Goal: Task Accomplishment & Management: Manage account settings

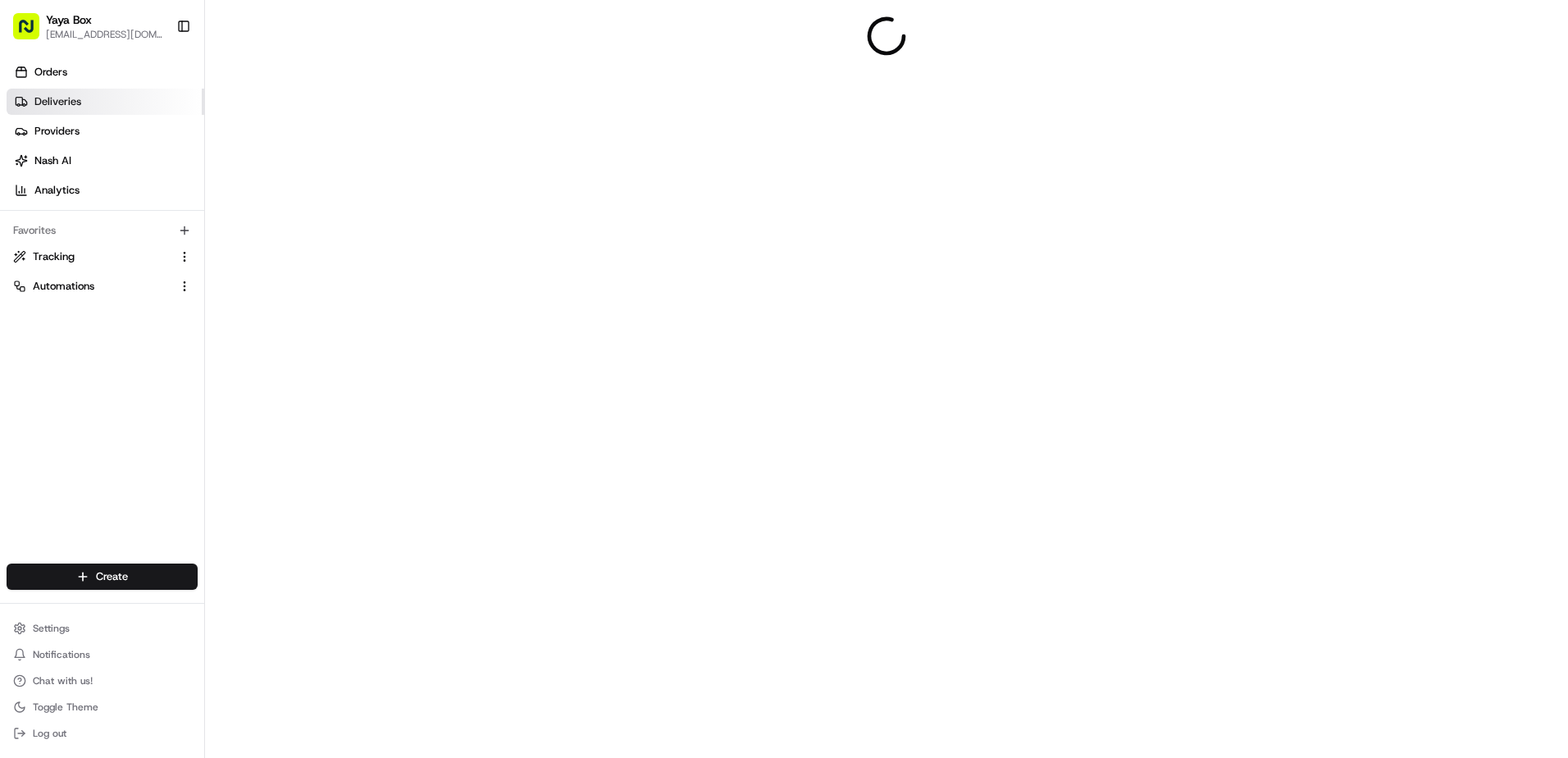
click at [135, 93] on link "Deliveries" at bounding box center [105, 101] width 198 height 26
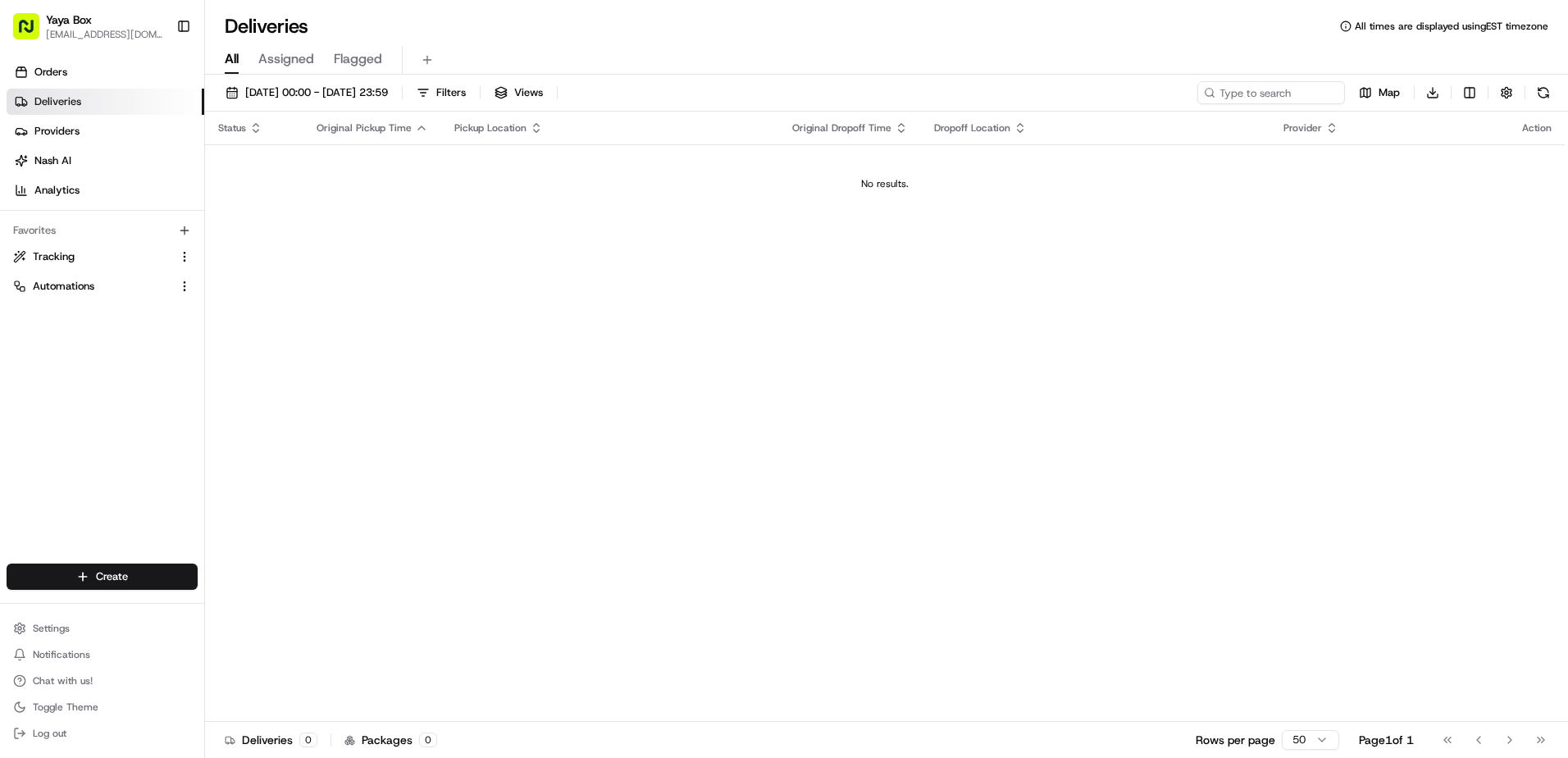
drag, startPoint x: 374, startPoint y: 92, endPoint x: 375, endPoint y: 106, distance: 14.0
click at [374, 92] on span "22/08/2025 00:00 - 22/08/2025 23:59" at bounding box center [316, 93] width 143 height 14
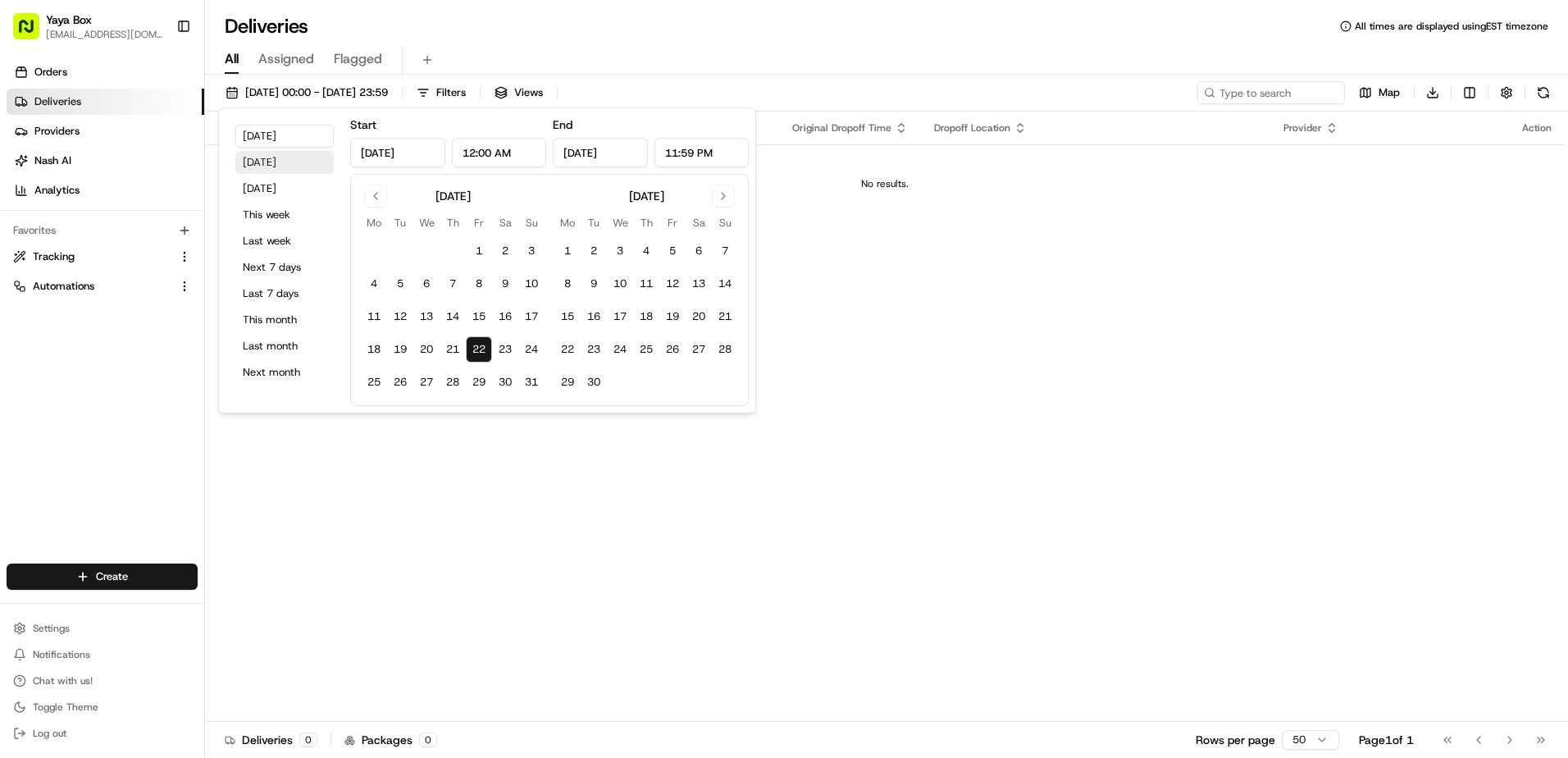
click at [295, 165] on button "Yesterday" at bounding box center [285, 163] width 99 height 23
type input "Aug 21, 2025"
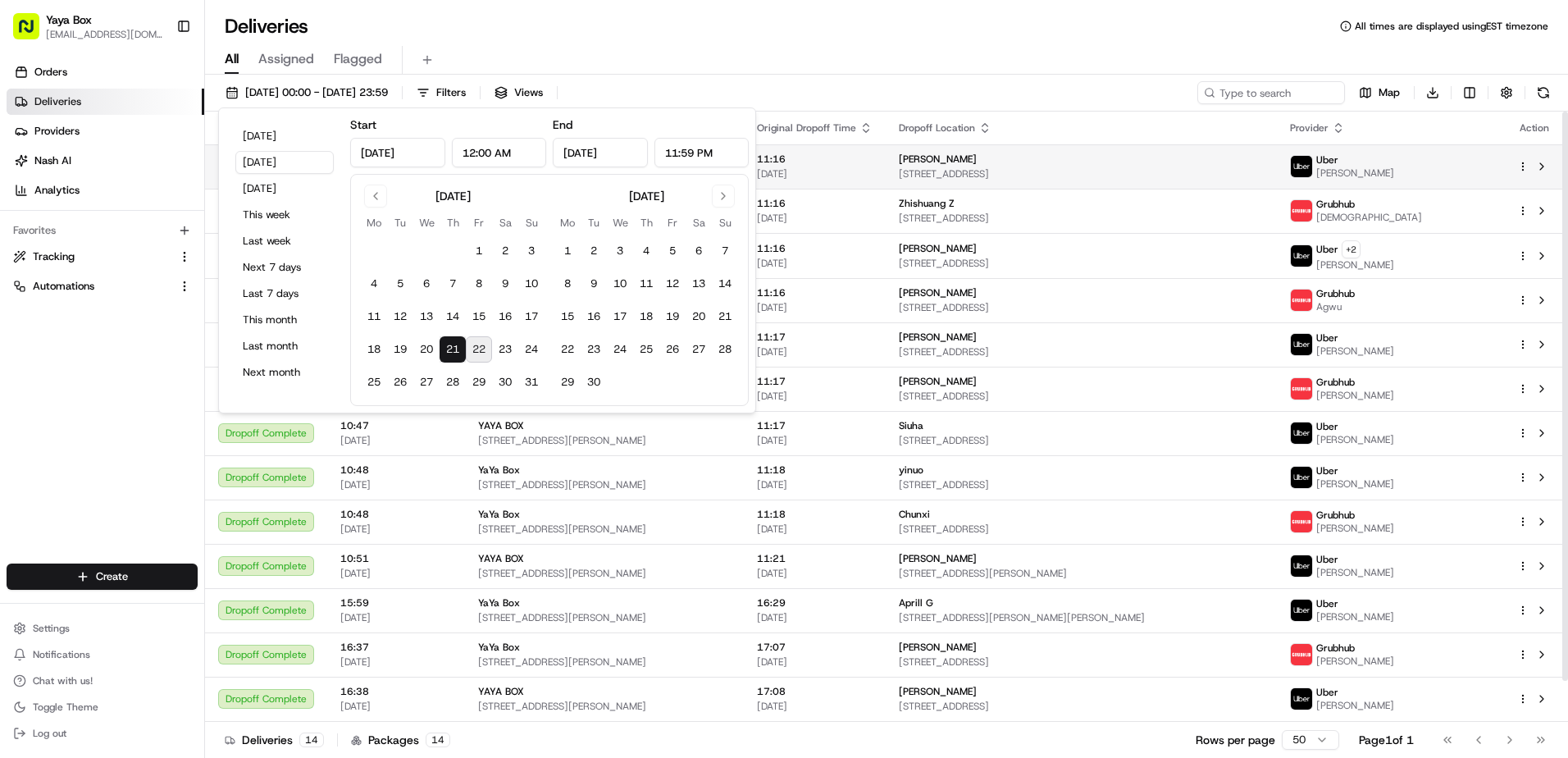
click at [1101, 171] on span "3 Somerset Ln # 404, Edgewater, NJ 07020, USA" at bounding box center [1081, 173] width 365 height 13
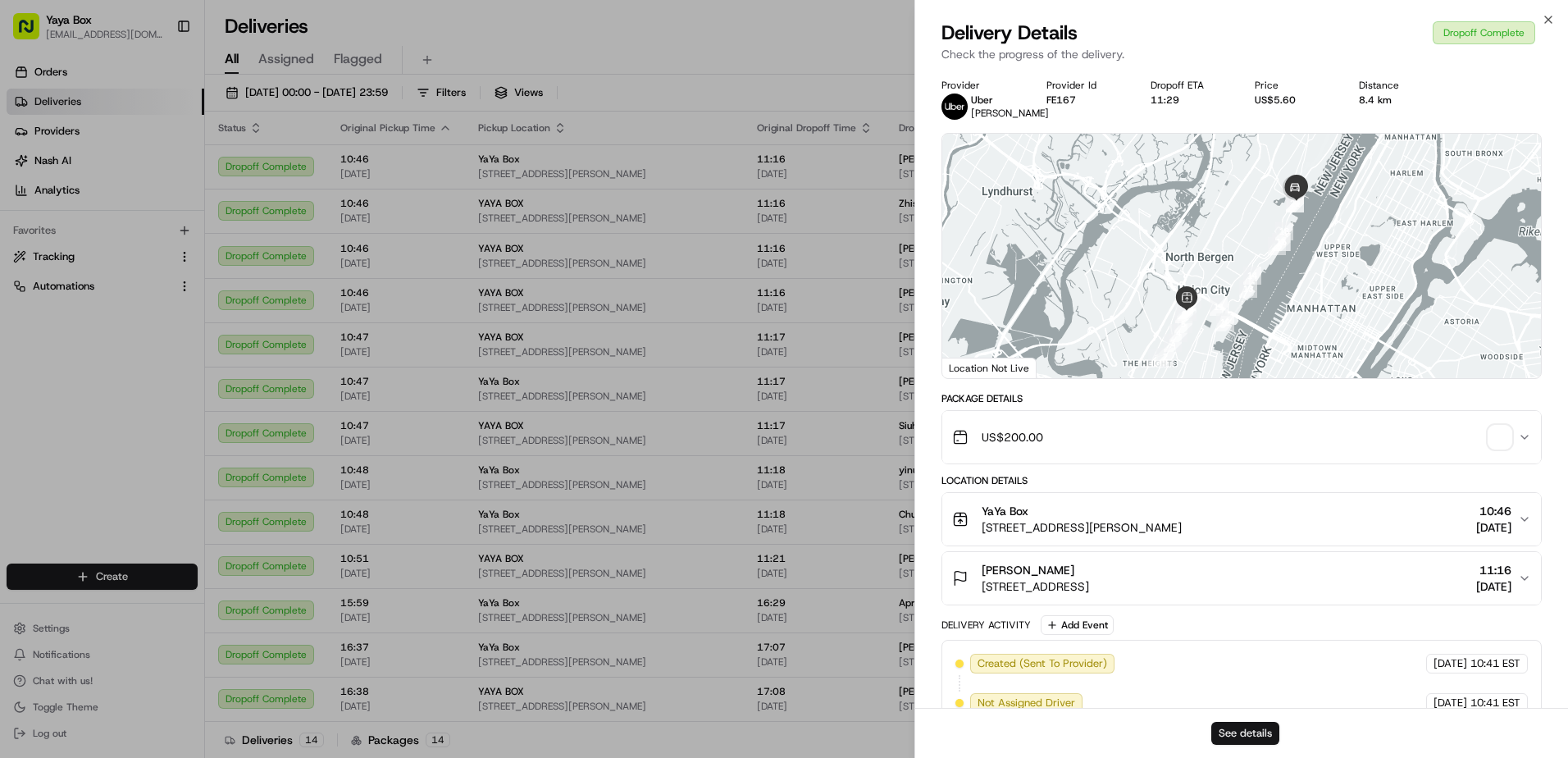
click at [1246, 737] on button "See details" at bounding box center [1246, 733] width 68 height 23
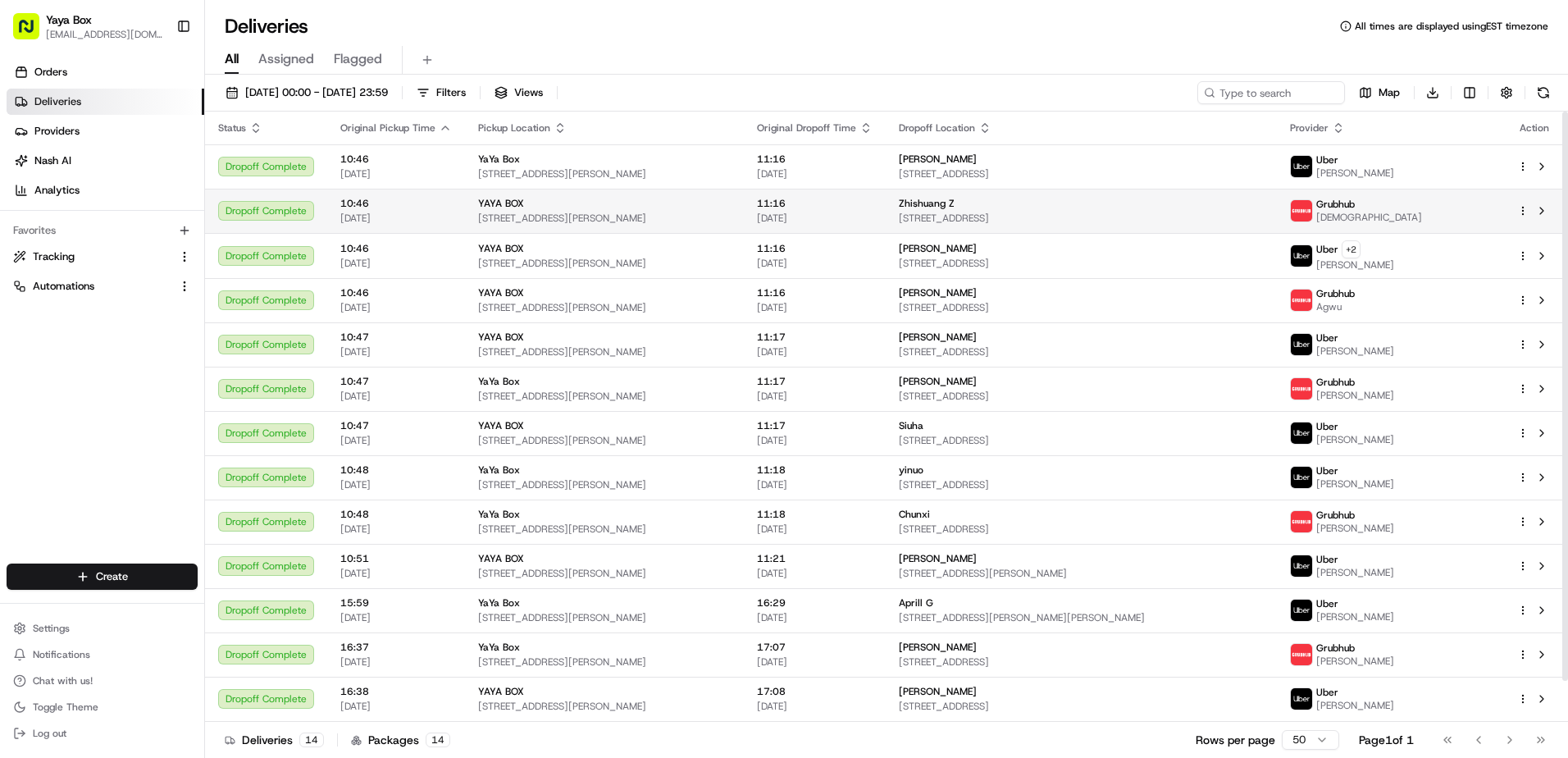
click at [833, 219] on span "[DATE]" at bounding box center [815, 218] width 116 height 13
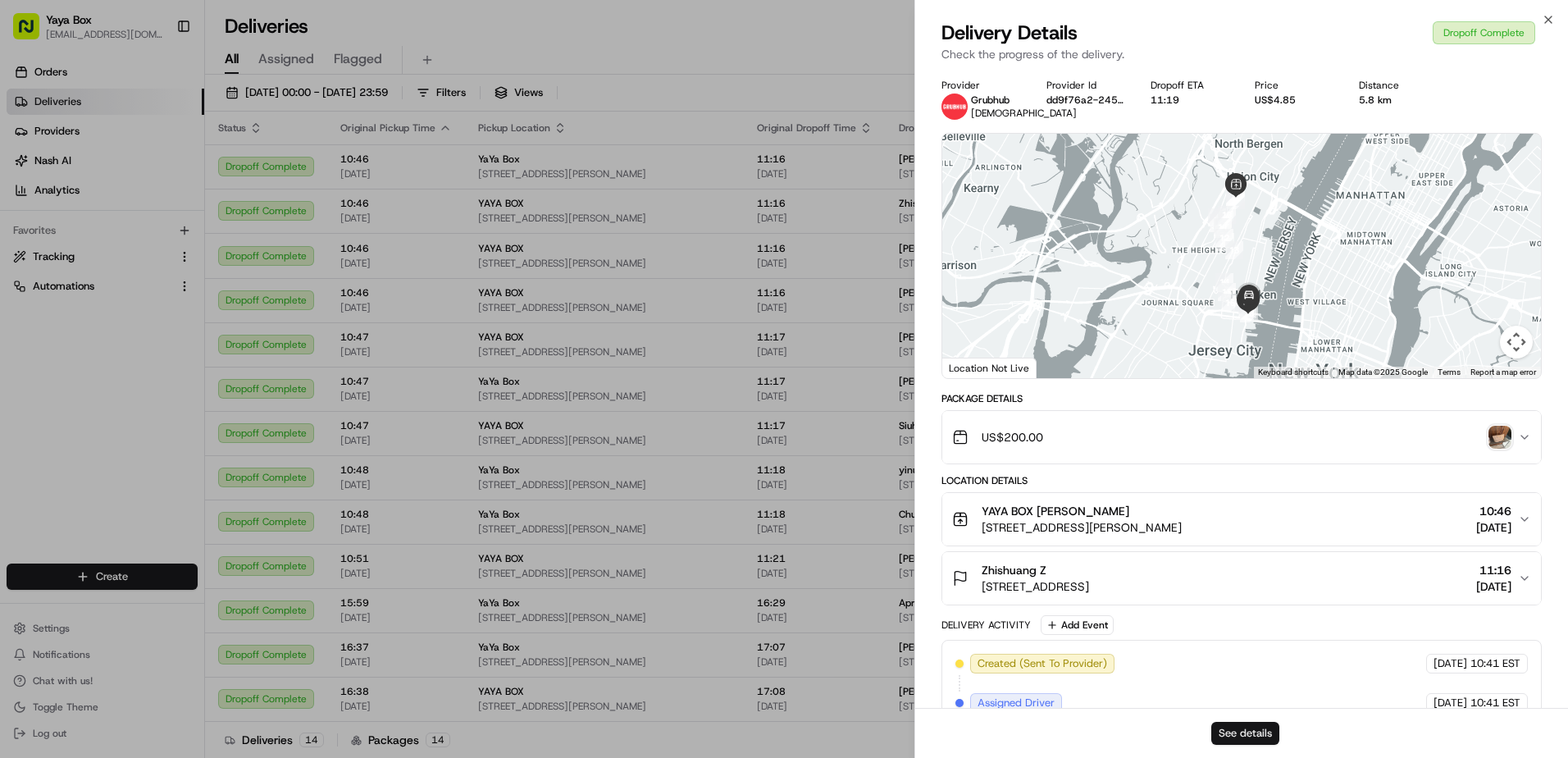
click at [1225, 724] on button "See details" at bounding box center [1246, 733] width 68 height 23
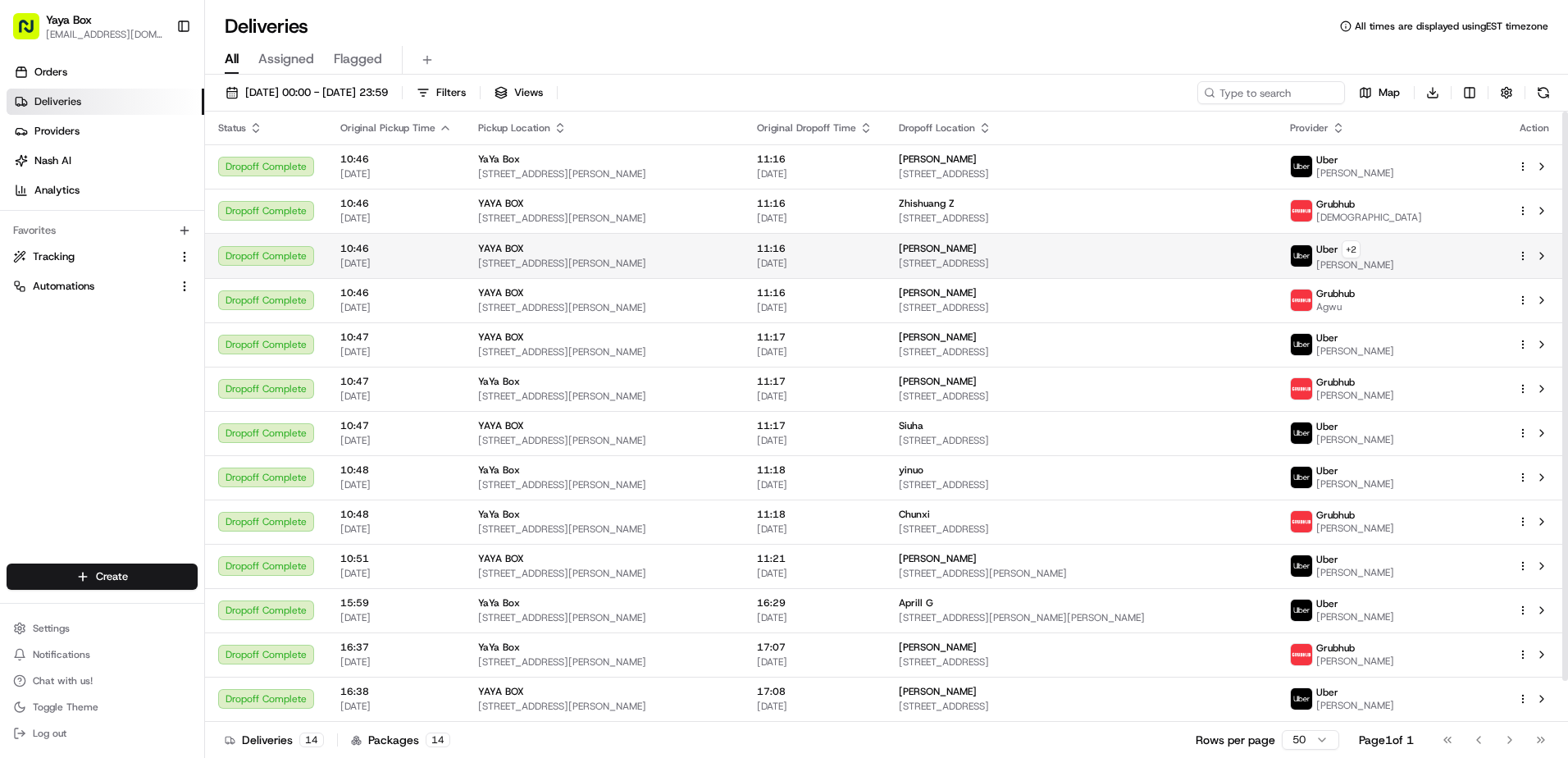
click at [769, 251] on td "11:16 21/08/2025" at bounding box center [815, 255] width 142 height 45
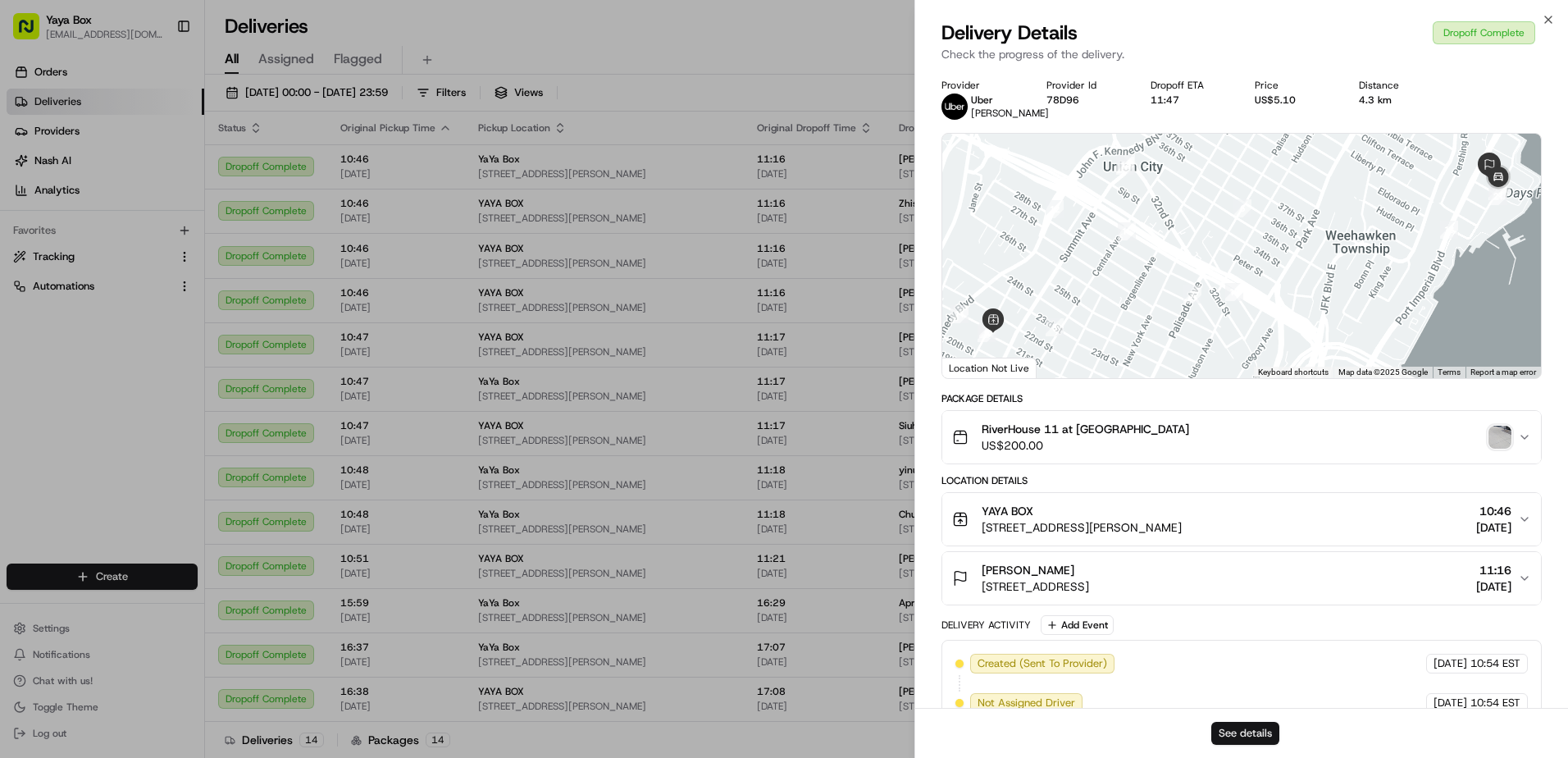
click at [1247, 738] on button "See details" at bounding box center [1246, 733] width 68 height 23
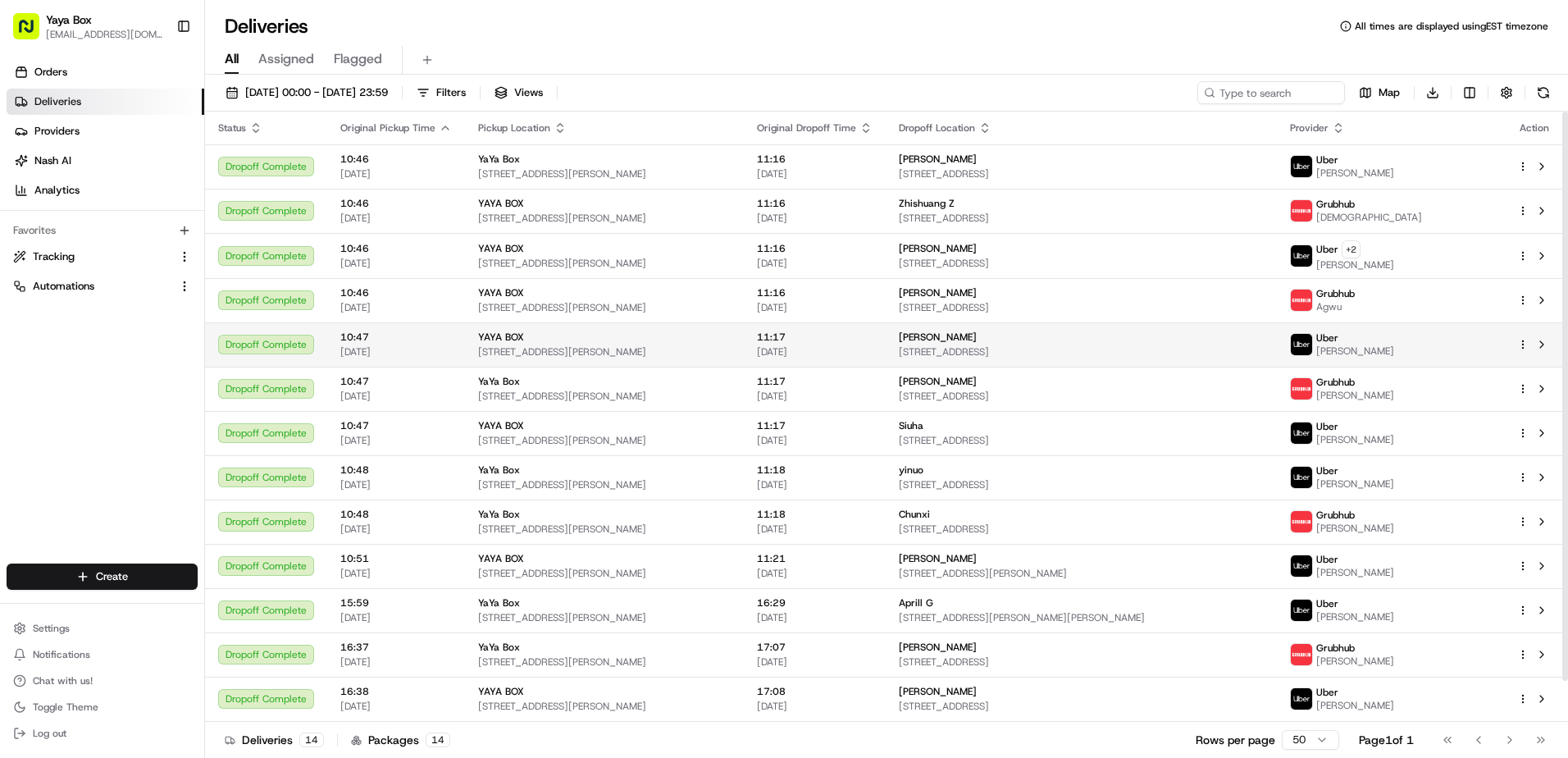
click at [786, 357] on span "[DATE]" at bounding box center [815, 351] width 116 height 13
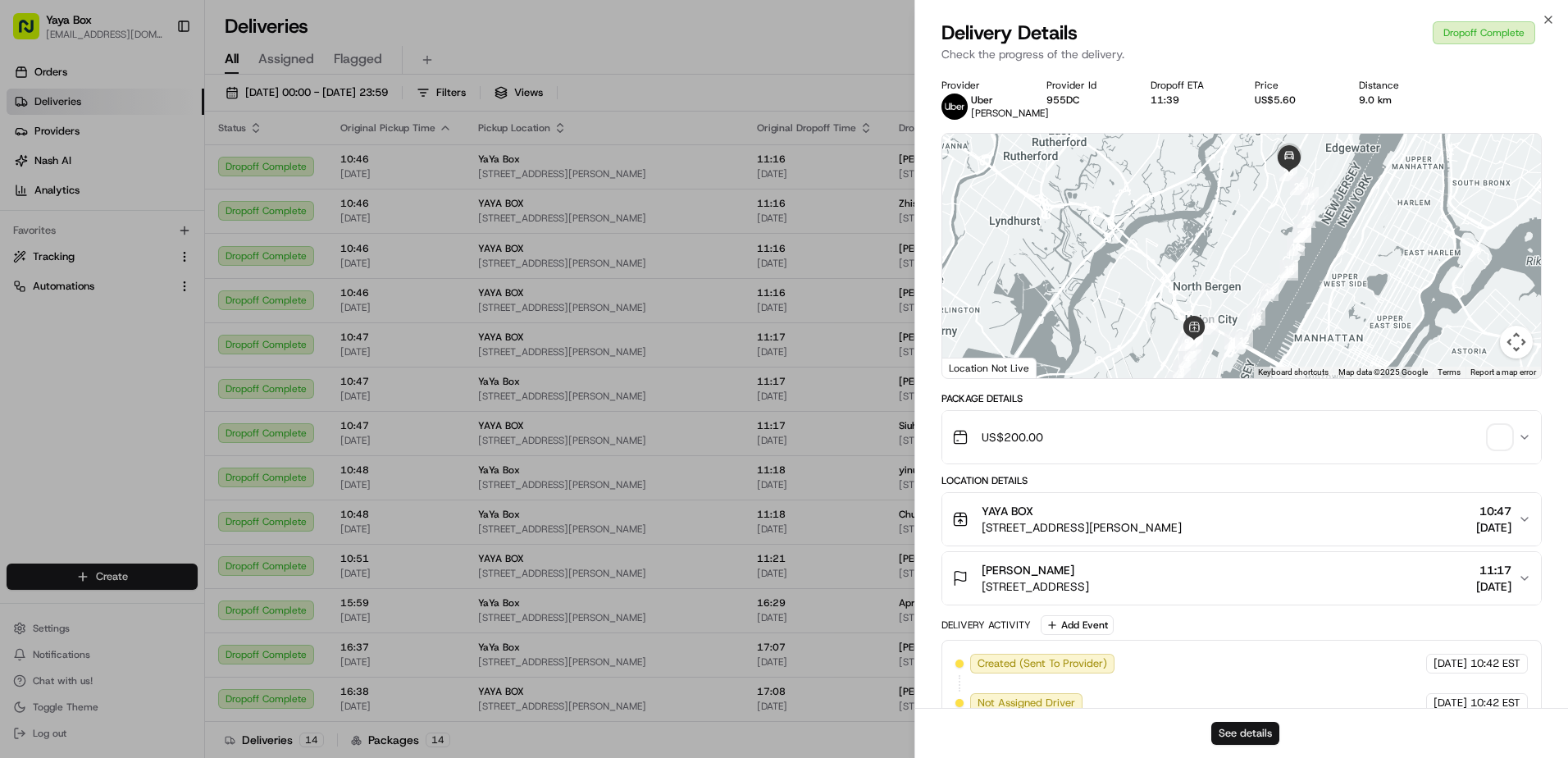
click at [1229, 725] on button "See details" at bounding box center [1246, 733] width 68 height 23
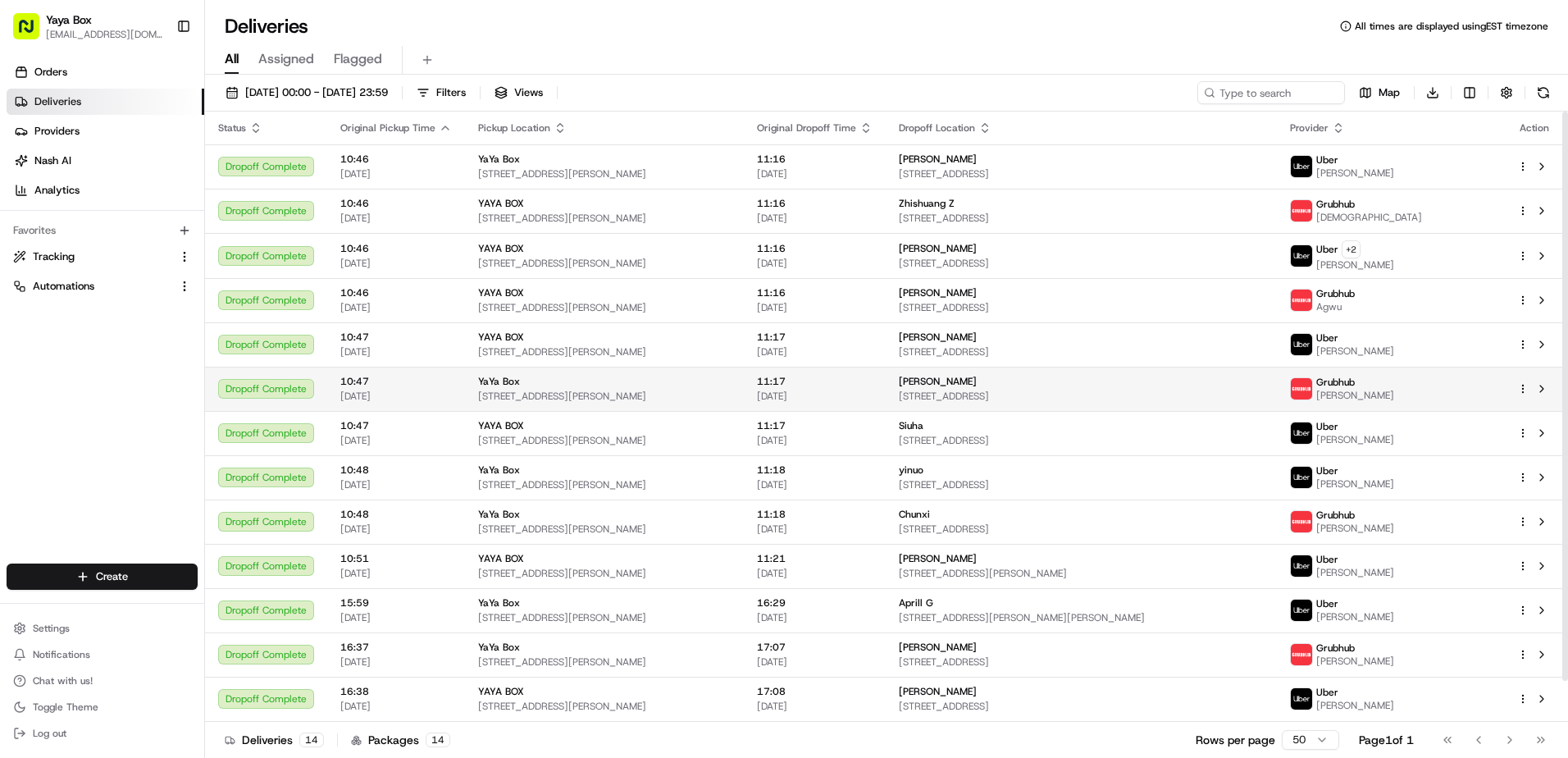
click at [809, 392] on span "[DATE]" at bounding box center [815, 396] width 116 height 13
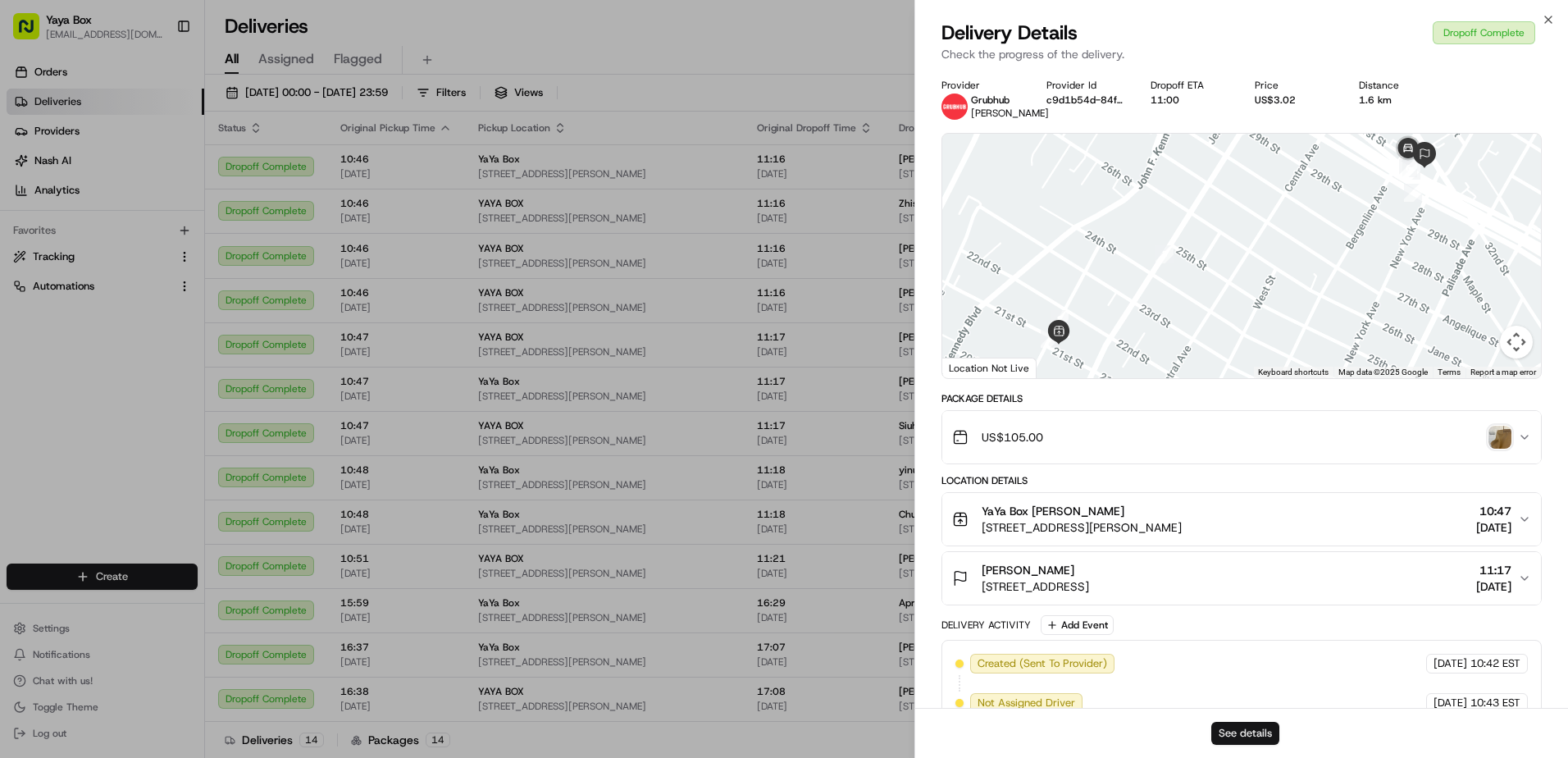
click at [1220, 727] on button "See details" at bounding box center [1246, 733] width 68 height 23
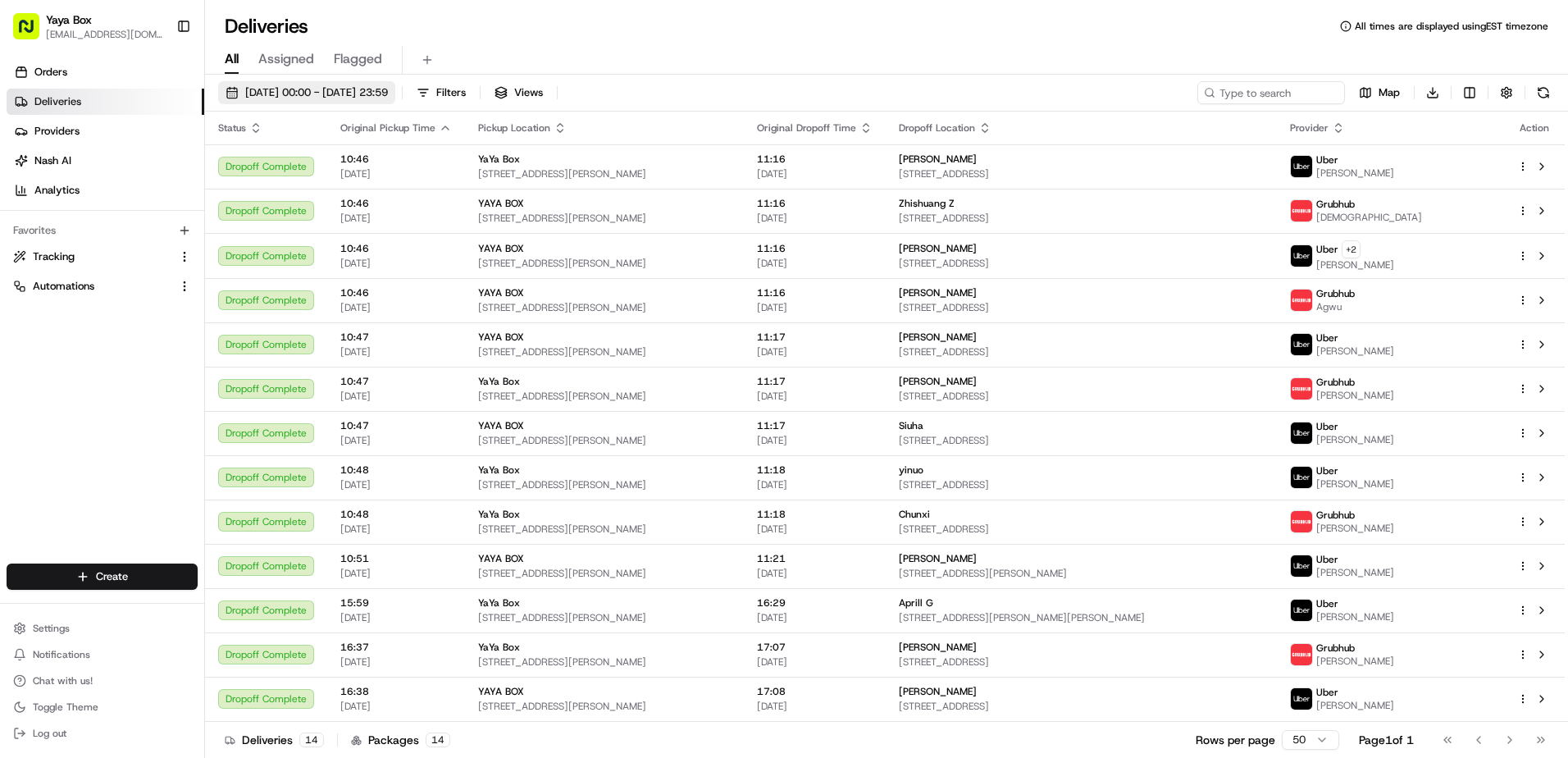
click at [348, 90] on span "21/08/2025 00:00 - 21/08/2025 23:59" at bounding box center [316, 93] width 143 height 14
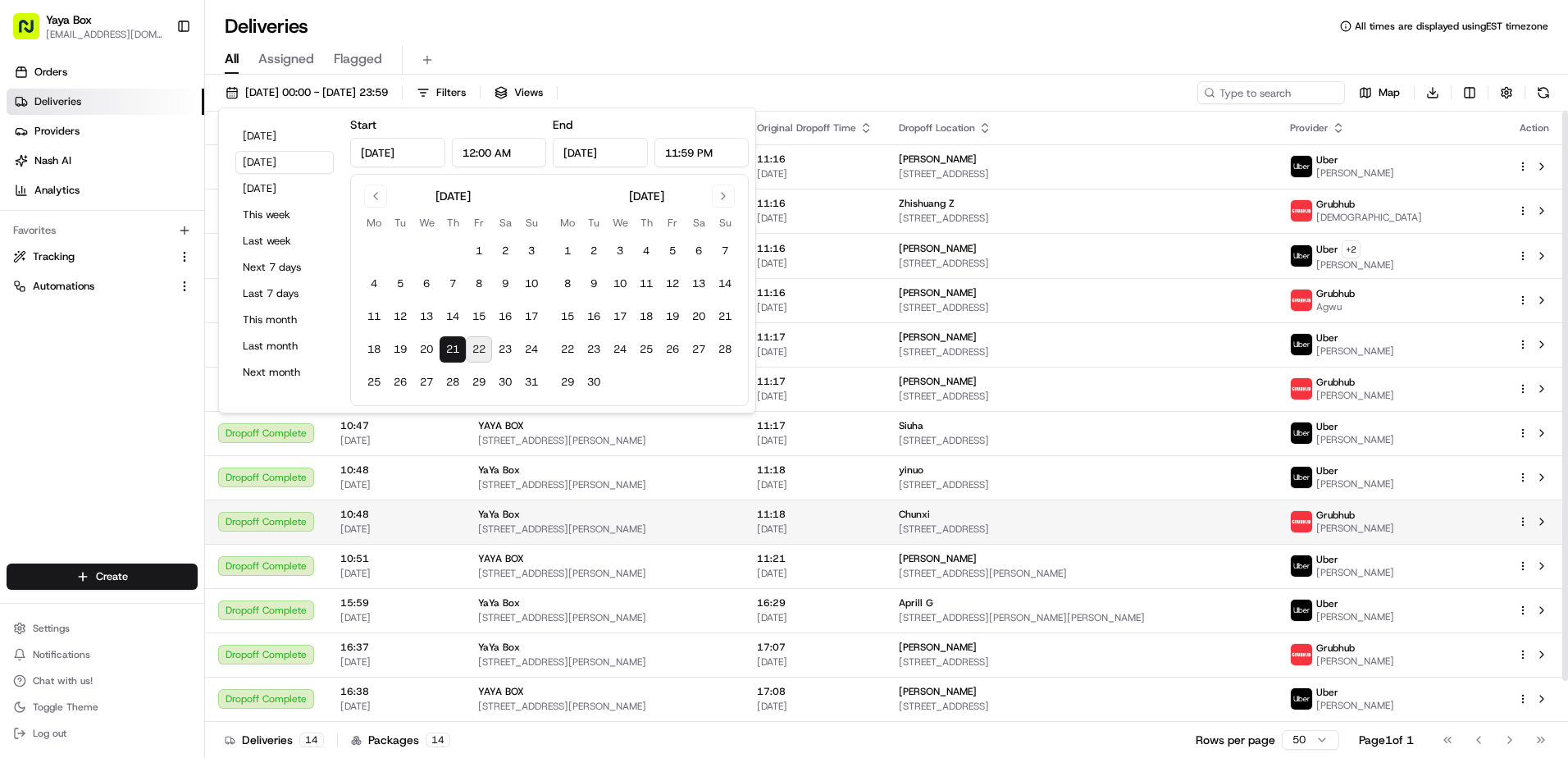
click at [921, 521] on div "Chunxi 900 Ave at Port Imperial #733, Weehawken Township, NJ 07086, USA" at bounding box center [1081, 521] width 365 height 28
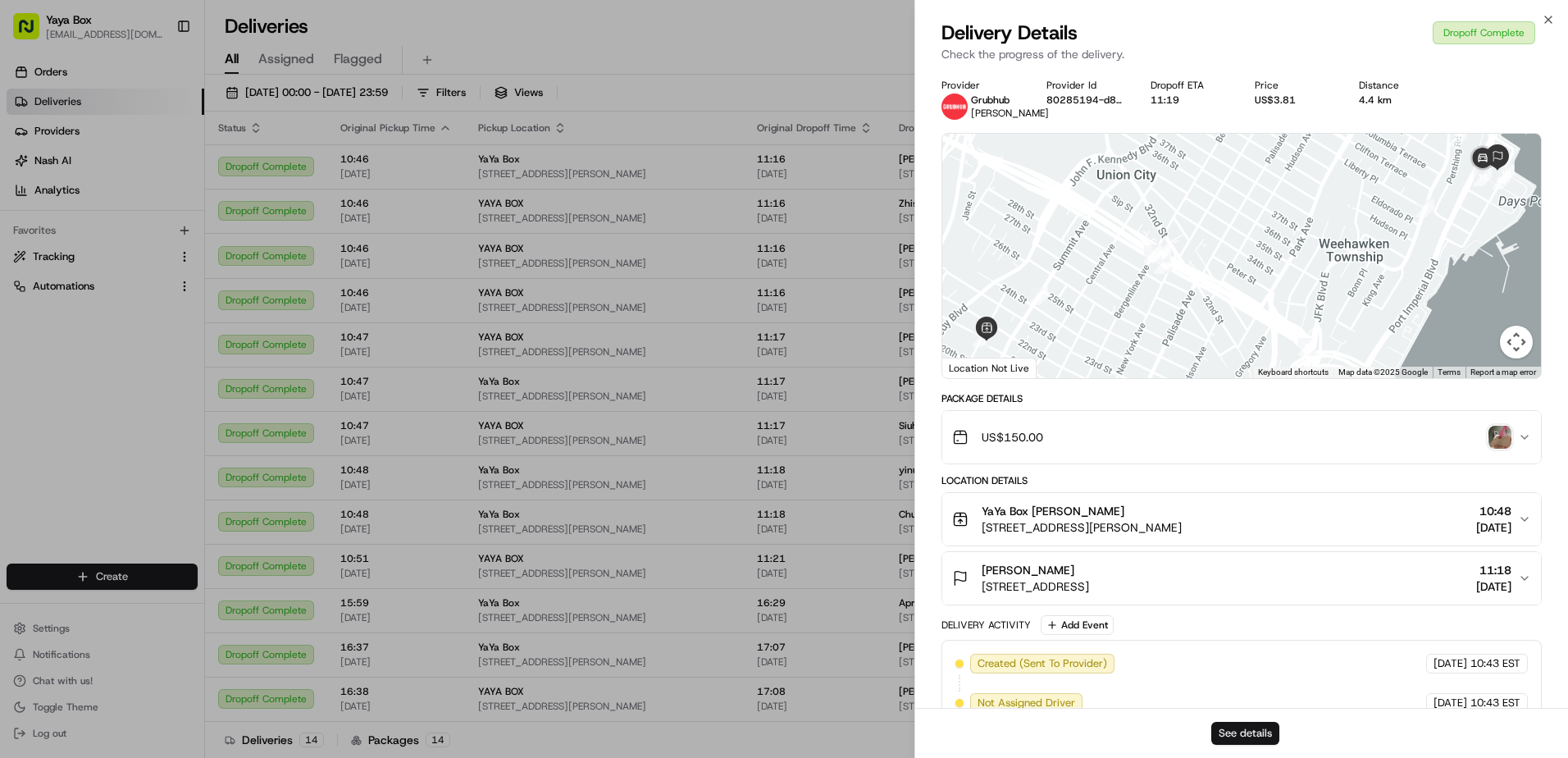
click at [1211, 725] on button "See details" at bounding box center [1246, 733] width 68 height 23
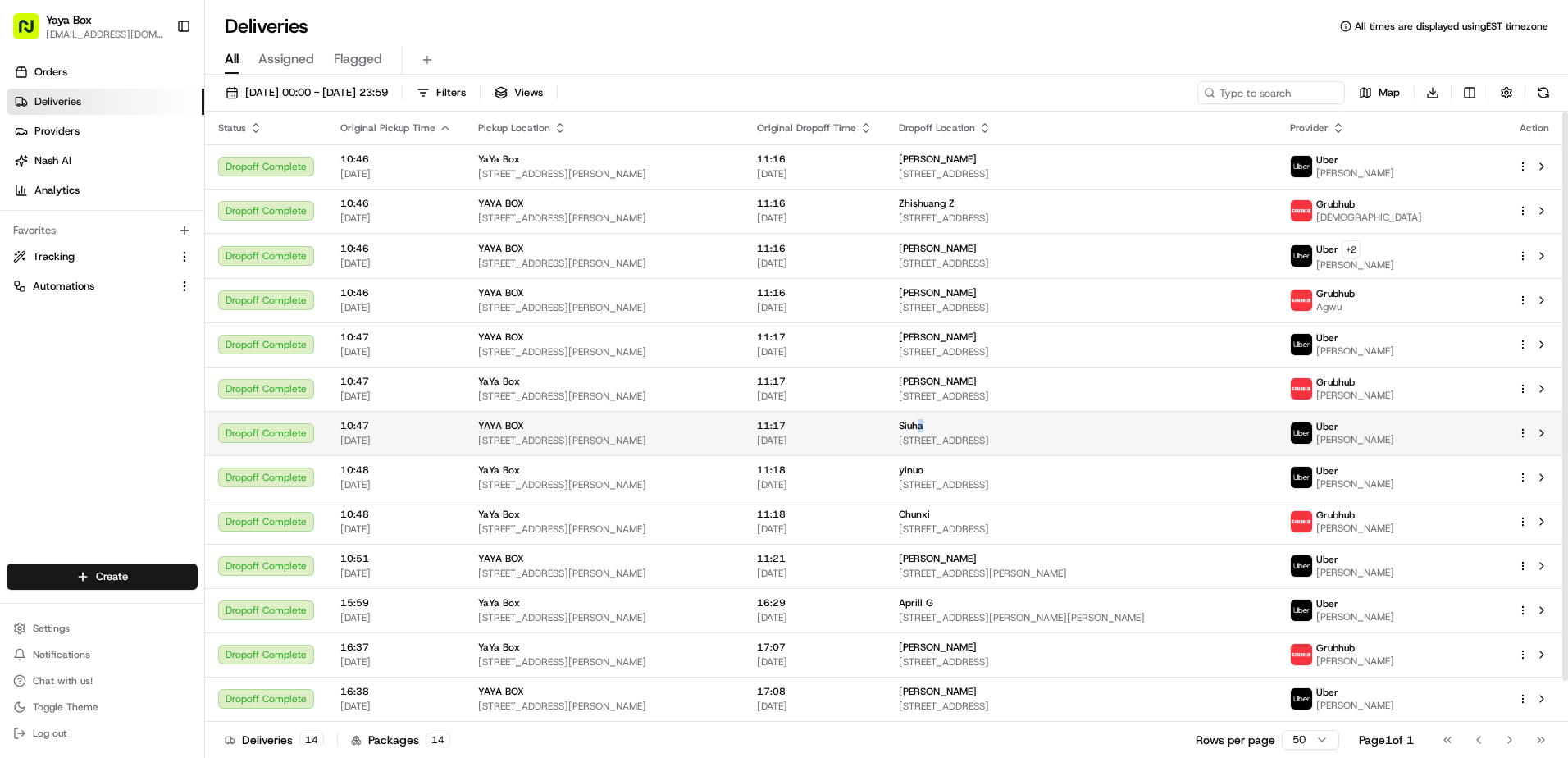
click at [923, 431] on span "Siuha" at bounding box center [911, 426] width 24 height 13
click at [835, 444] on span "[DATE]" at bounding box center [815, 440] width 116 height 13
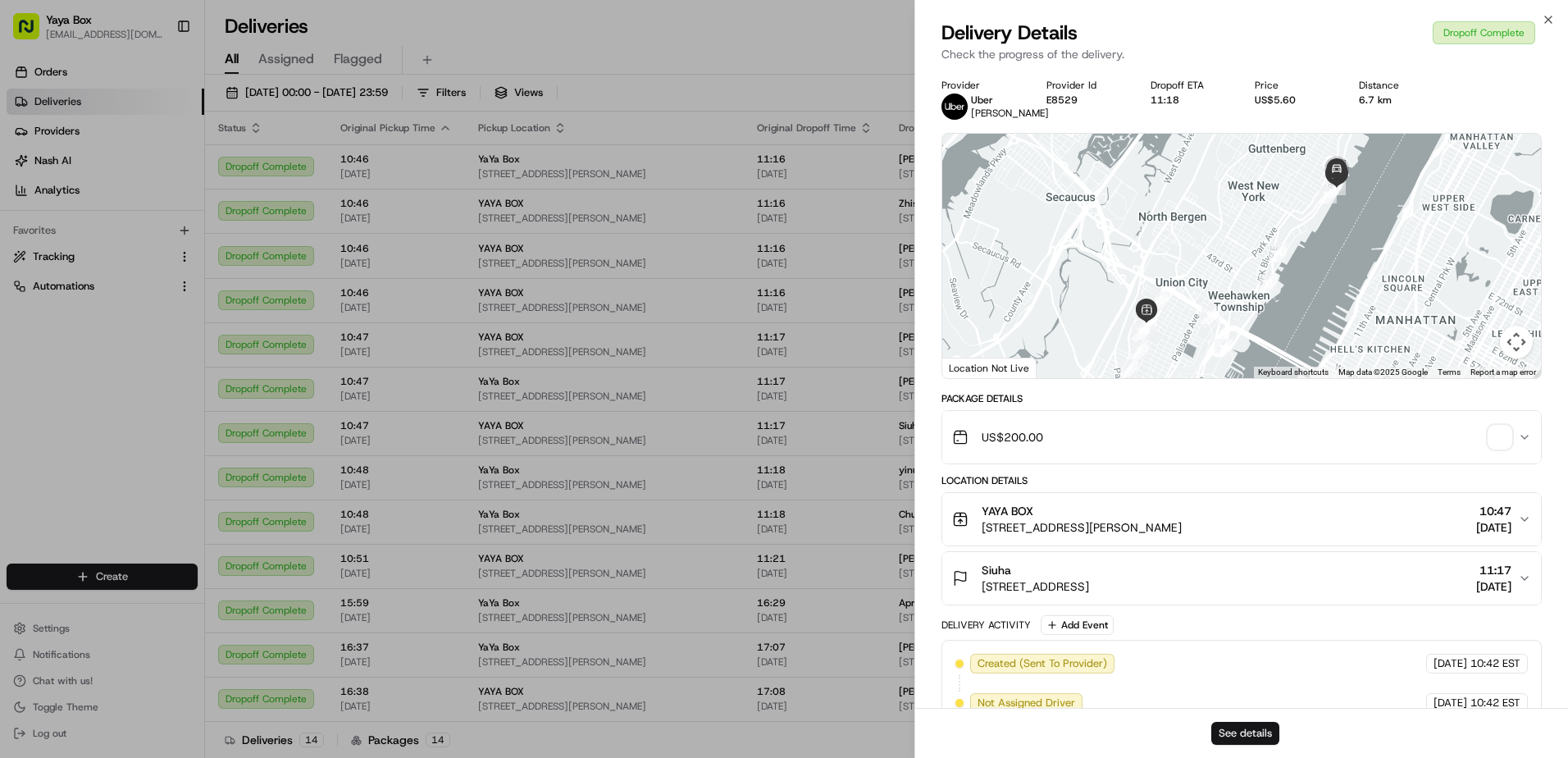
click at [1229, 724] on button "See details" at bounding box center [1246, 733] width 68 height 23
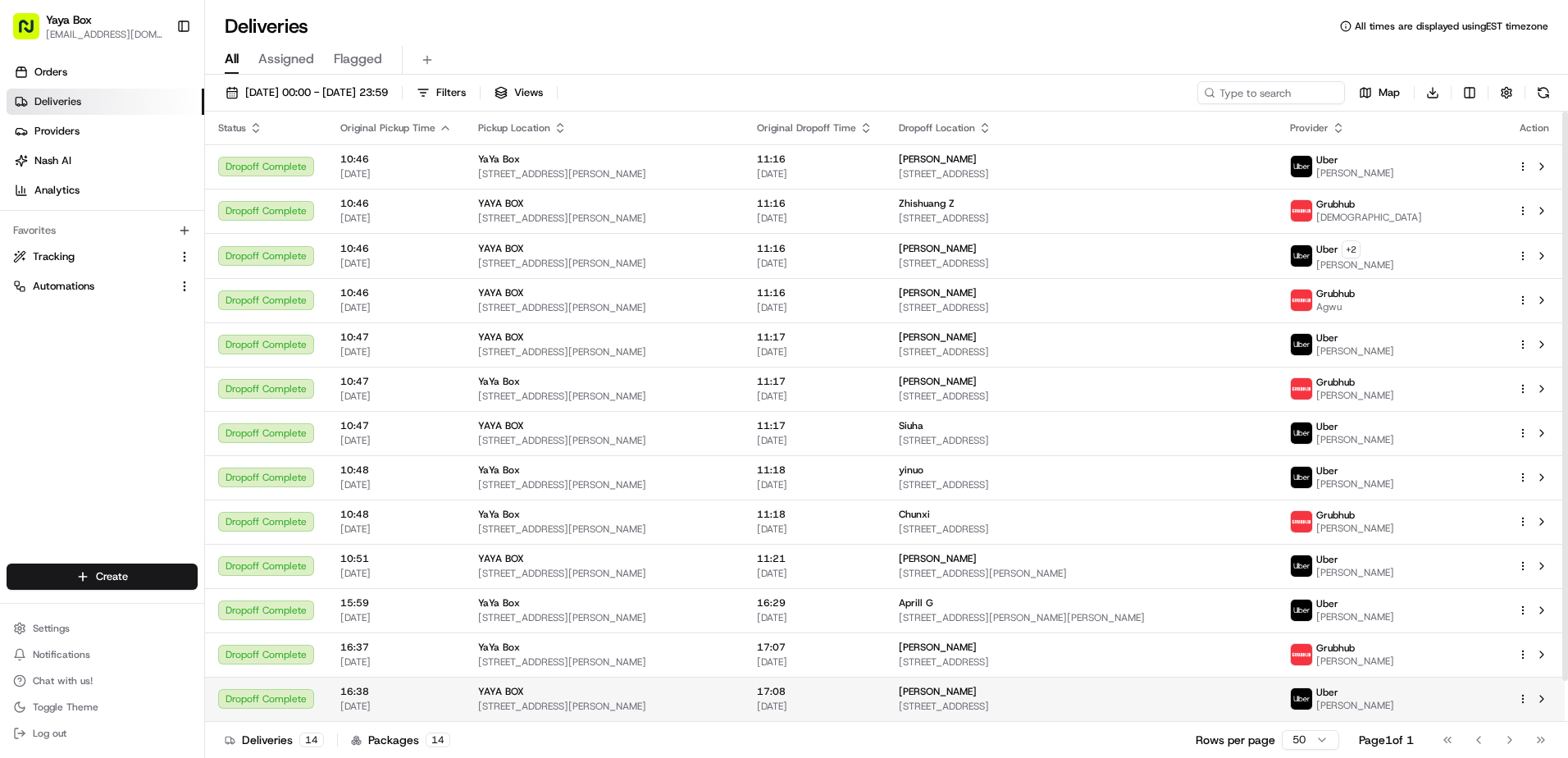
click at [841, 681] on td "17:08 21/08/2025" at bounding box center [815, 698] width 142 height 44
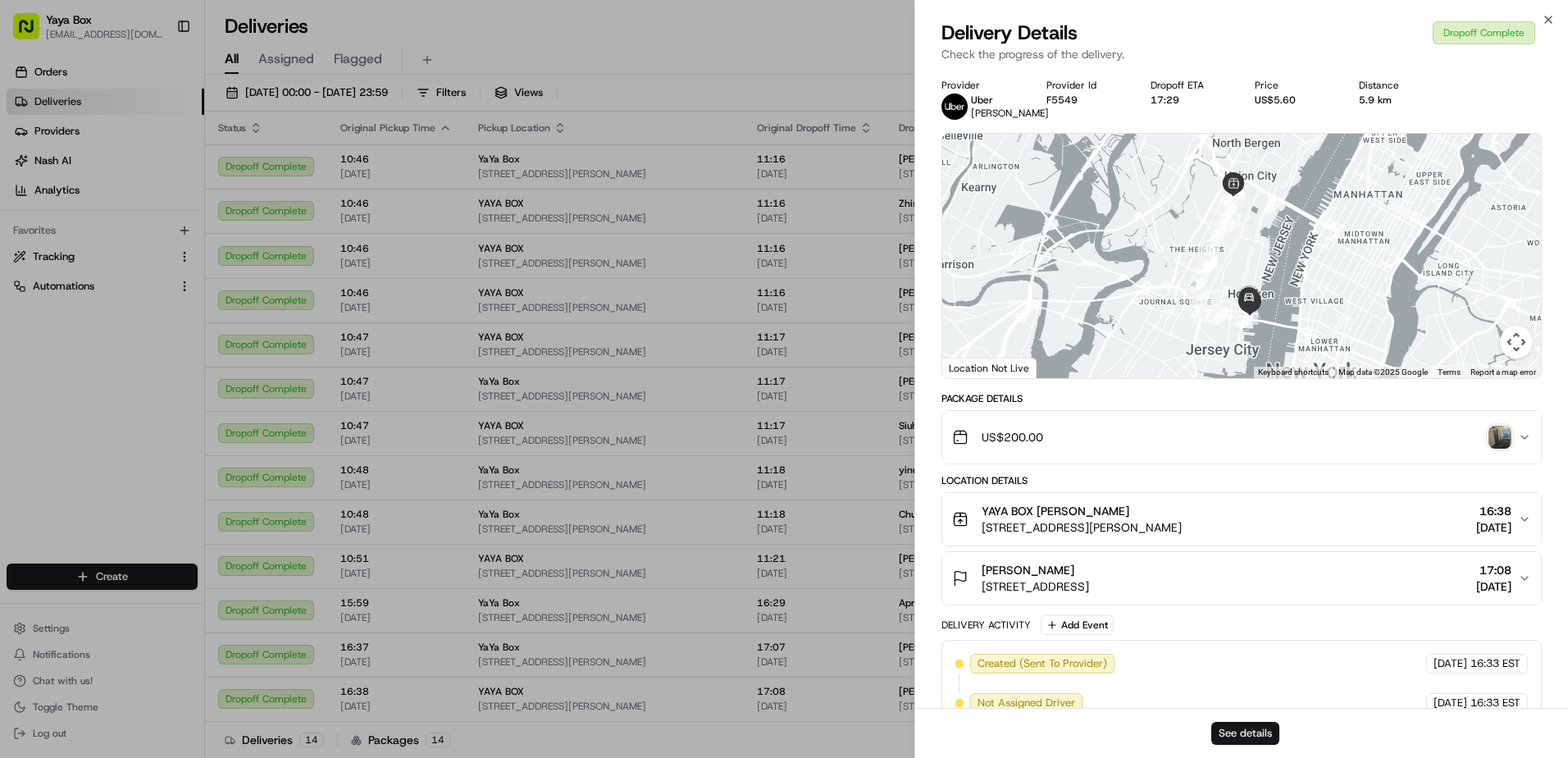
click at [1247, 729] on button "See details" at bounding box center [1246, 733] width 68 height 23
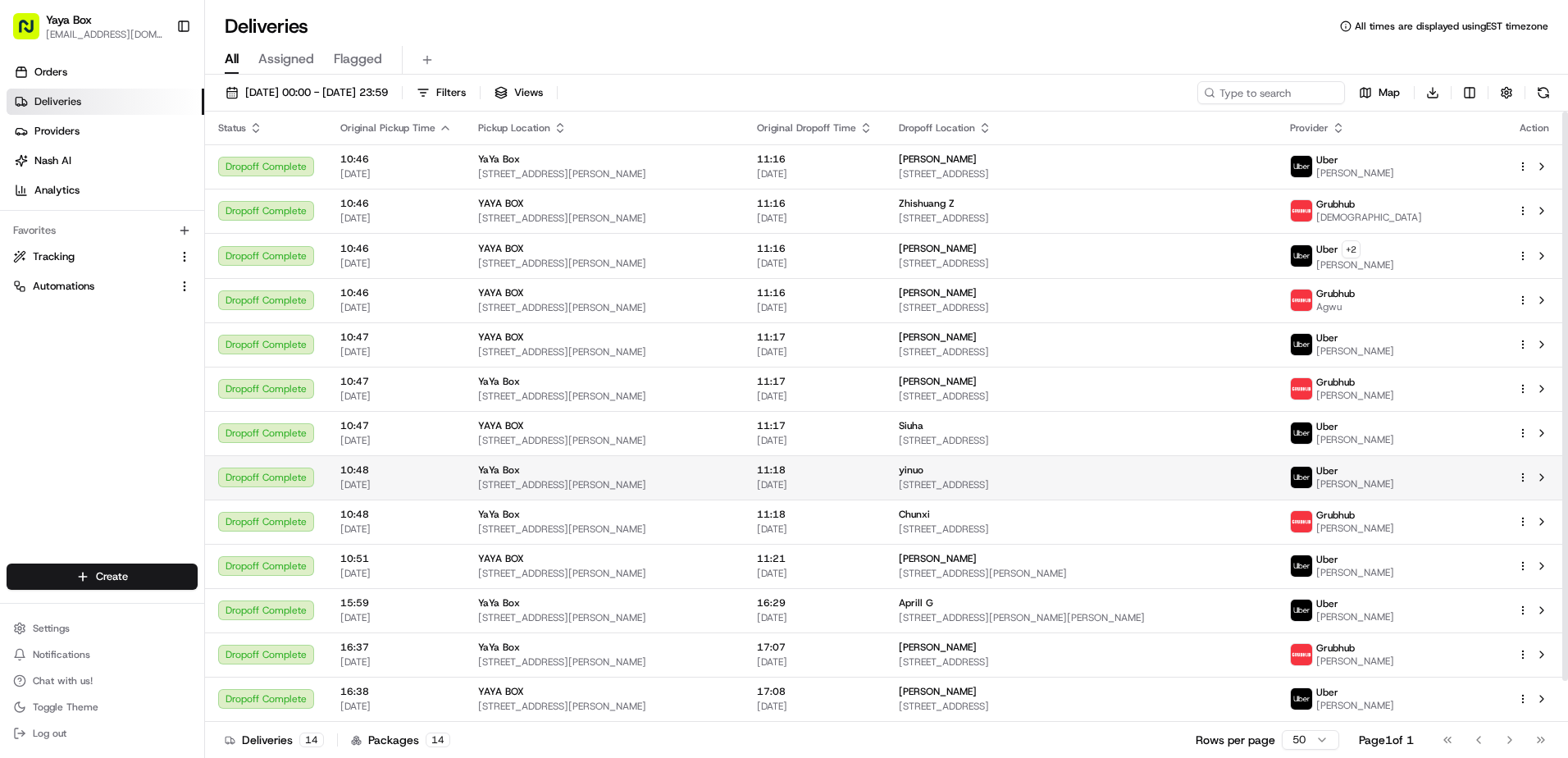
click at [910, 473] on td "yinuo 65 Bay St #3106, Jersey City, NJ 07302, USA" at bounding box center [1081, 477] width 392 height 44
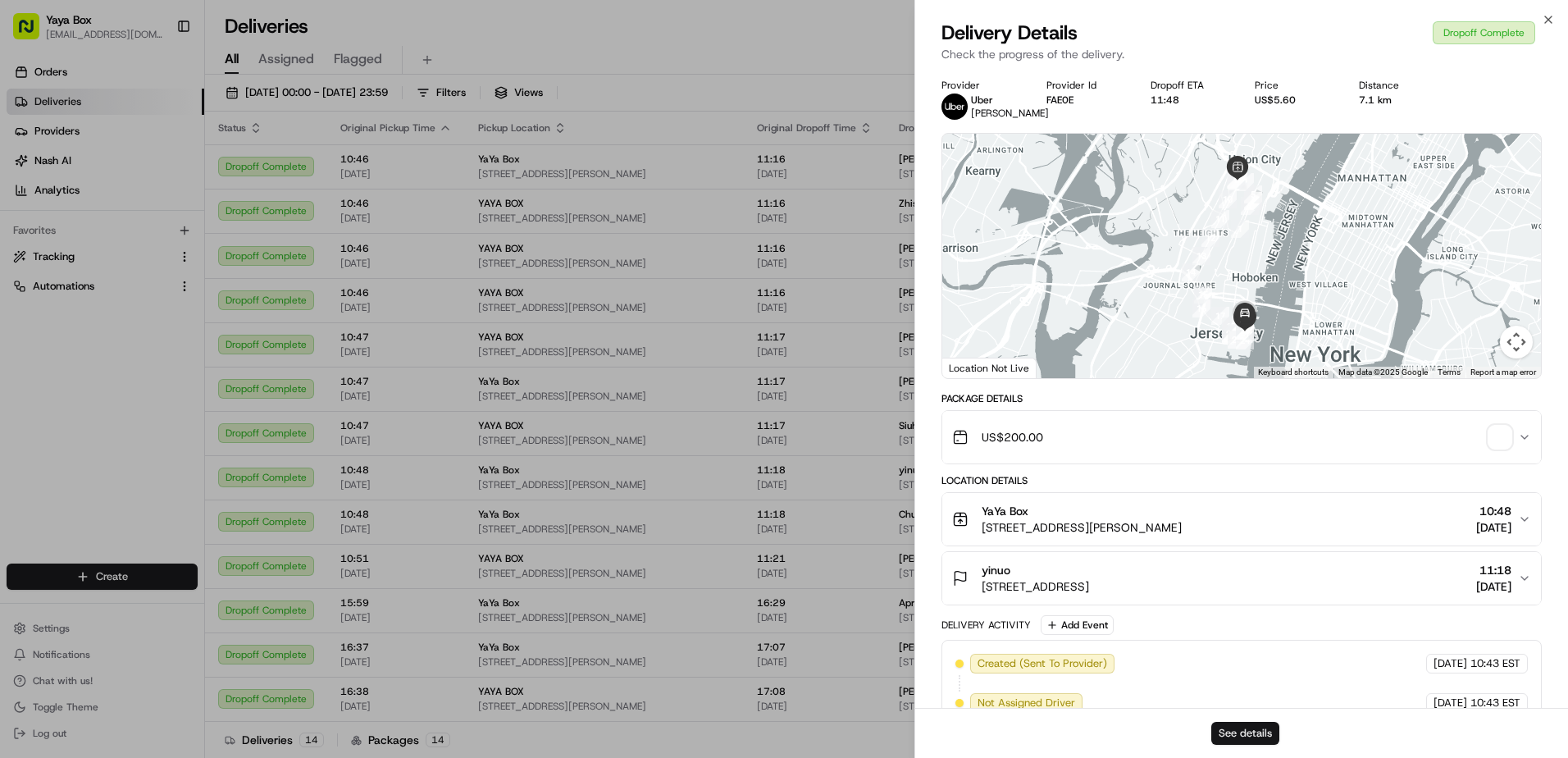
click at [1230, 722] on button "See details" at bounding box center [1246, 733] width 68 height 23
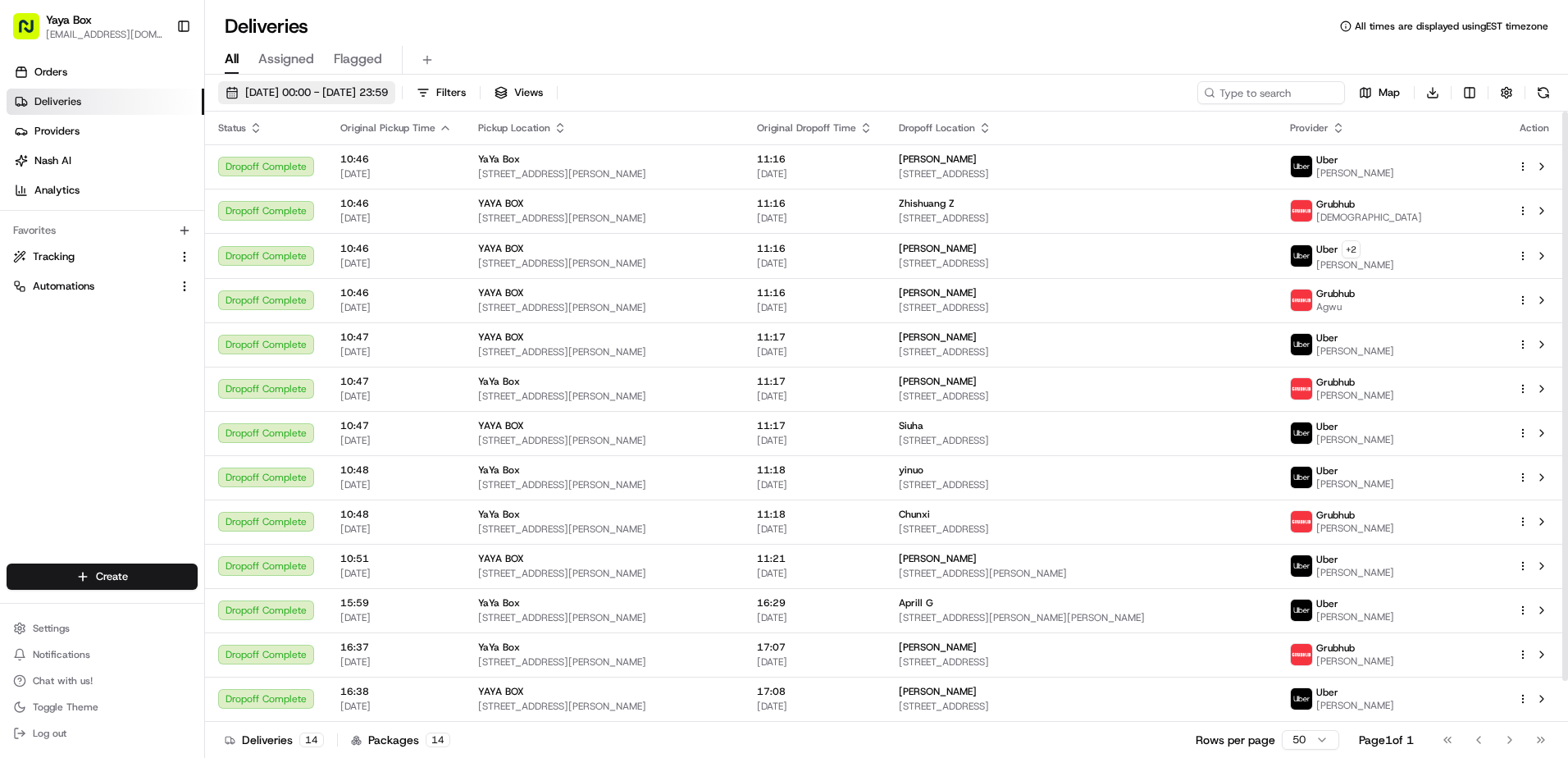
click at [339, 88] on span "21/08/2025 00:00 - 21/08/2025 23:59" at bounding box center [316, 93] width 143 height 14
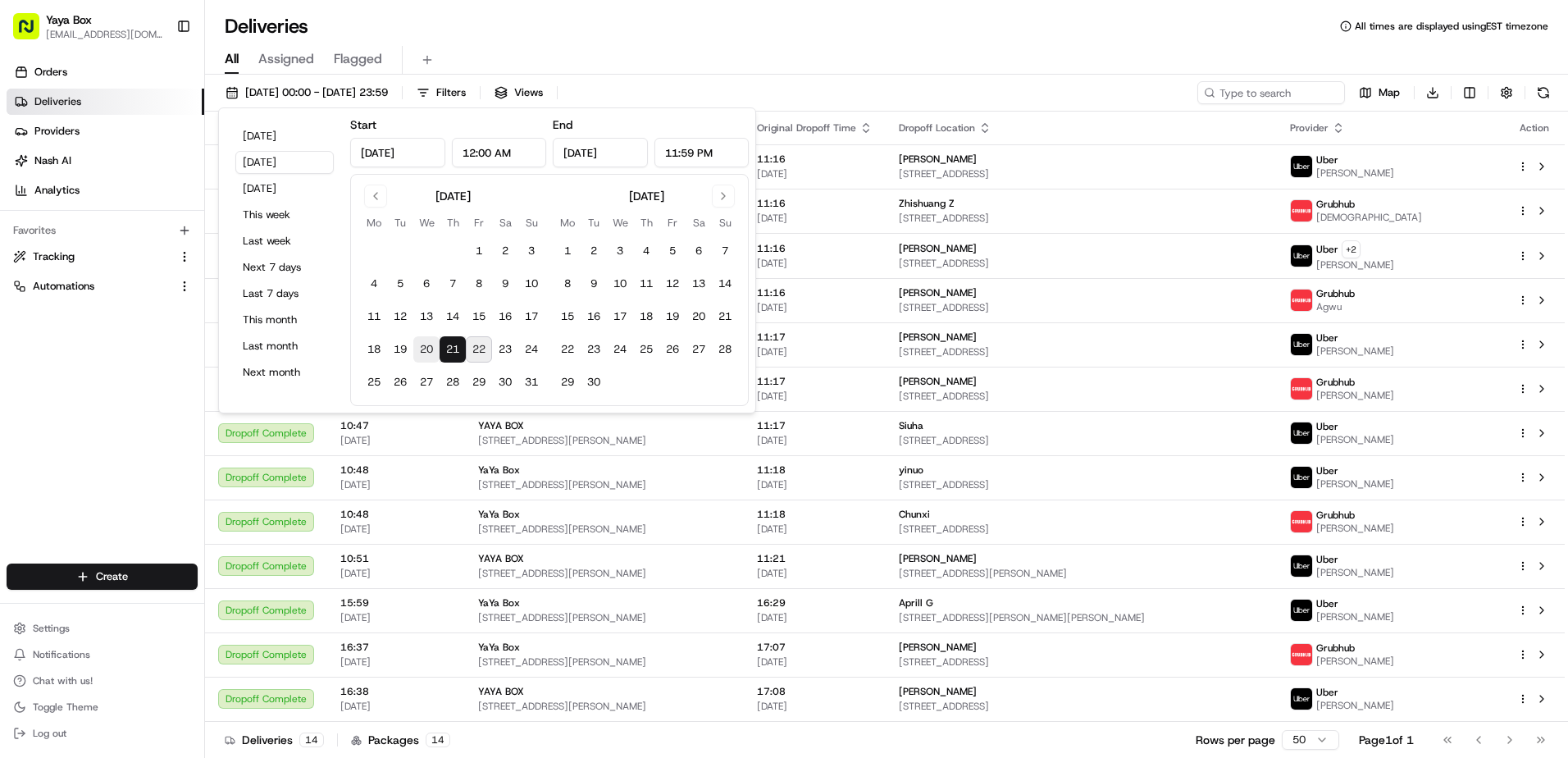
click at [438, 348] on button "20" at bounding box center [426, 348] width 26 height 26
type input "Aug 20, 2025"
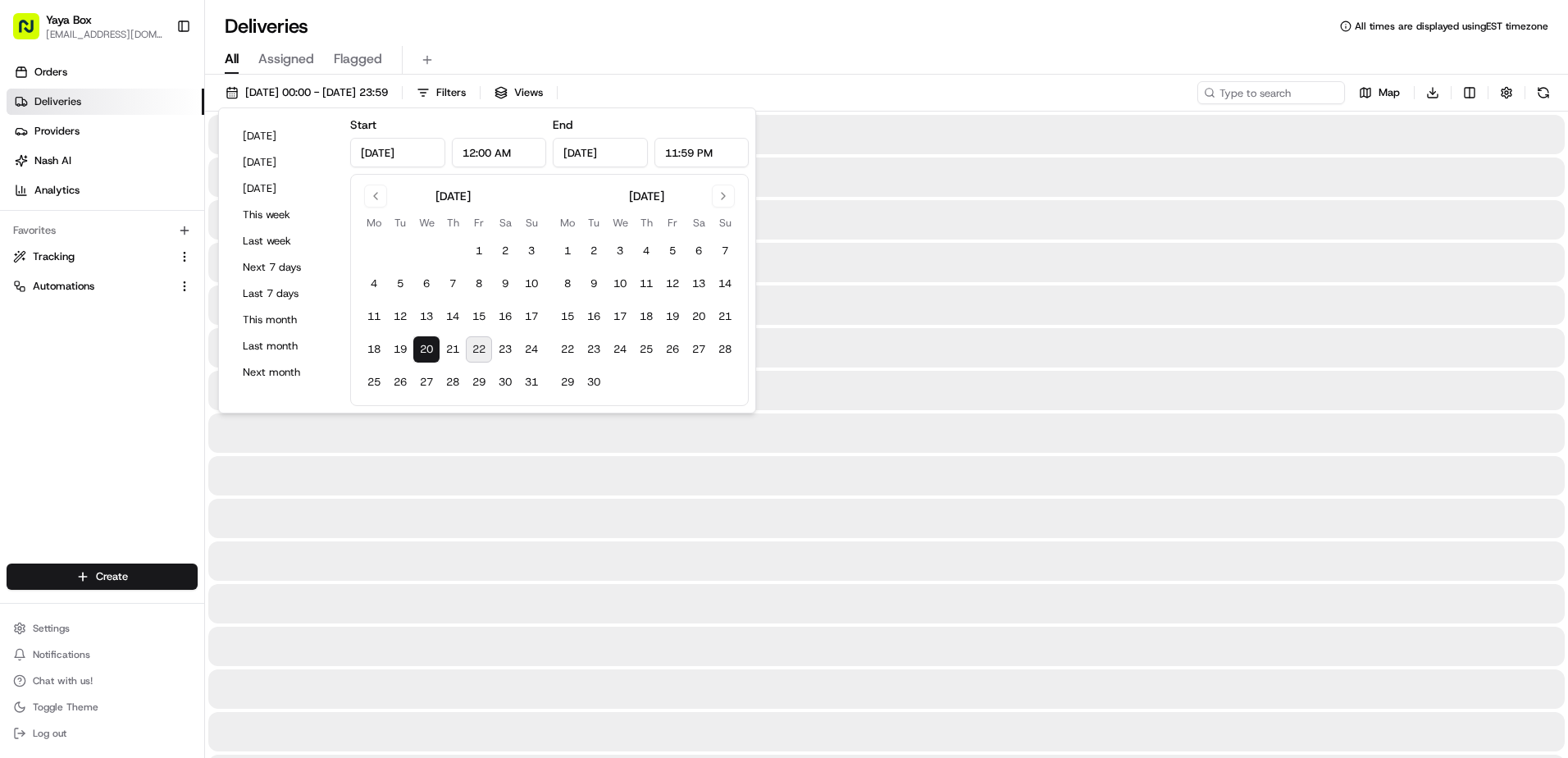
click at [427, 349] on button "20" at bounding box center [426, 348] width 26 height 26
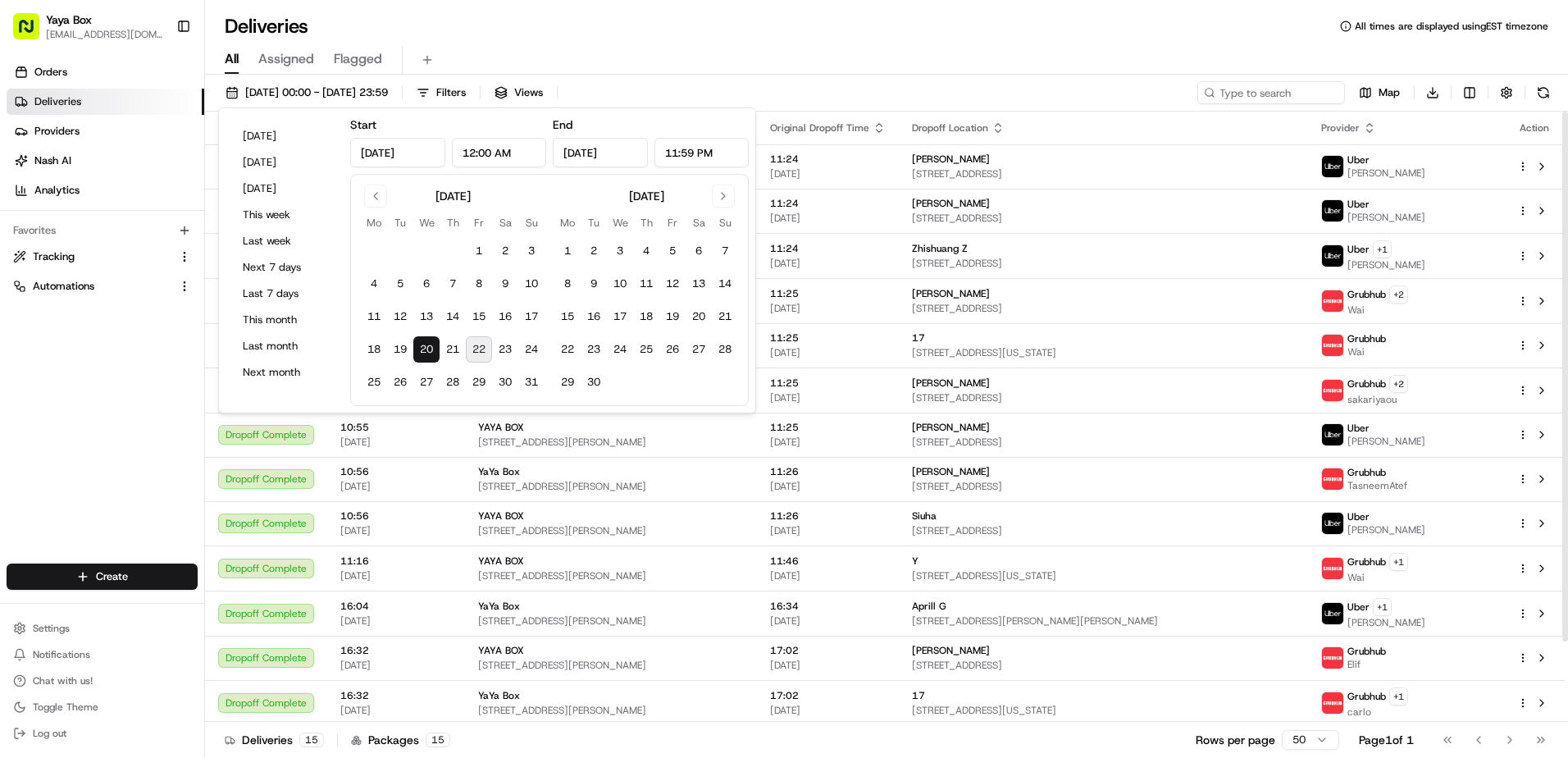
click at [105, 406] on div "Orders Deliveries Providers Nash AI Analytics Favorites Tracking Automations" at bounding box center [101, 313] width 204 height 521
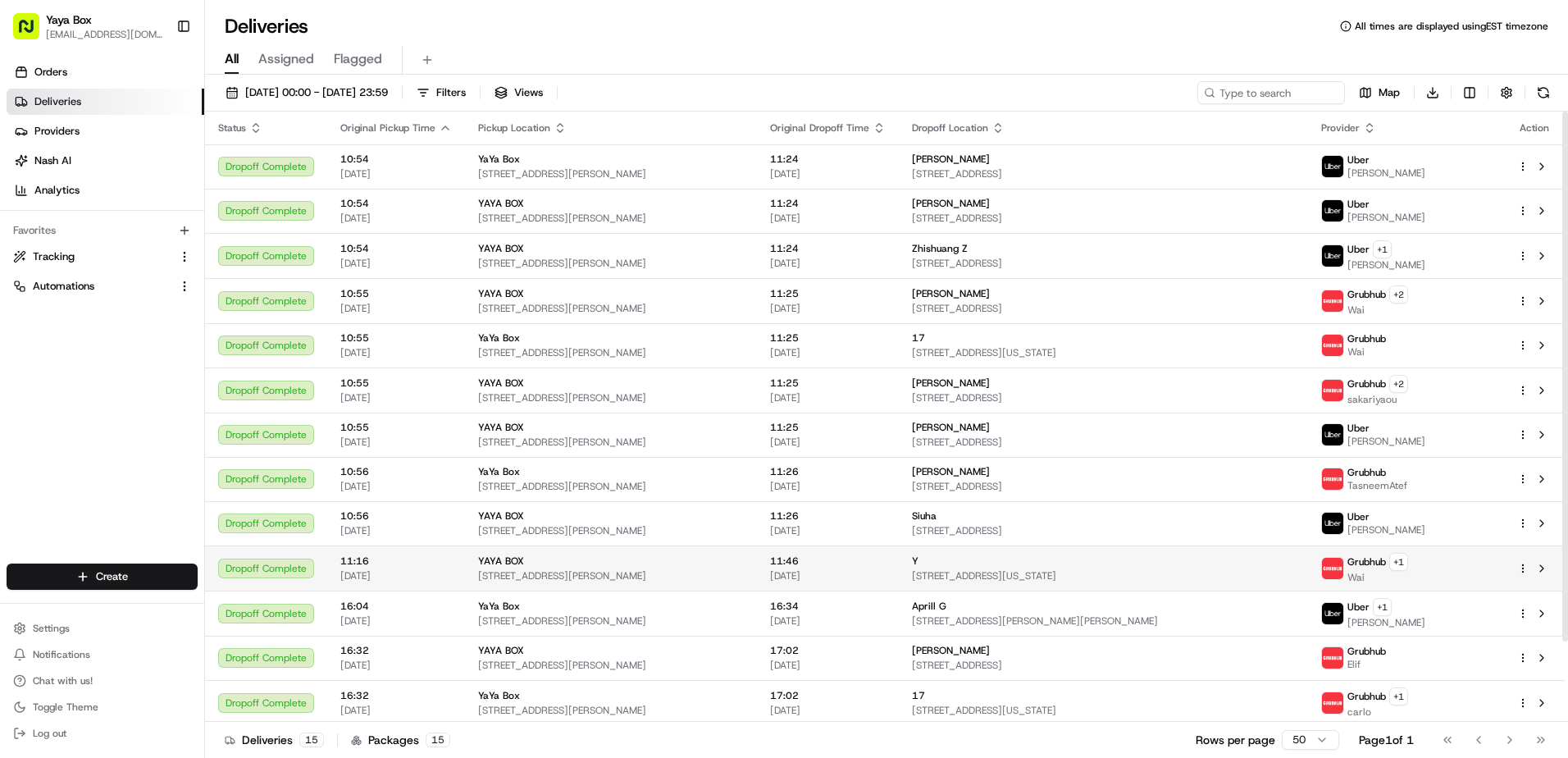
click at [832, 576] on span "20/08/2025" at bounding box center [827, 576] width 116 height 13
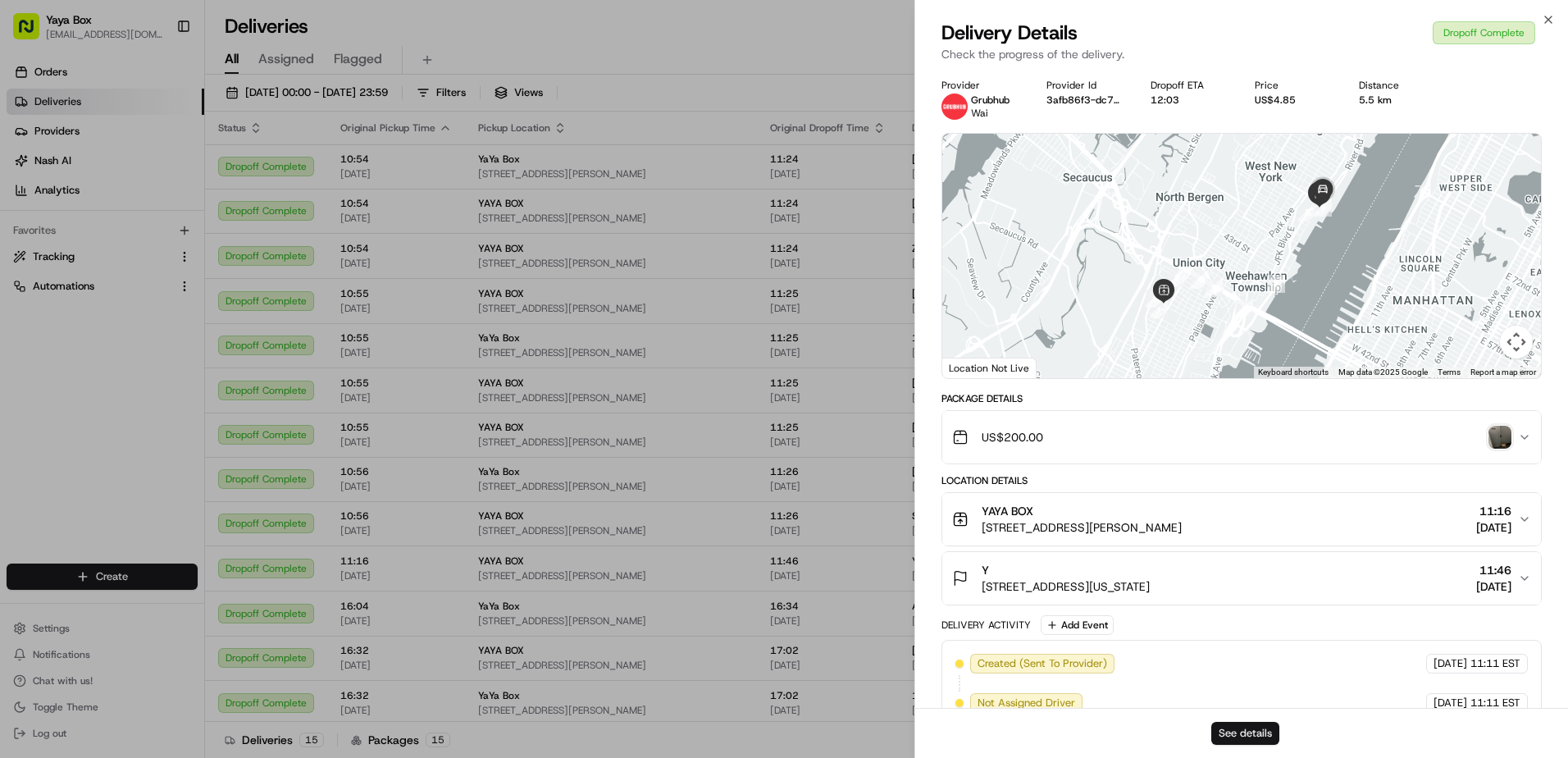
click at [1221, 728] on button "See details" at bounding box center [1246, 733] width 68 height 23
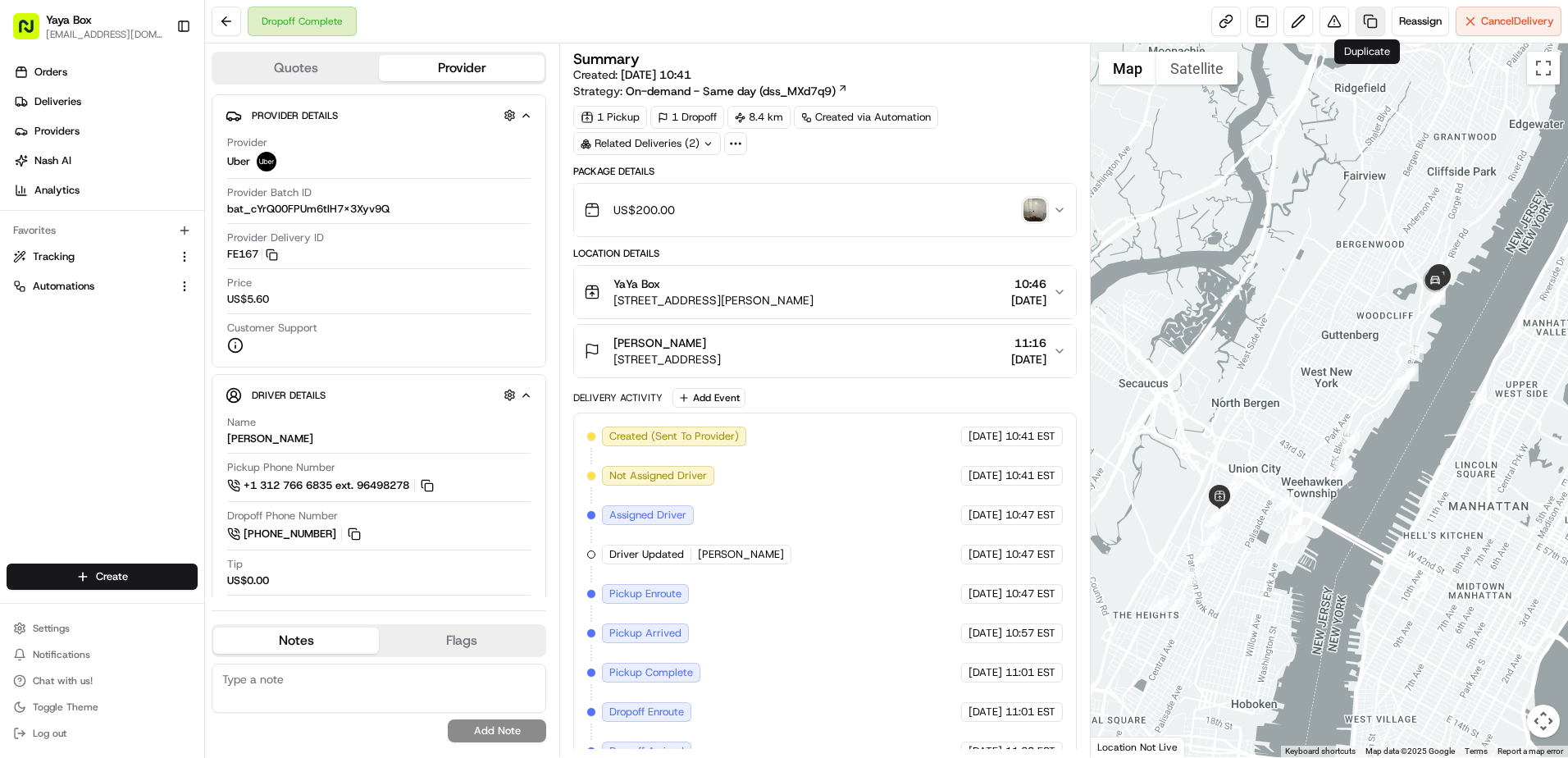
click at [1361, 22] on link at bounding box center [1370, 21] width 30 height 30
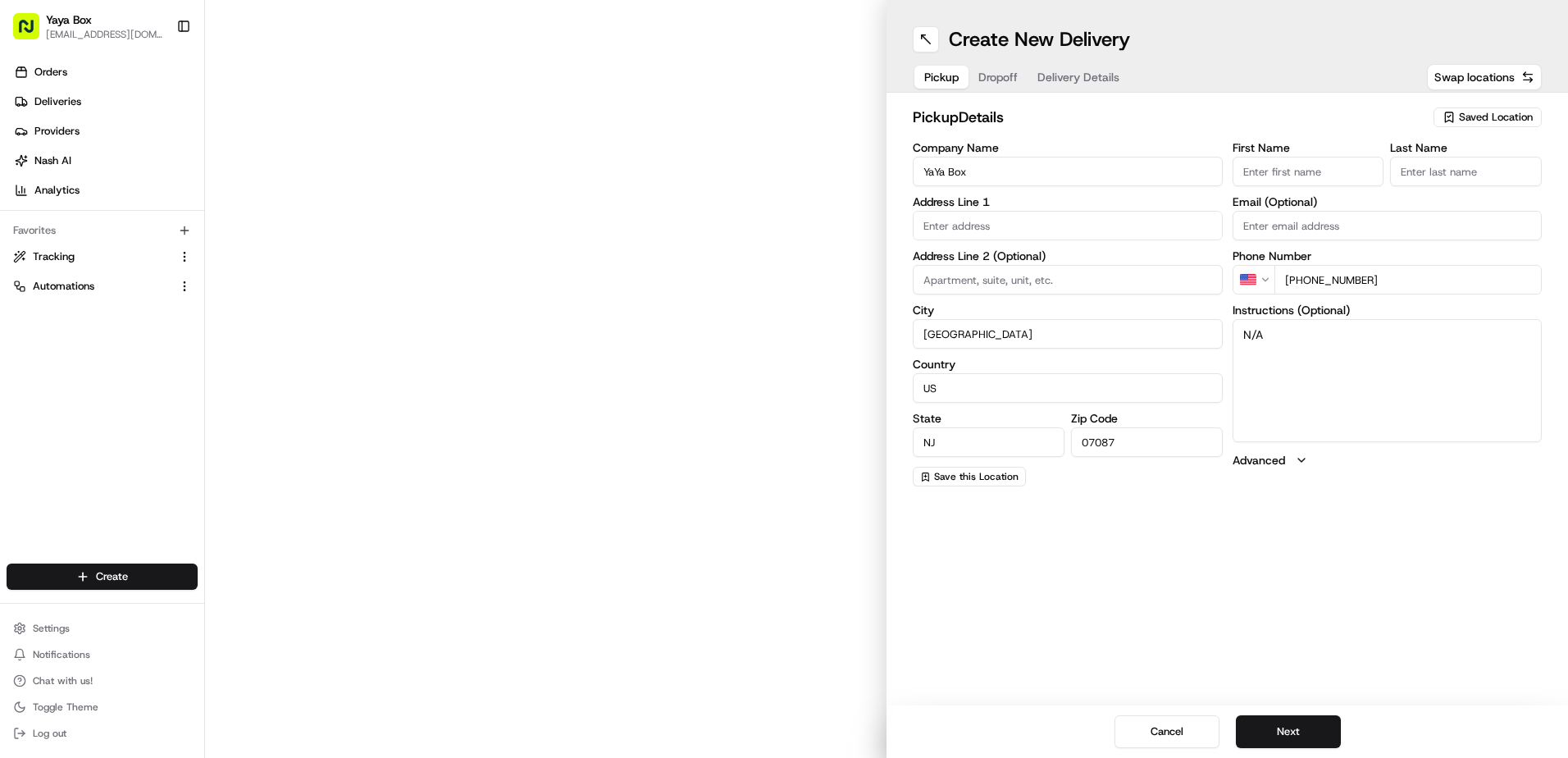
type input "[STREET_ADDRESS][PERSON_NAME]"
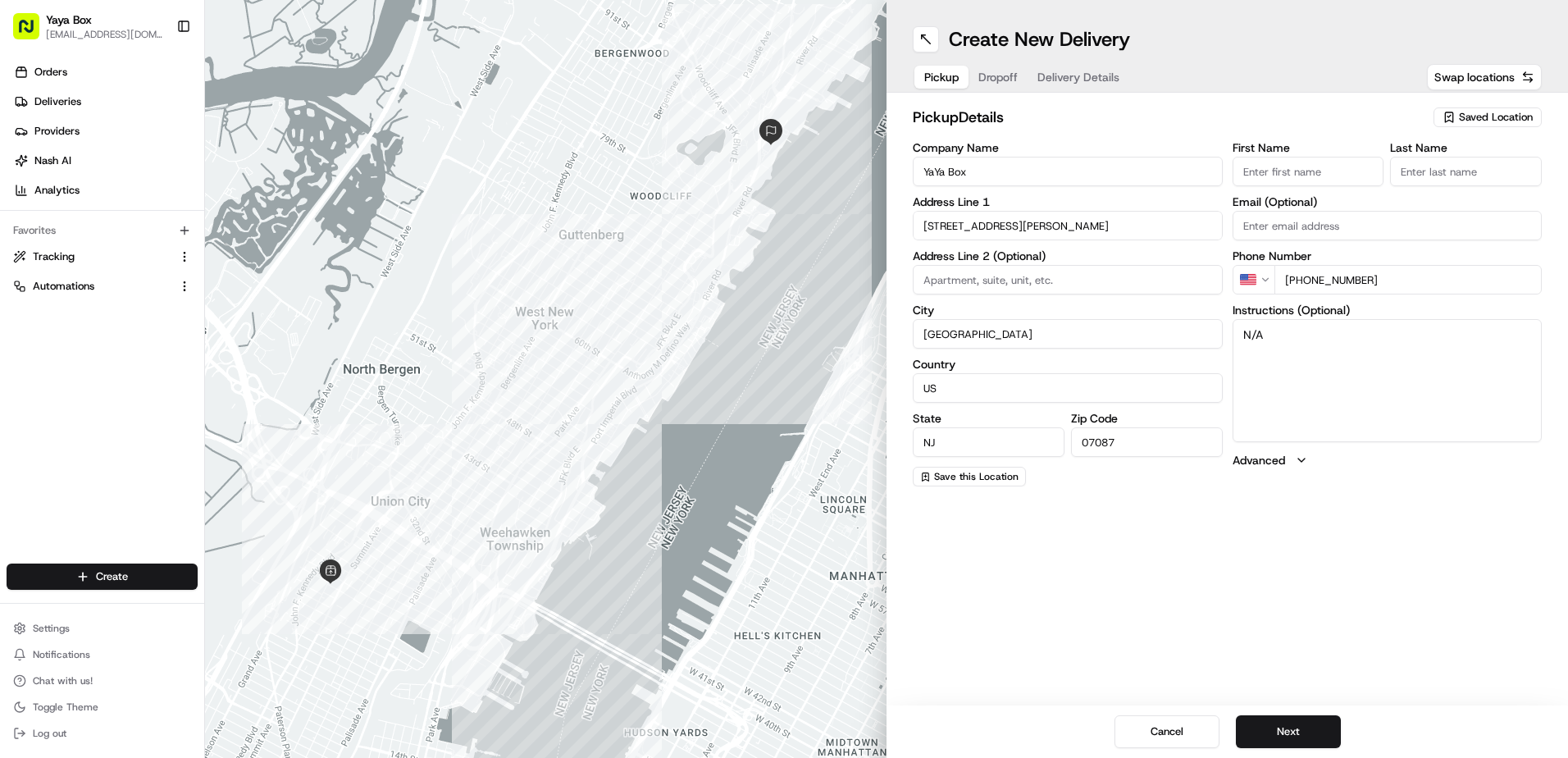
click at [1276, 711] on div "Cancel Next" at bounding box center [1227, 731] width 682 height 52
click at [1284, 711] on div "Cancel Next" at bounding box center [1227, 731] width 682 height 52
click at [1278, 728] on button "Next" at bounding box center [1288, 731] width 105 height 33
click at [1283, 719] on button "Next" at bounding box center [1288, 731] width 105 height 33
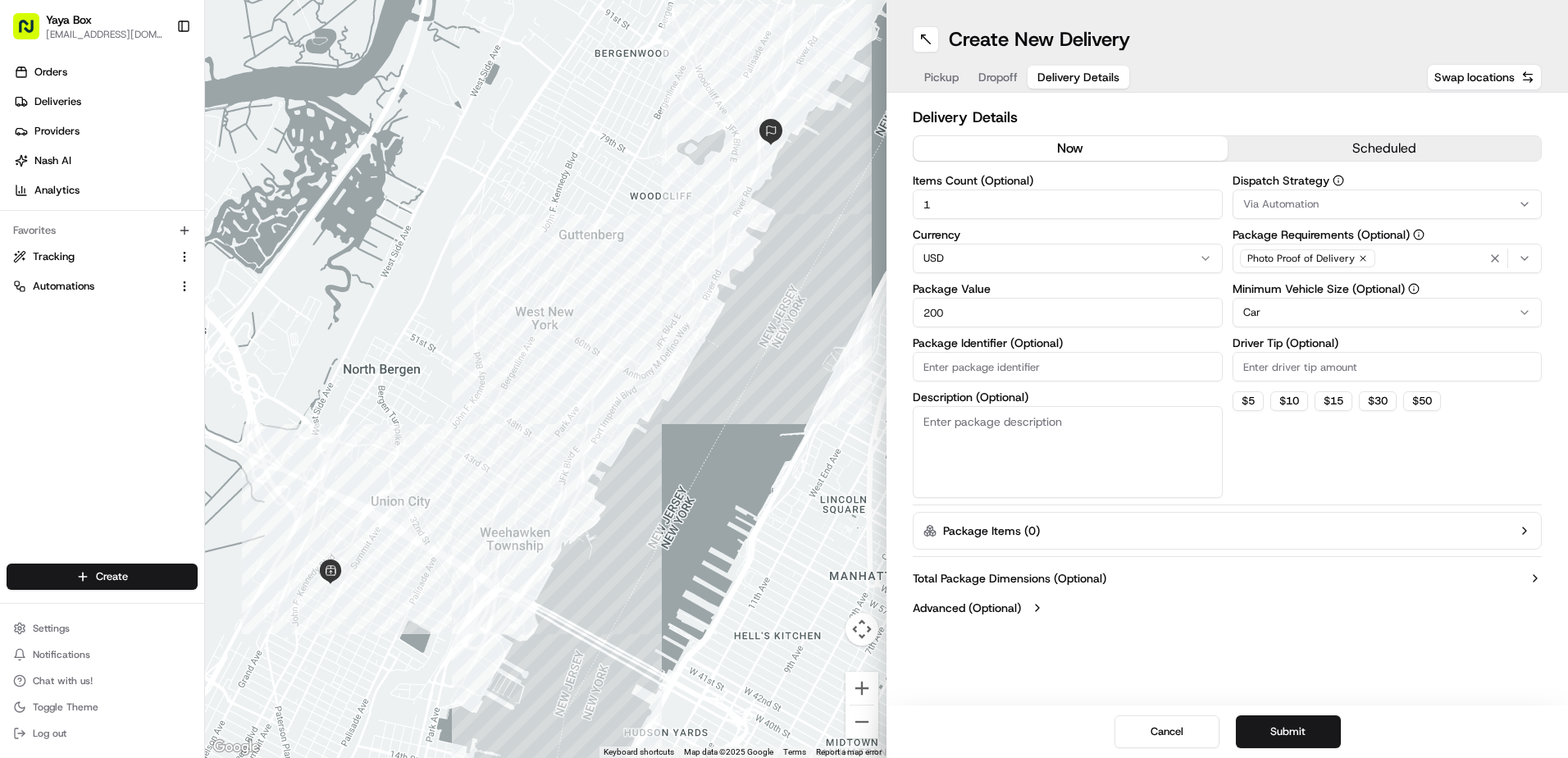
click at [1279, 327] on div "Dispatch Strategy Via Automation Package Requirements (Optional) Photo Proof of…" at bounding box center [1387, 336] width 310 height 323
click at [1278, 319] on html "Yaya Box [EMAIL_ADDRESS][DOMAIN_NAME] Toggle Sidebar Orders Deliveries Provider…" at bounding box center [784, 379] width 1568 height 758
click at [1273, 724] on button "Submit" at bounding box center [1288, 731] width 105 height 33
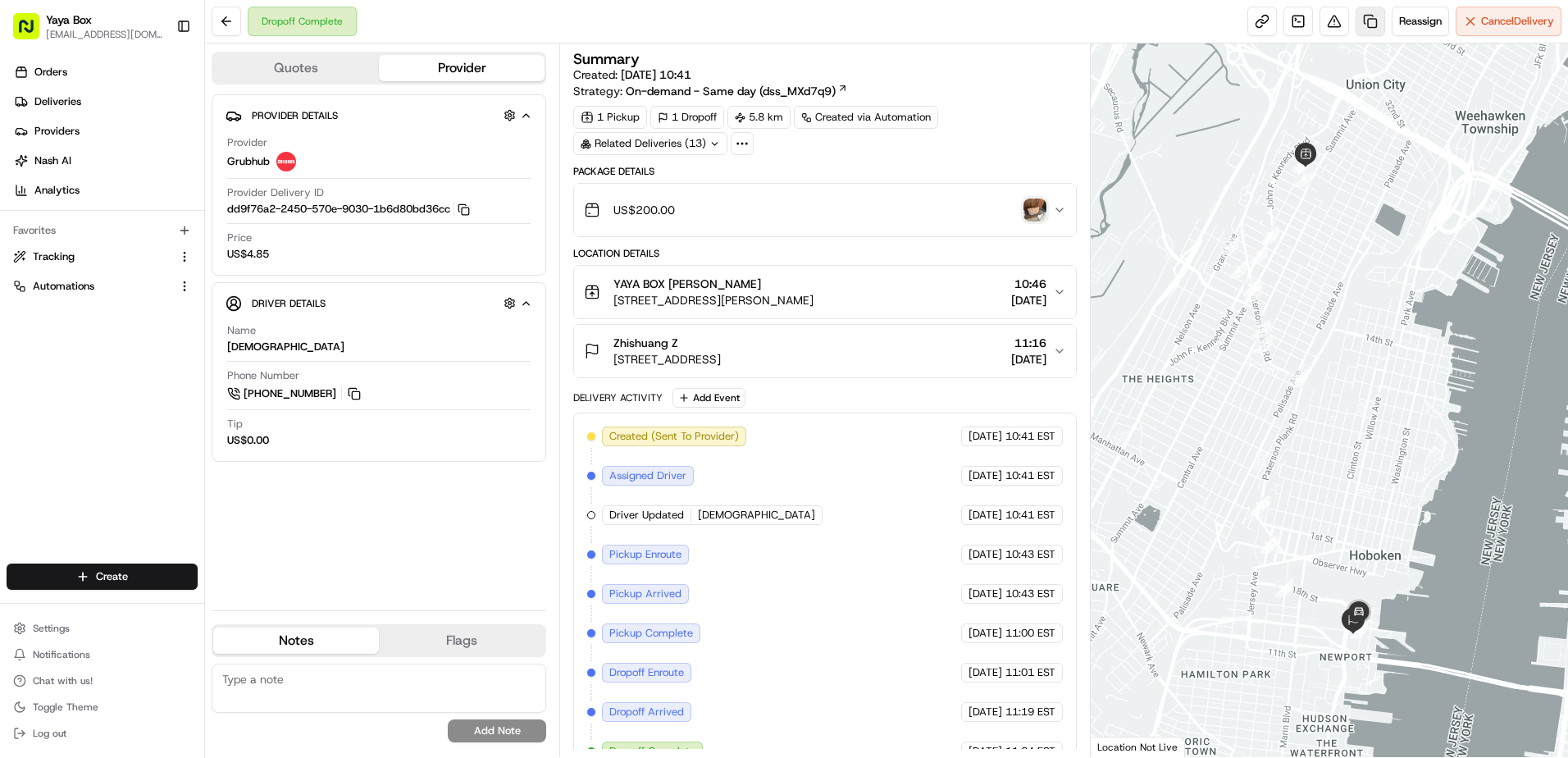
click at [1371, 32] on link at bounding box center [1370, 21] width 30 height 30
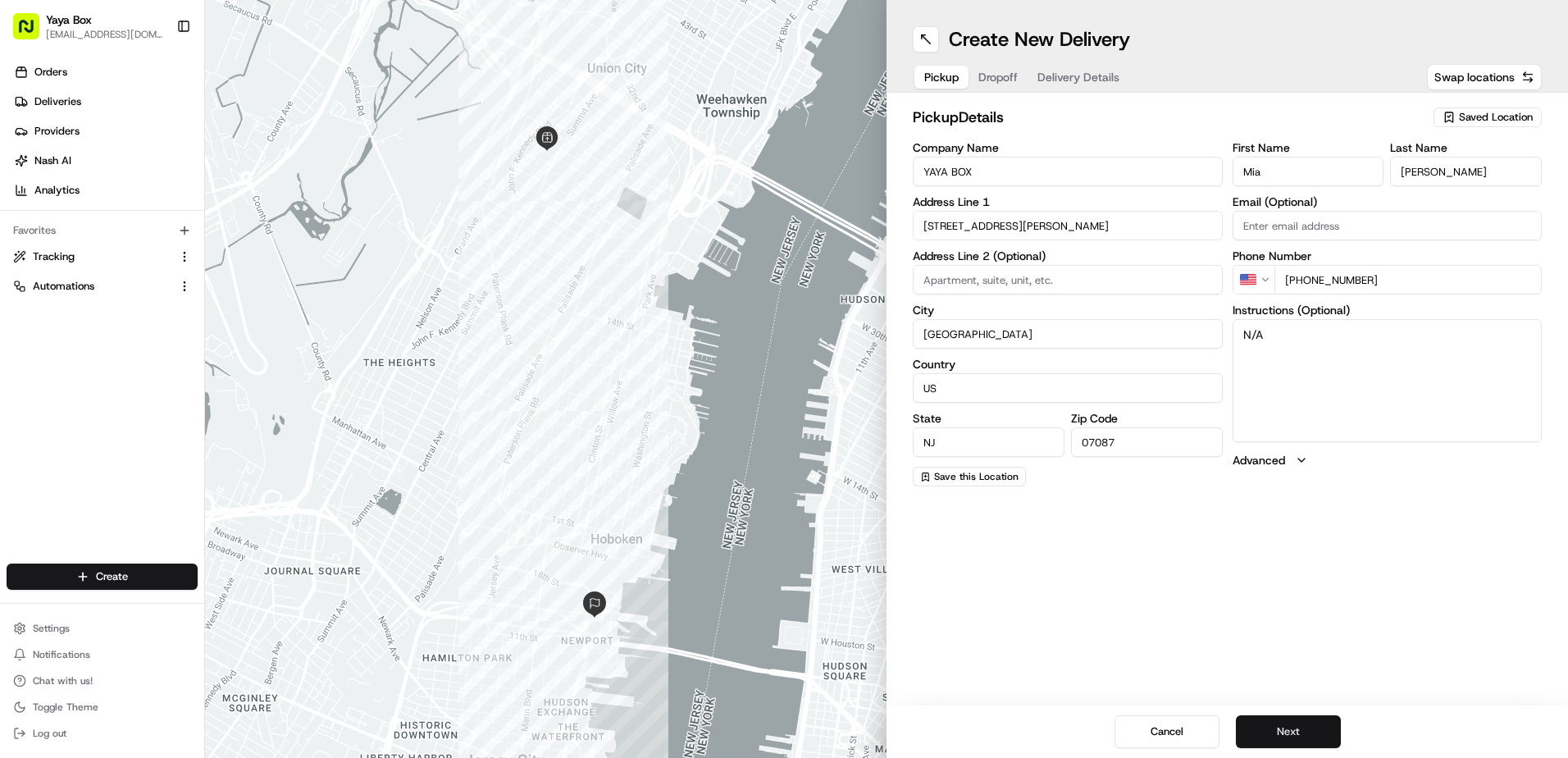
click at [1290, 735] on button "Next" at bounding box center [1288, 731] width 105 height 33
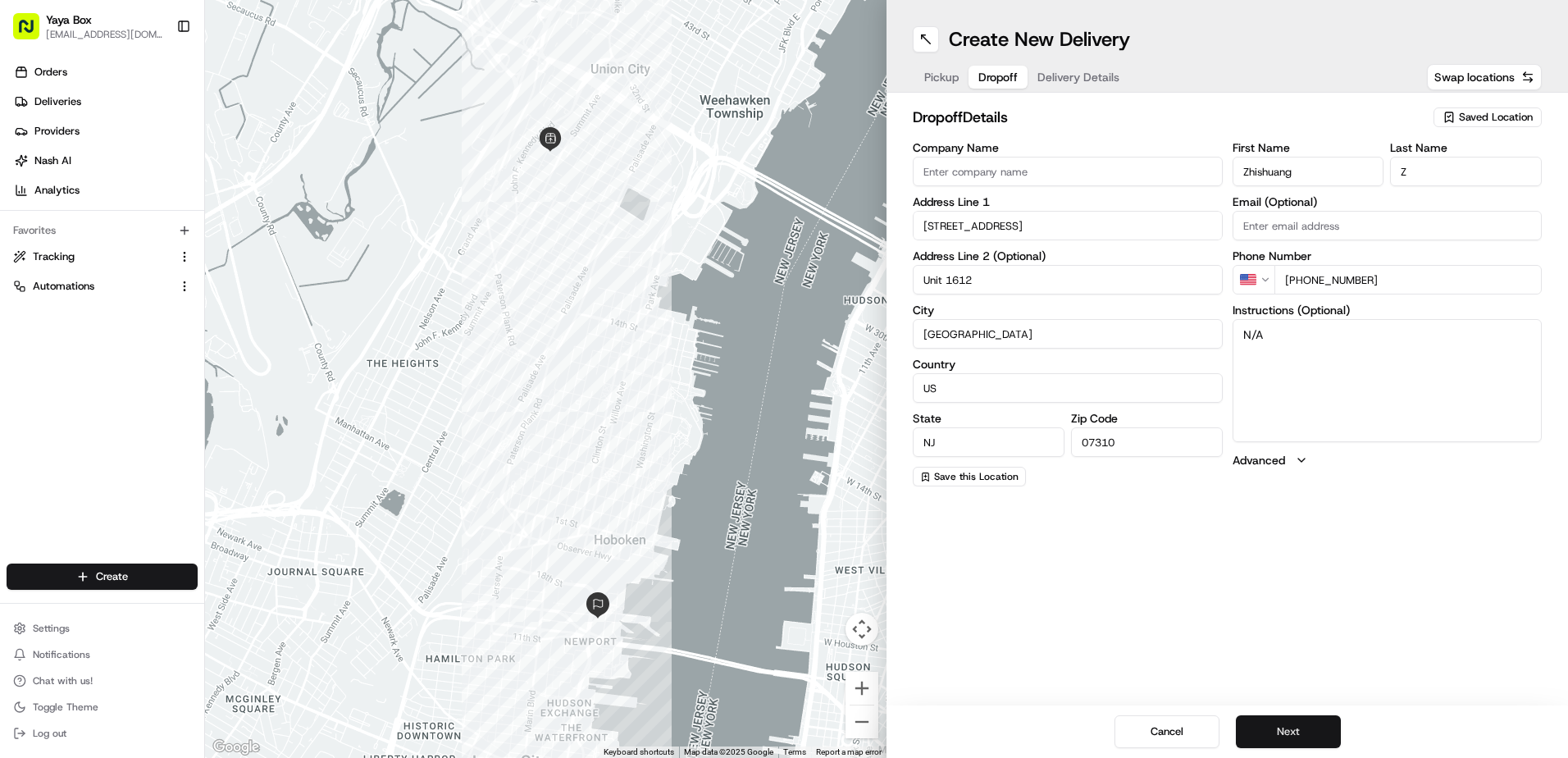
click at [1291, 738] on button "Next" at bounding box center [1288, 731] width 105 height 33
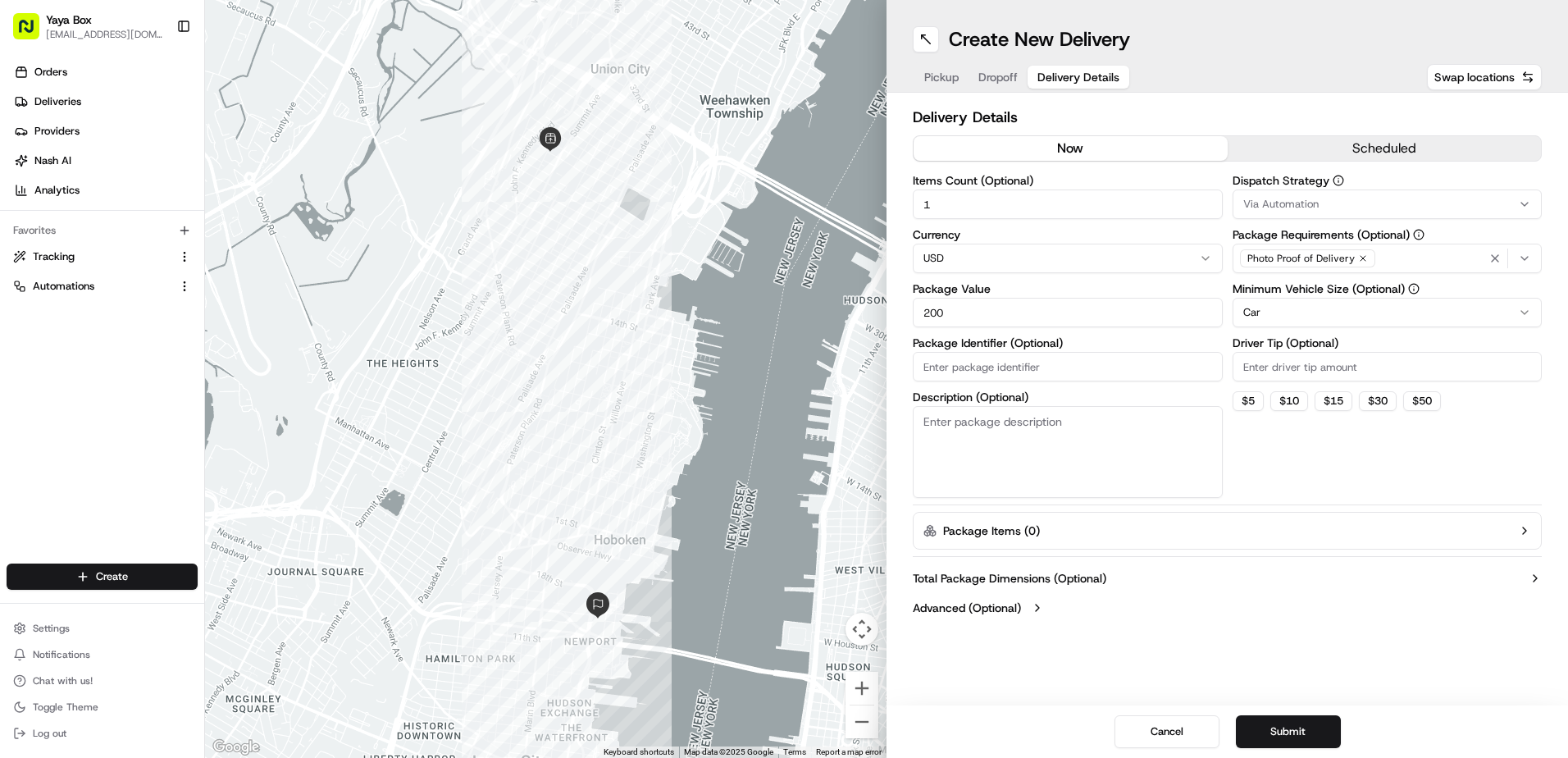
click at [1288, 317] on html "Yaya Box [EMAIL_ADDRESS][DOMAIN_NAME] Toggle Sidebar Orders Deliveries Provider…" at bounding box center [784, 379] width 1568 height 758
click at [1301, 718] on button "Submit" at bounding box center [1288, 731] width 105 height 33
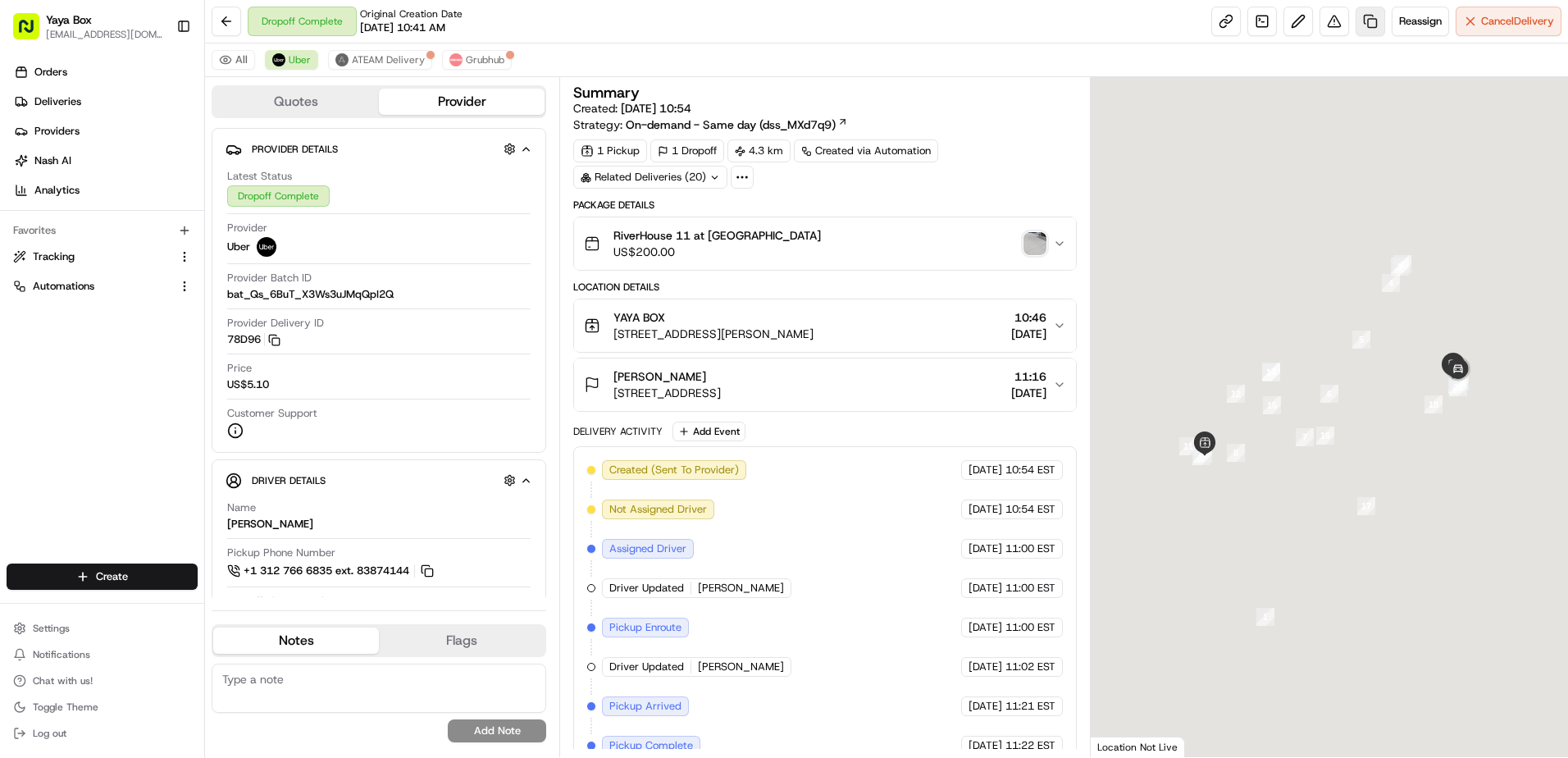
click at [1371, 23] on link at bounding box center [1370, 21] width 30 height 30
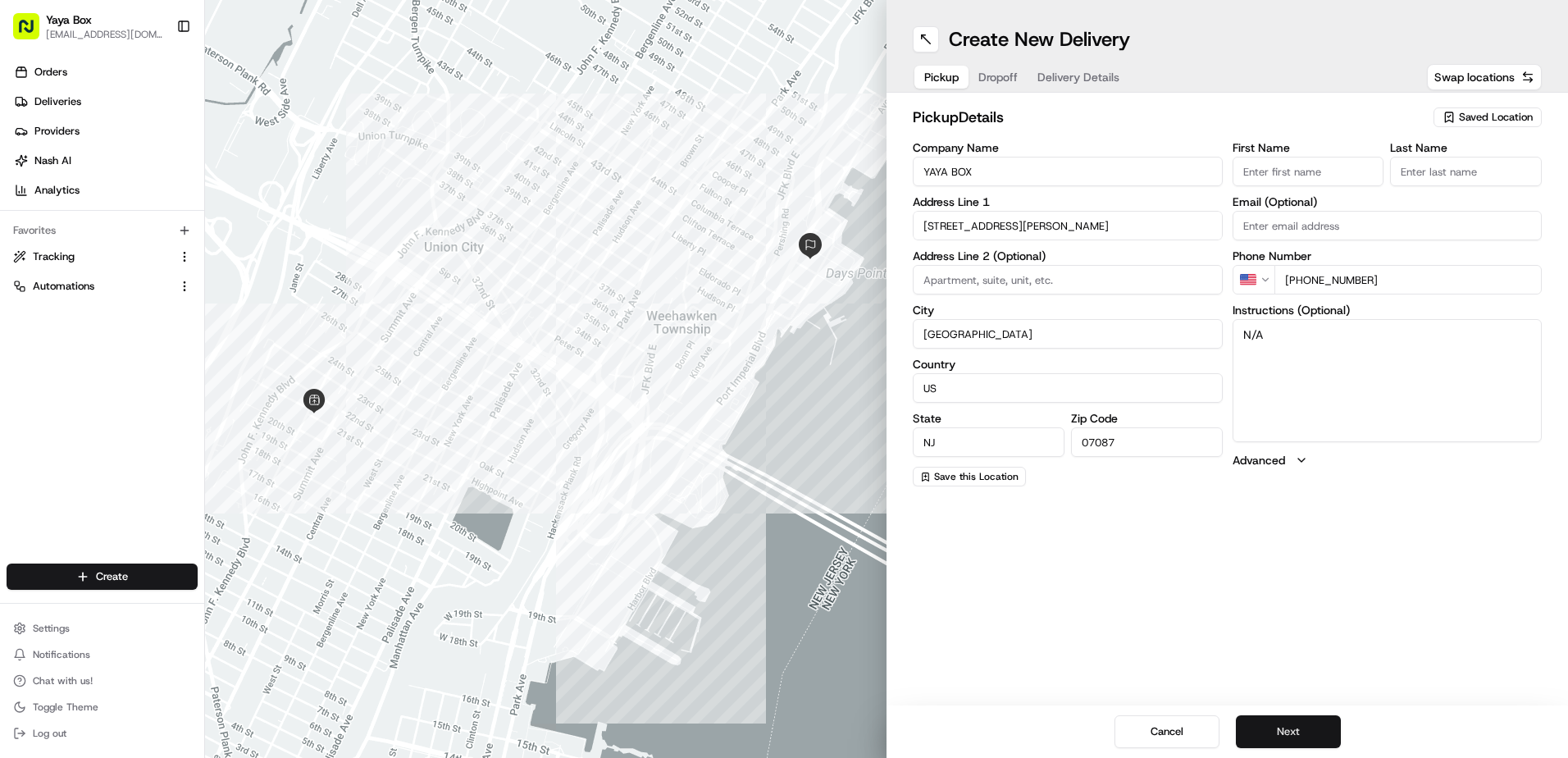
click at [1314, 724] on button "Next" at bounding box center [1288, 731] width 105 height 33
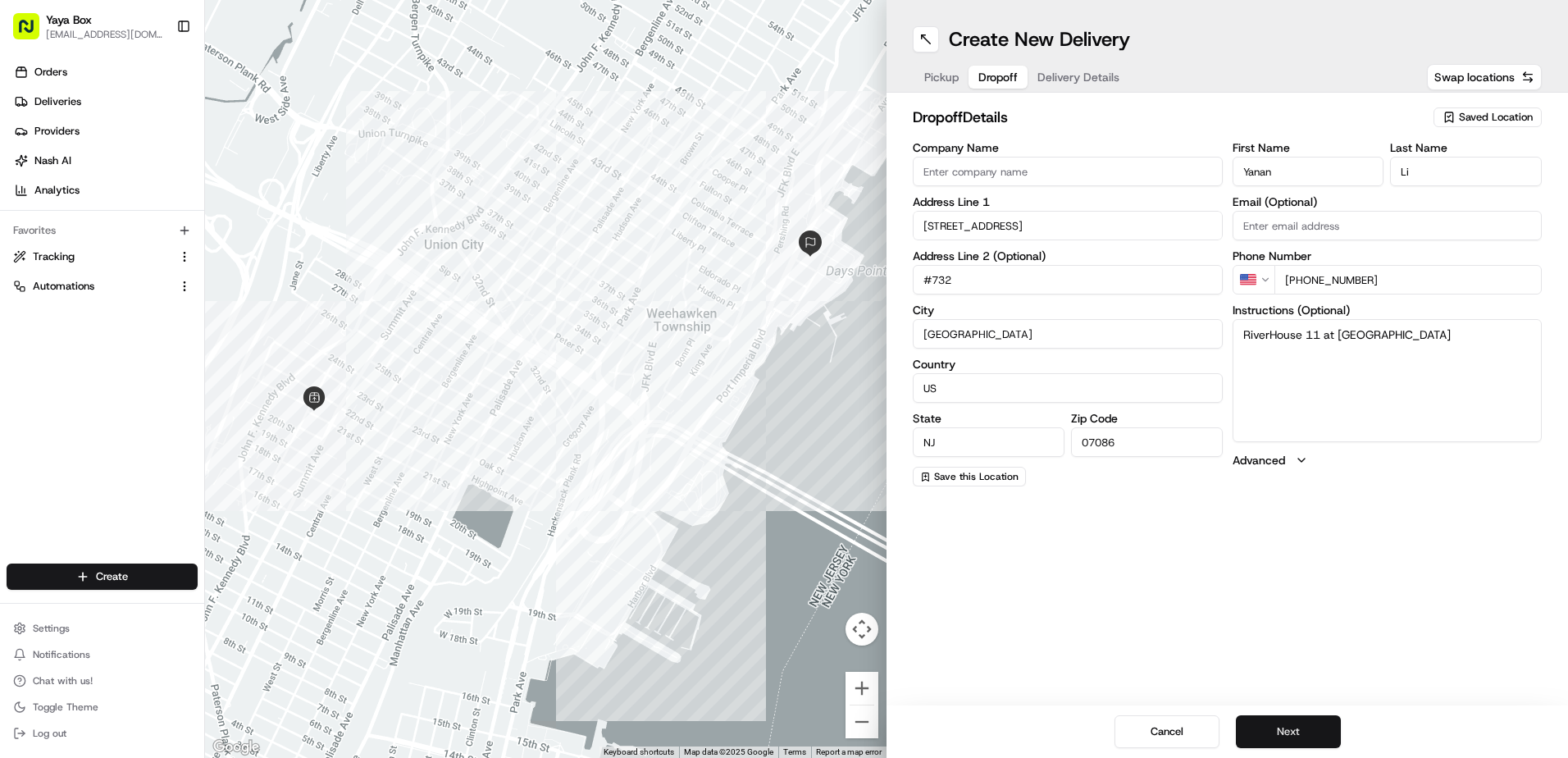
click at [1300, 724] on button "Next" at bounding box center [1288, 731] width 105 height 33
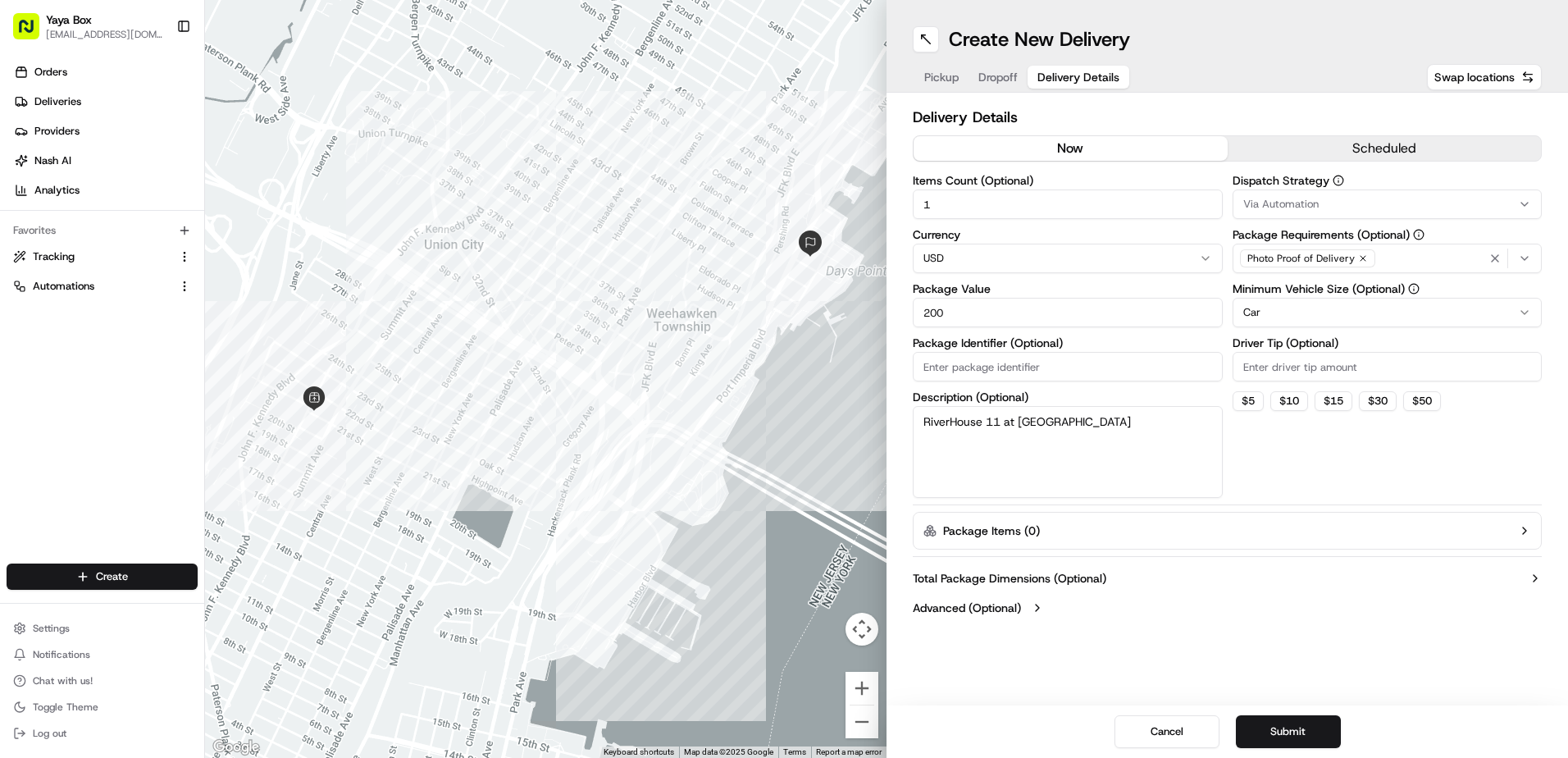
click at [1256, 319] on html "Yaya Box yayaliciousjc@gmail.com Toggle Sidebar Orders Deliveries Providers Nas…" at bounding box center [784, 379] width 1568 height 758
click at [1273, 748] on div "Cancel Submit" at bounding box center [1227, 731] width 682 height 52
click at [1277, 743] on button "Submit" at bounding box center [1288, 731] width 105 height 33
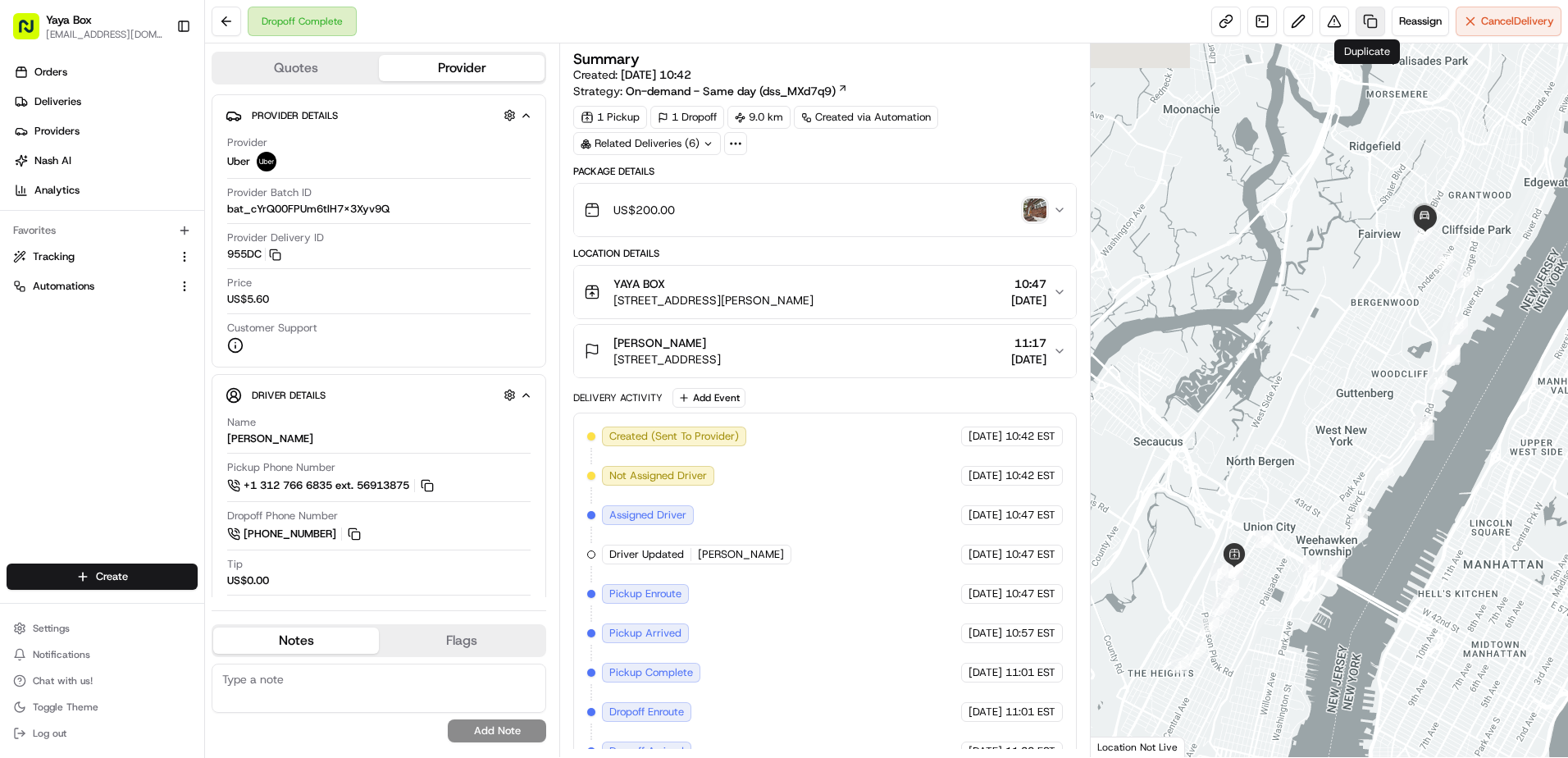
click at [1362, 29] on link at bounding box center [1370, 21] width 30 height 30
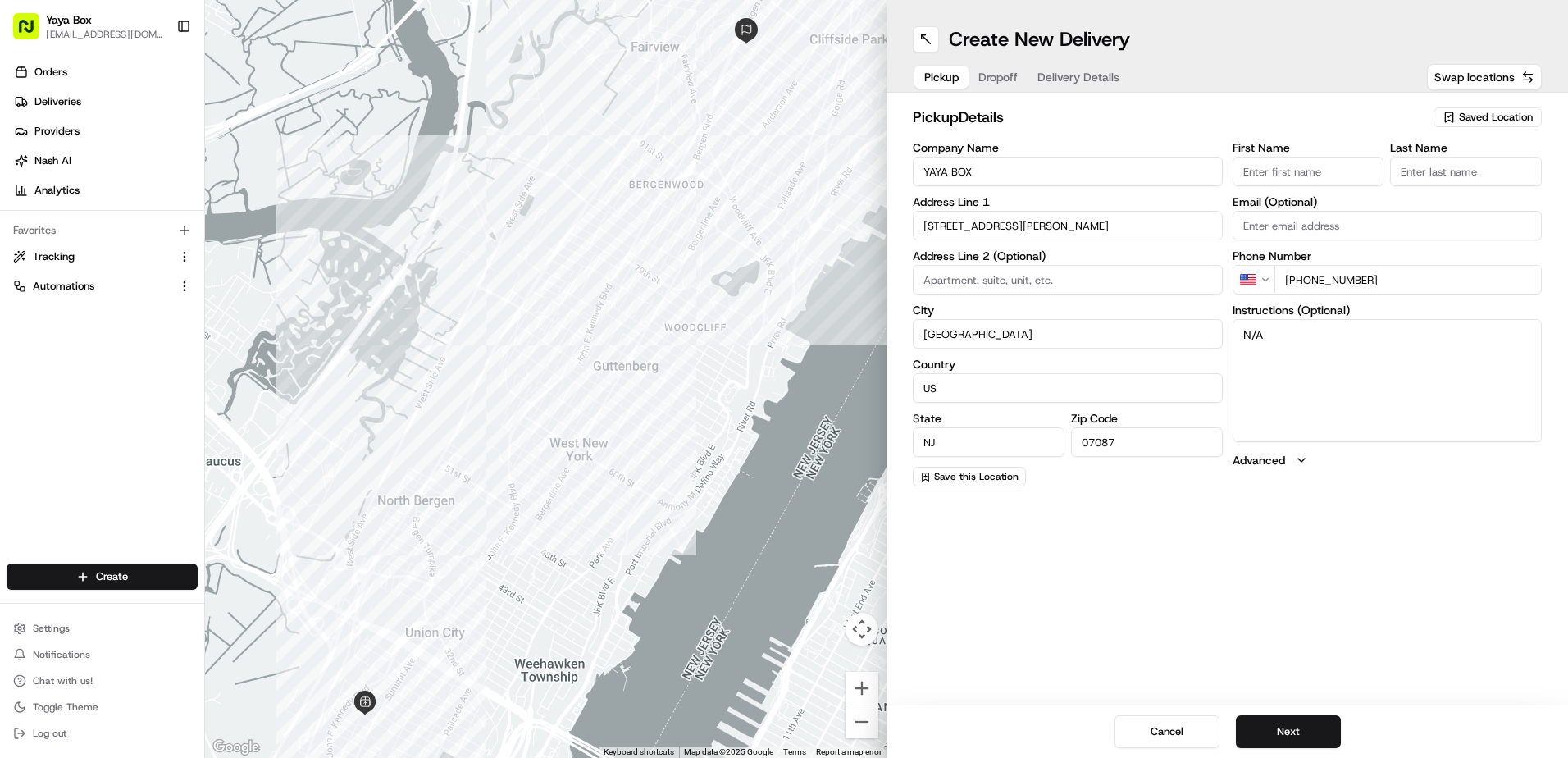
click at [1294, 709] on div "Cancel Next" at bounding box center [1227, 731] width 682 height 52
click at [1291, 733] on button "Next" at bounding box center [1288, 731] width 105 height 33
click at [1290, 735] on button "Next" at bounding box center [1288, 731] width 105 height 33
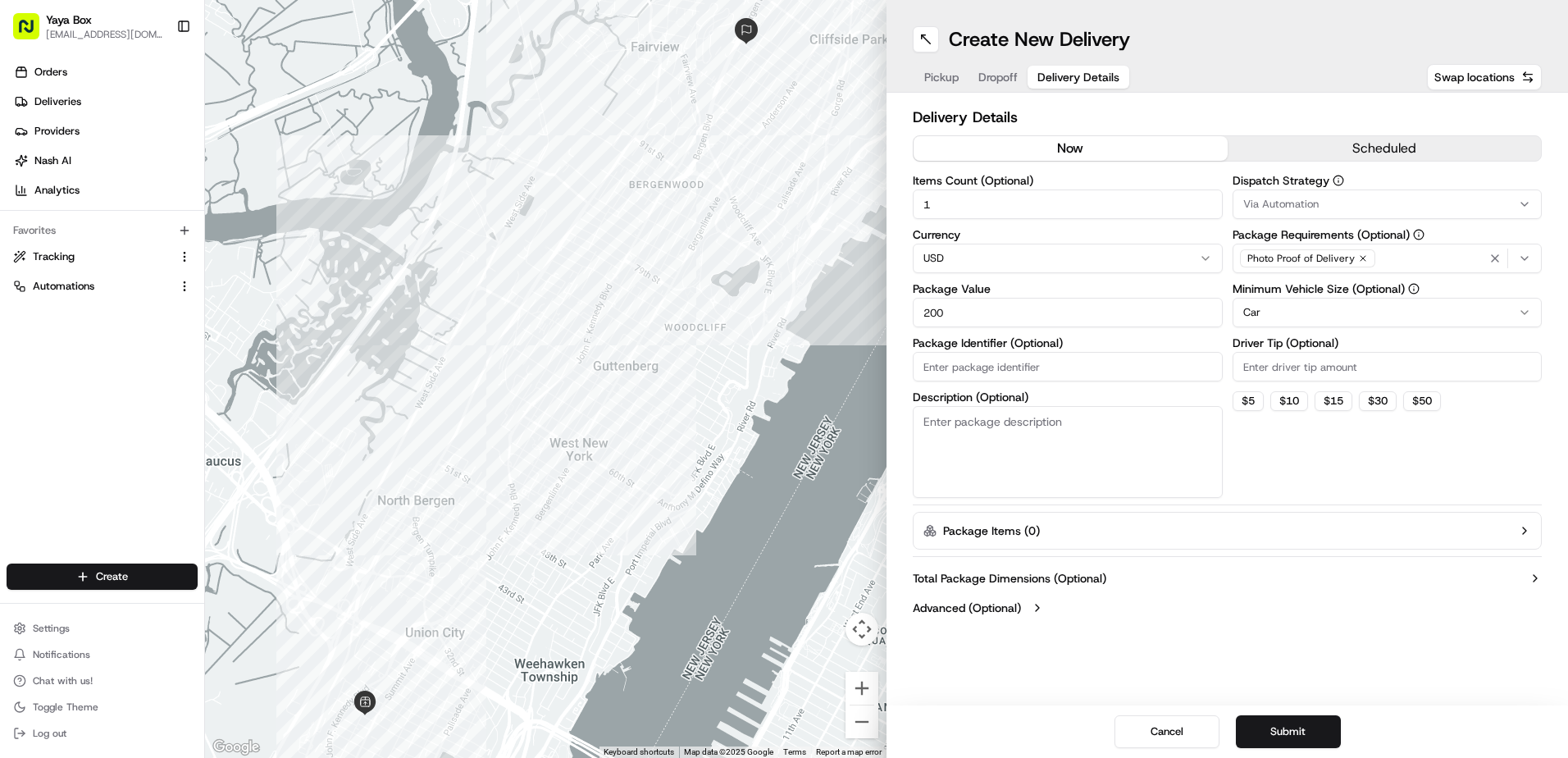
click at [1269, 310] on html "Yaya Box yayaliciousjc@gmail.com Toggle Sidebar Orders Deliveries Providers Nas…" at bounding box center [784, 379] width 1568 height 758
click at [1272, 736] on button "Submit" at bounding box center [1288, 731] width 105 height 33
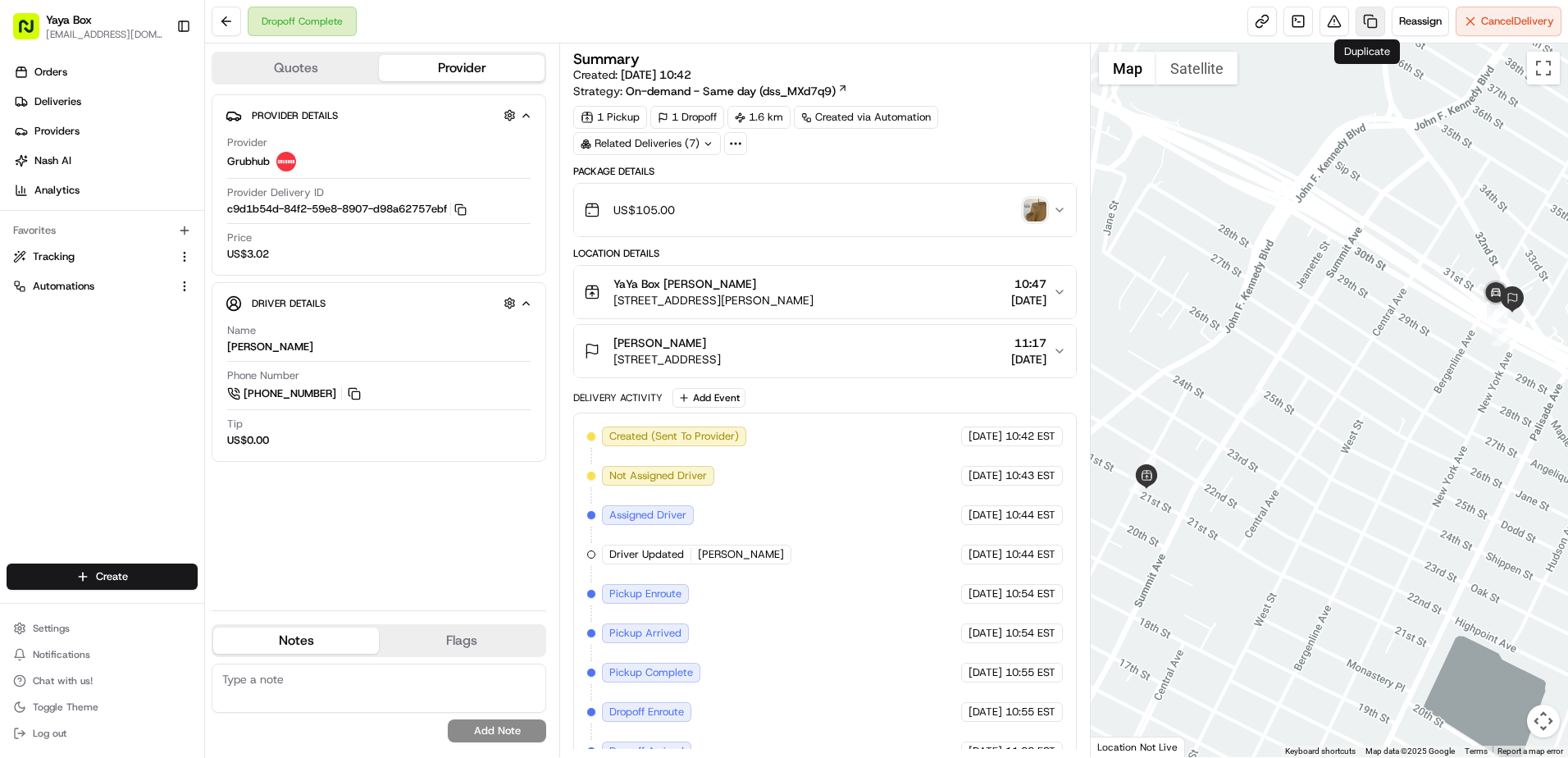
click at [1371, 31] on link at bounding box center [1370, 21] width 30 height 30
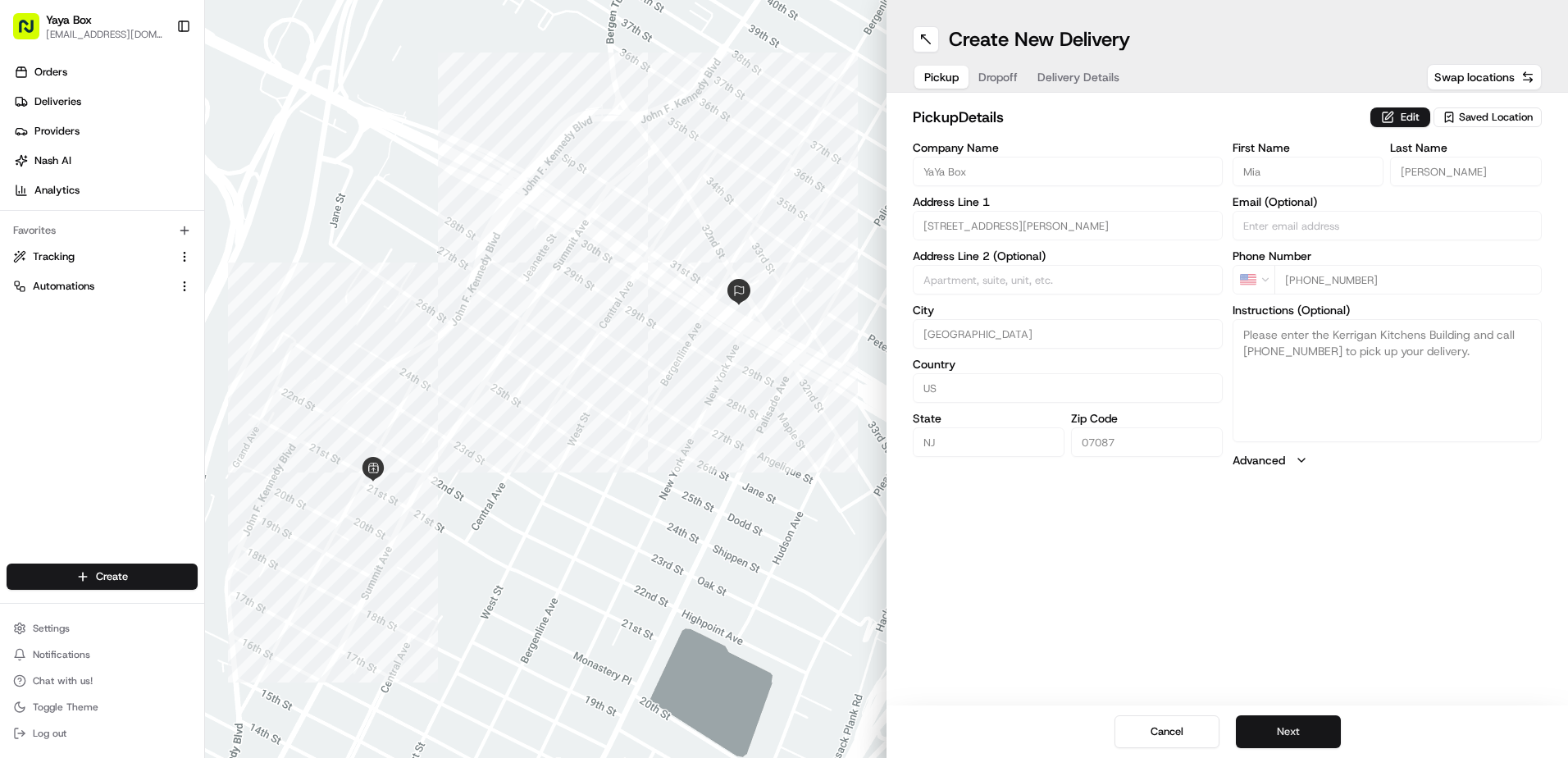
click at [1306, 736] on button "Next" at bounding box center [1288, 731] width 105 height 33
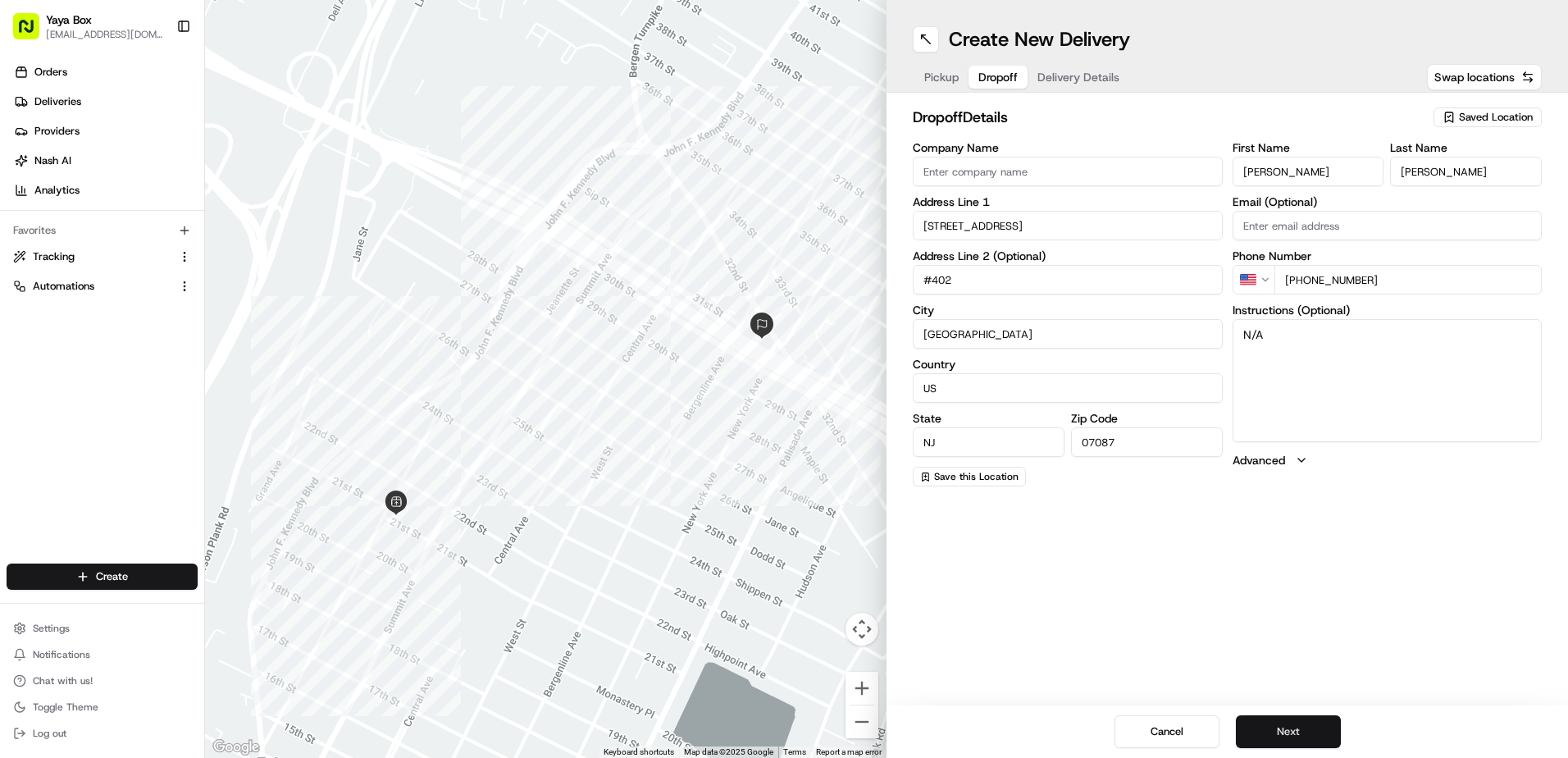
click at [1302, 735] on button "Next" at bounding box center [1288, 731] width 105 height 33
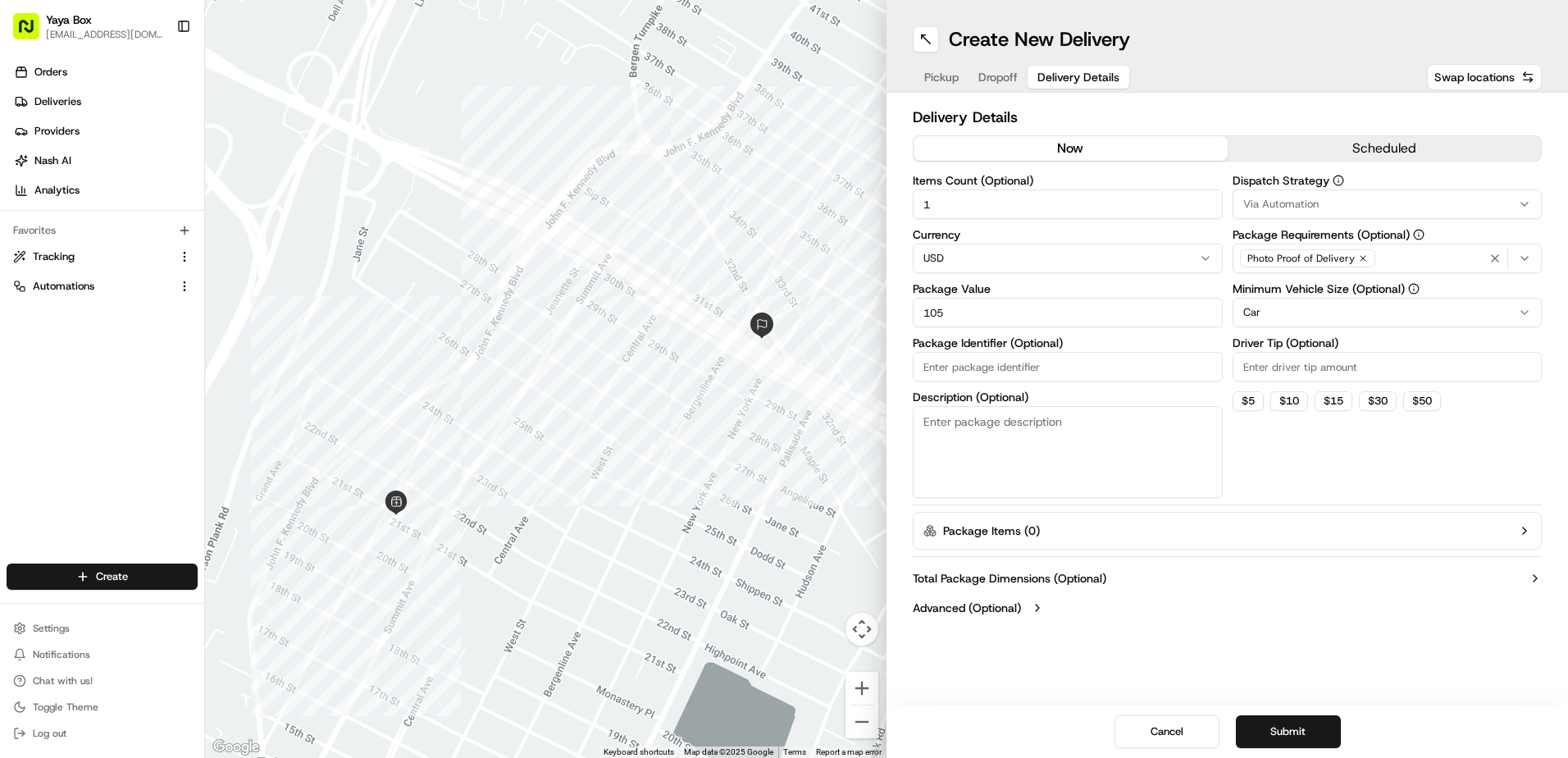
click at [1279, 311] on html "Yaya Box yayaliciousjc@gmail.com Toggle Sidebar Orders Deliveries Providers Nas…" at bounding box center [784, 379] width 1568 height 758
drag, startPoint x: 896, startPoint y: 313, endPoint x: 795, endPoint y: 325, distance: 101.7
click at [807, 330] on div "← Move left → Move right ↑ Move up ↓ Move down + Zoom in - Zoom out Home Jump l…" at bounding box center [885, 379] width 1362 height 758
type input "200"
click at [1250, 721] on button "Submit" at bounding box center [1288, 731] width 105 height 33
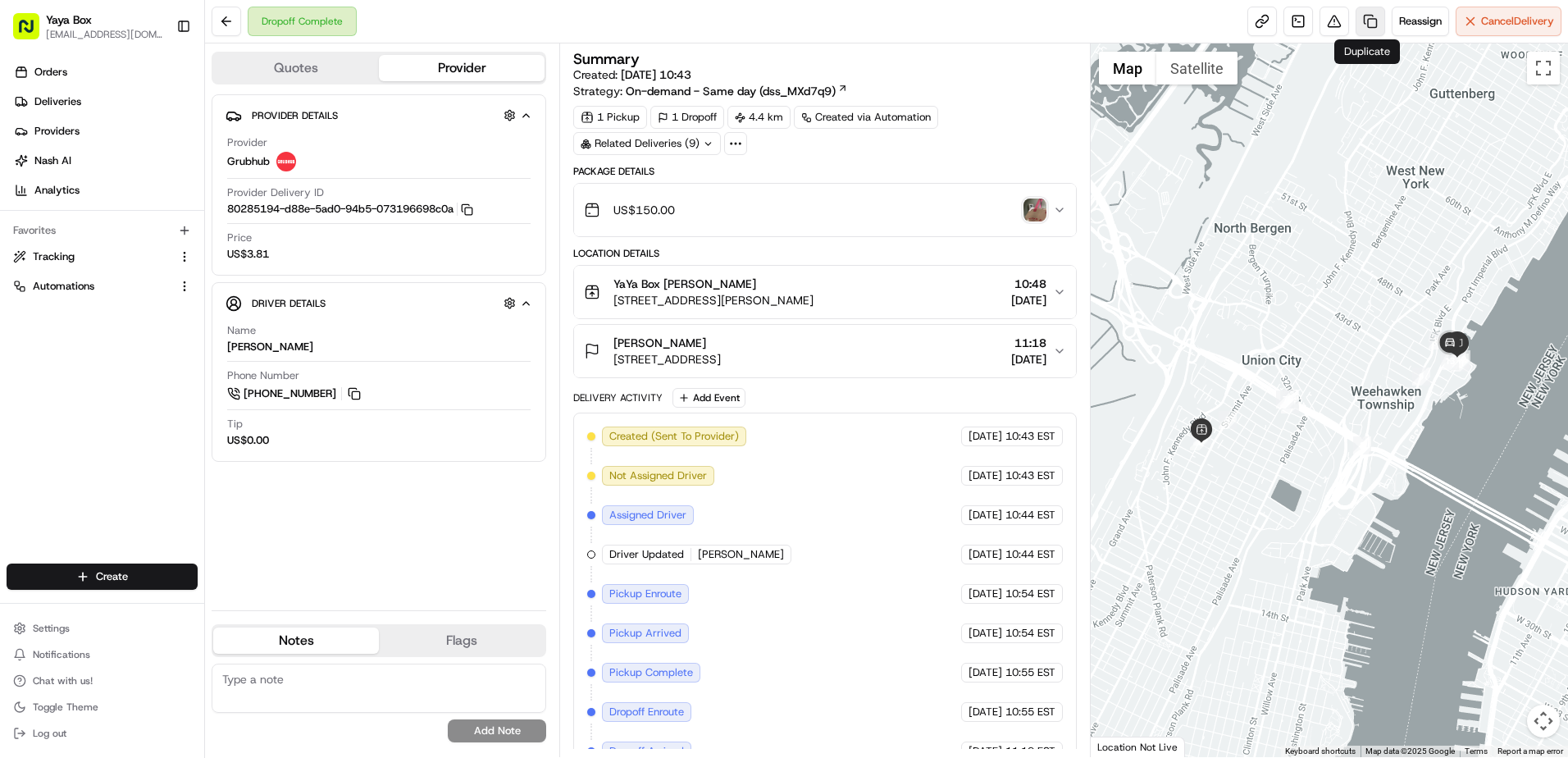
click at [1361, 22] on link at bounding box center [1370, 21] width 30 height 30
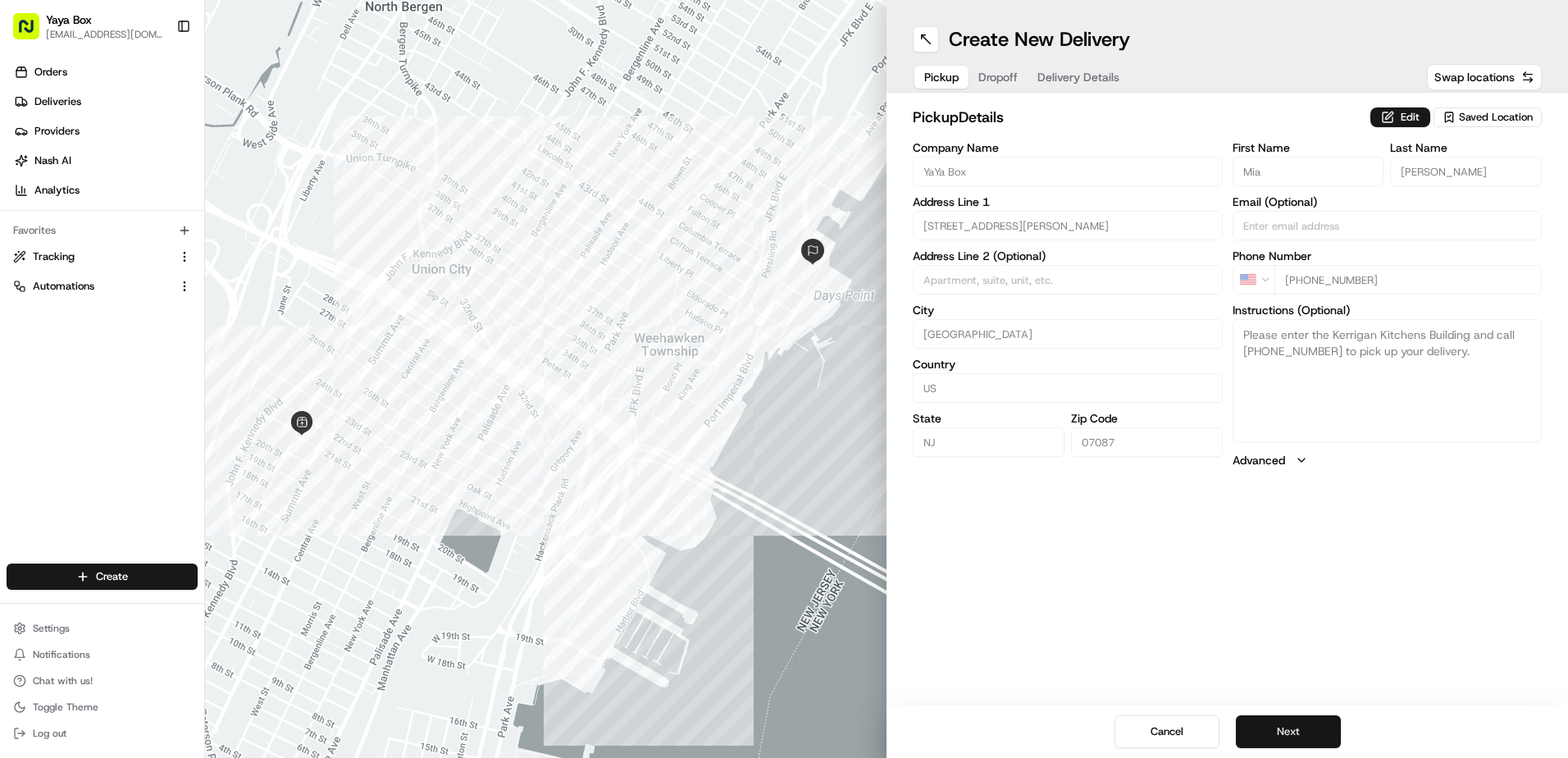
click at [1272, 730] on button "Next" at bounding box center [1288, 731] width 105 height 33
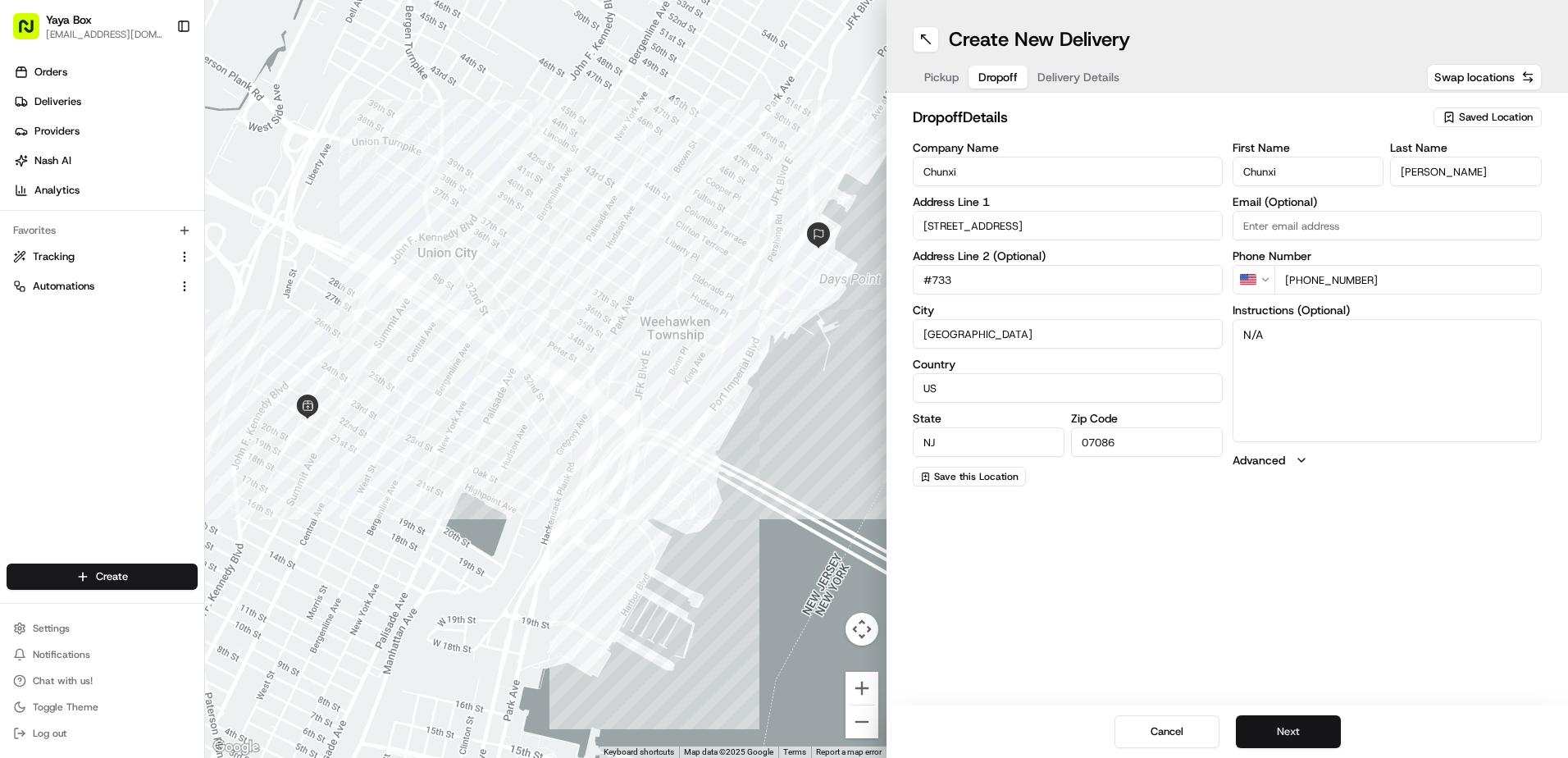
click at [1280, 732] on button "Next" at bounding box center [1288, 731] width 105 height 33
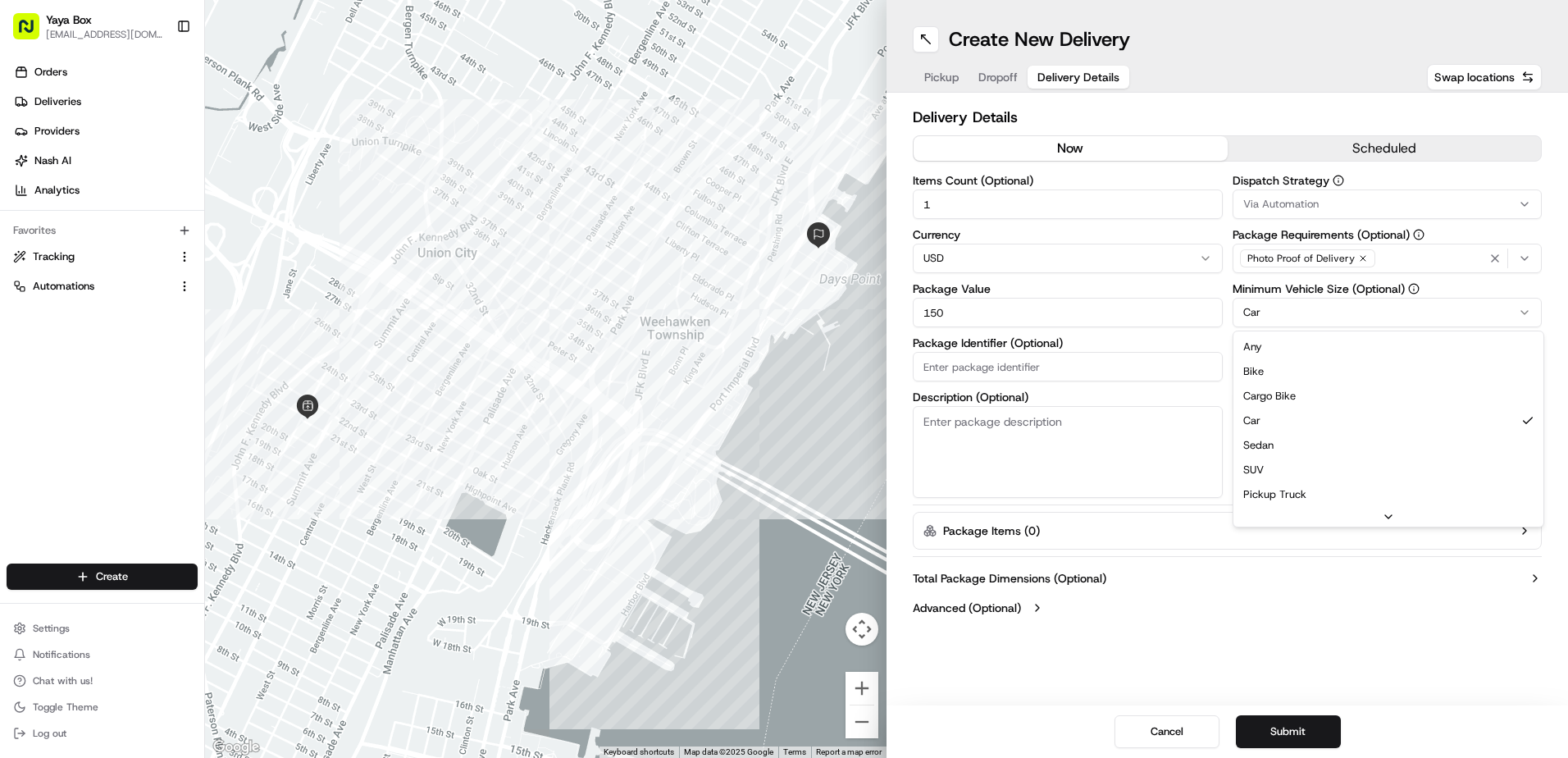
click at [1265, 316] on html "Yaya Box [EMAIL_ADDRESS][DOMAIN_NAME] Toggle Sidebar Orders Deliveries Provider…" at bounding box center [784, 379] width 1568 height 758
drag, startPoint x: 995, startPoint y: 316, endPoint x: 769, endPoint y: 315, distance: 226.0
click at [794, 316] on div "← Move left → Move right ↑ Move up ↓ Move down + Zoom in - Zoom out Home Jump l…" at bounding box center [885, 379] width 1362 height 758
type input "200"
click at [1299, 718] on button "Submit" at bounding box center [1288, 731] width 105 height 33
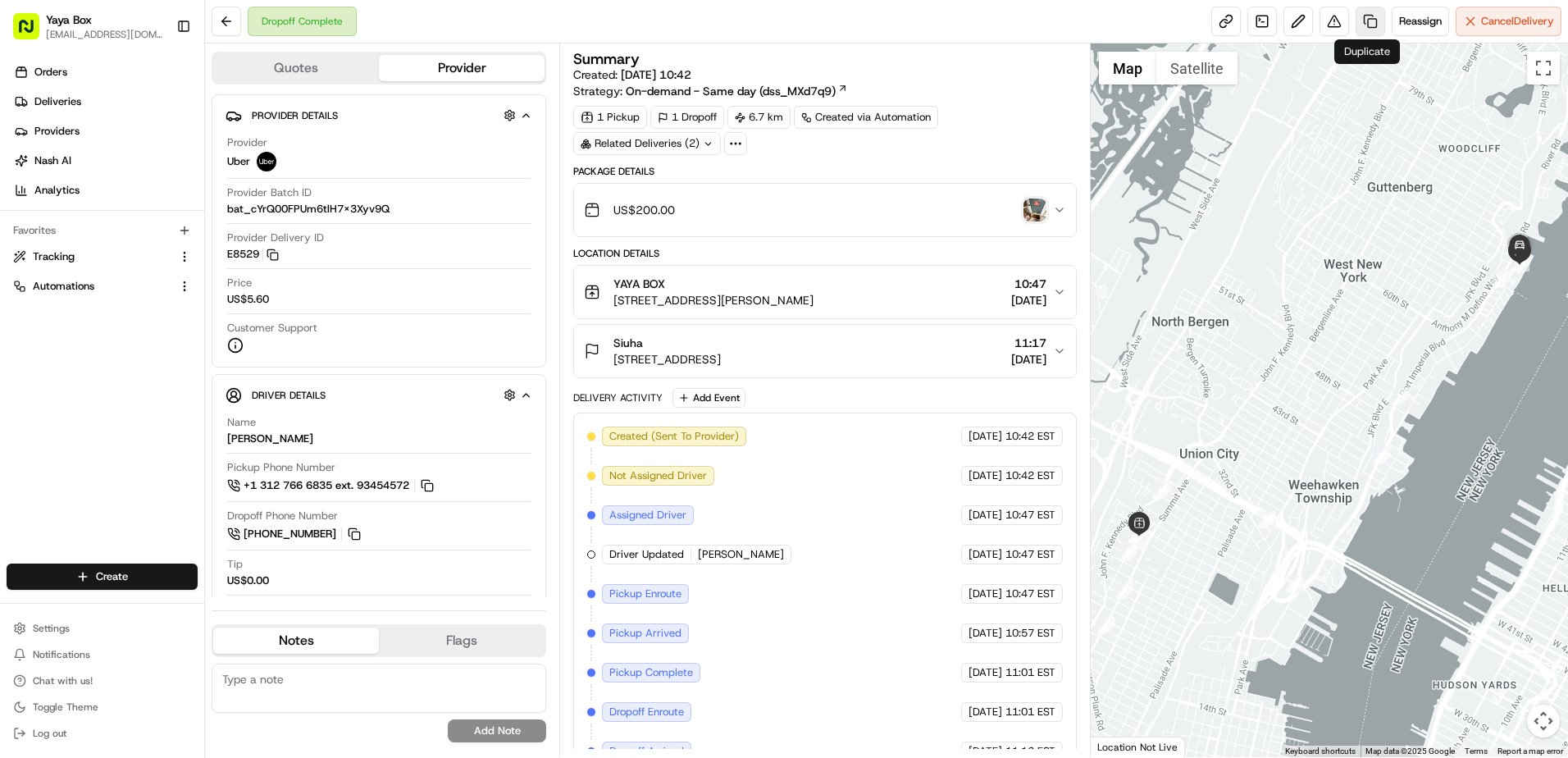
click at [1362, 33] on link at bounding box center [1370, 21] width 30 height 30
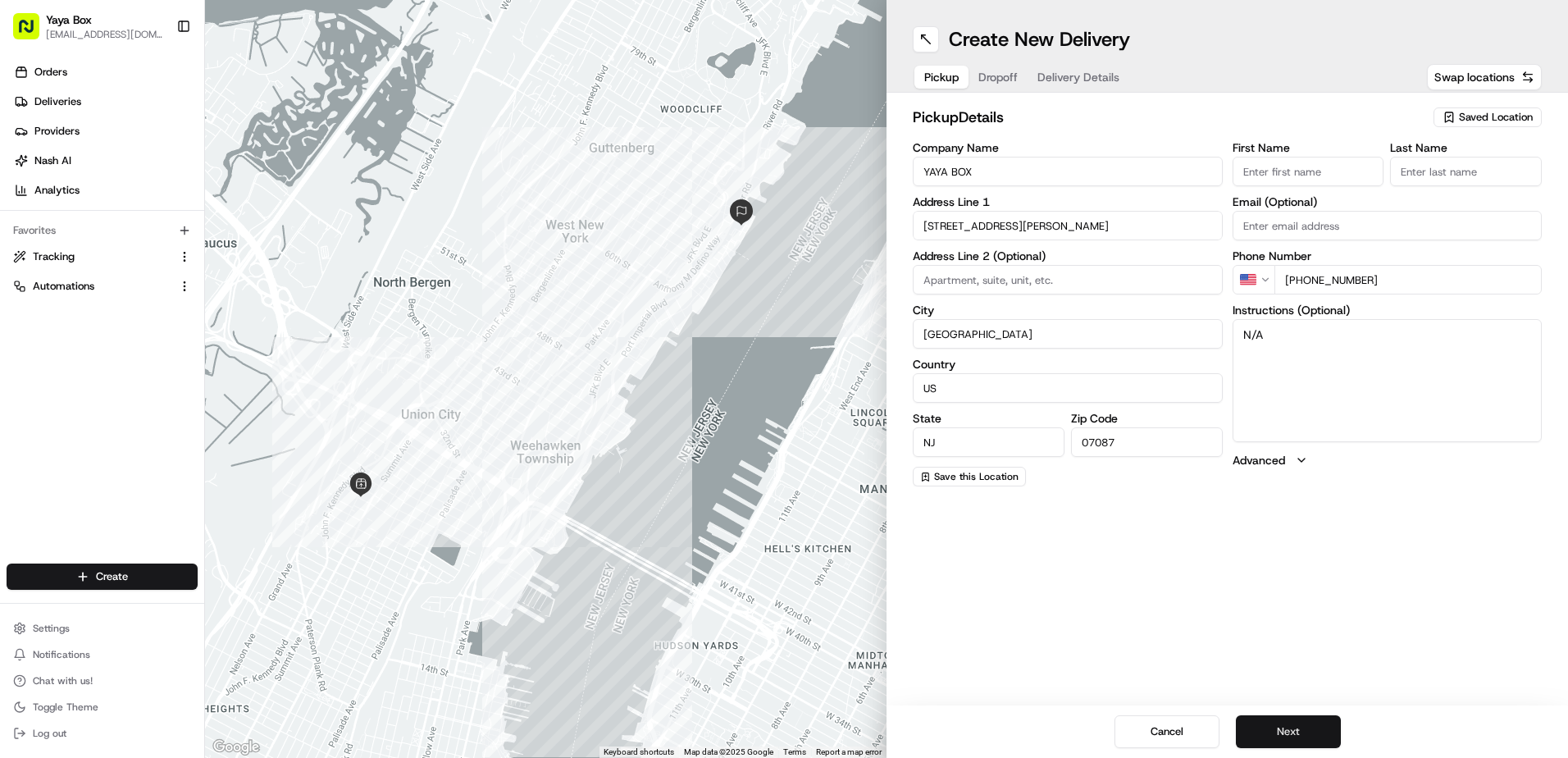
click at [1271, 743] on button "Next" at bounding box center [1288, 731] width 105 height 33
click at [1272, 739] on button "Next" at bounding box center [1288, 731] width 105 height 33
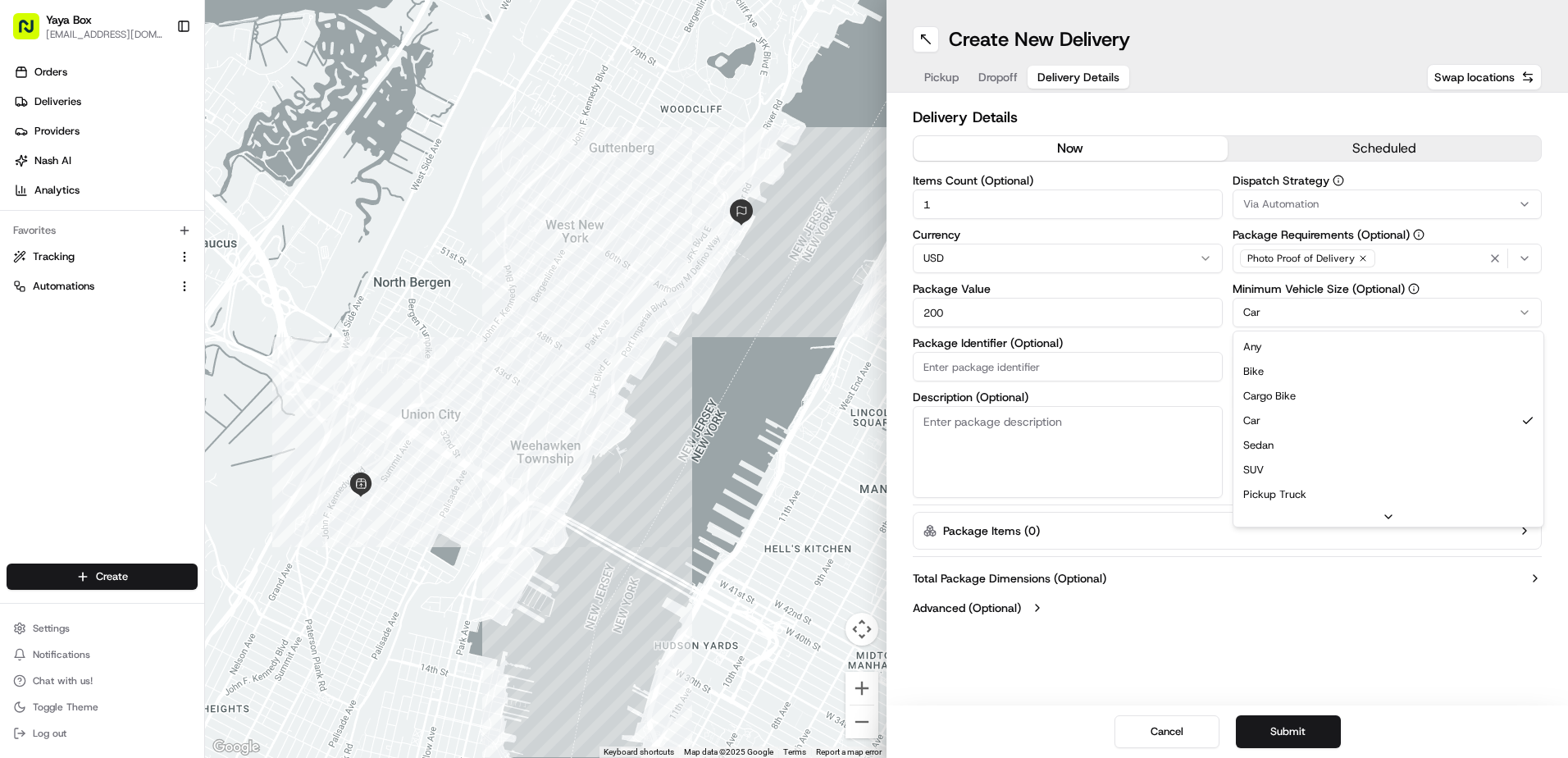
click at [1275, 314] on html "Yaya Box yayaliciousjc@gmail.com Toggle Sidebar Orders Deliveries Providers Nas…" at bounding box center [784, 379] width 1568 height 758
click at [1277, 723] on button "Submit" at bounding box center [1288, 731] width 105 height 33
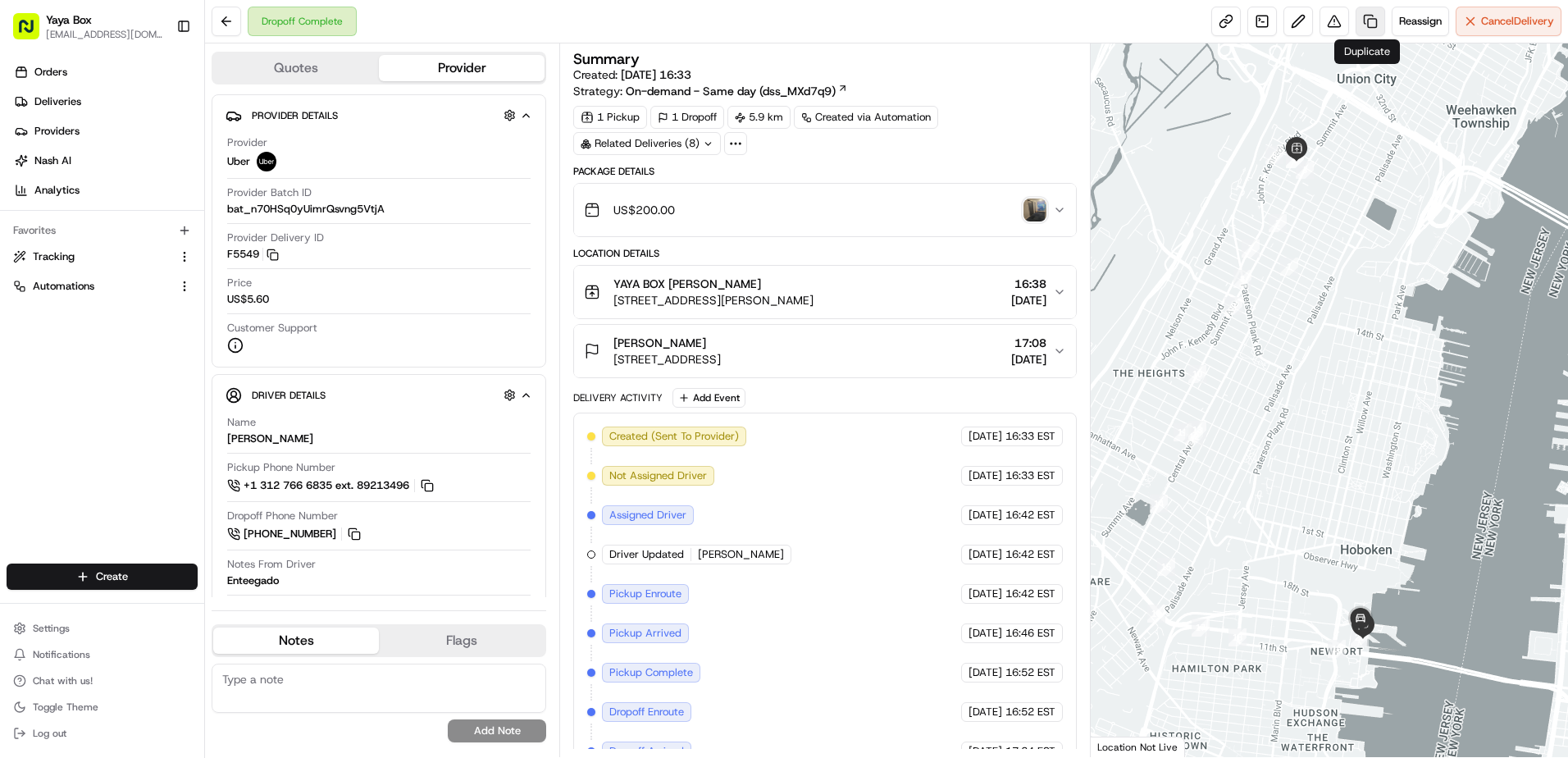
click at [1369, 15] on link at bounding box center [1370, 21] width 30 height 30
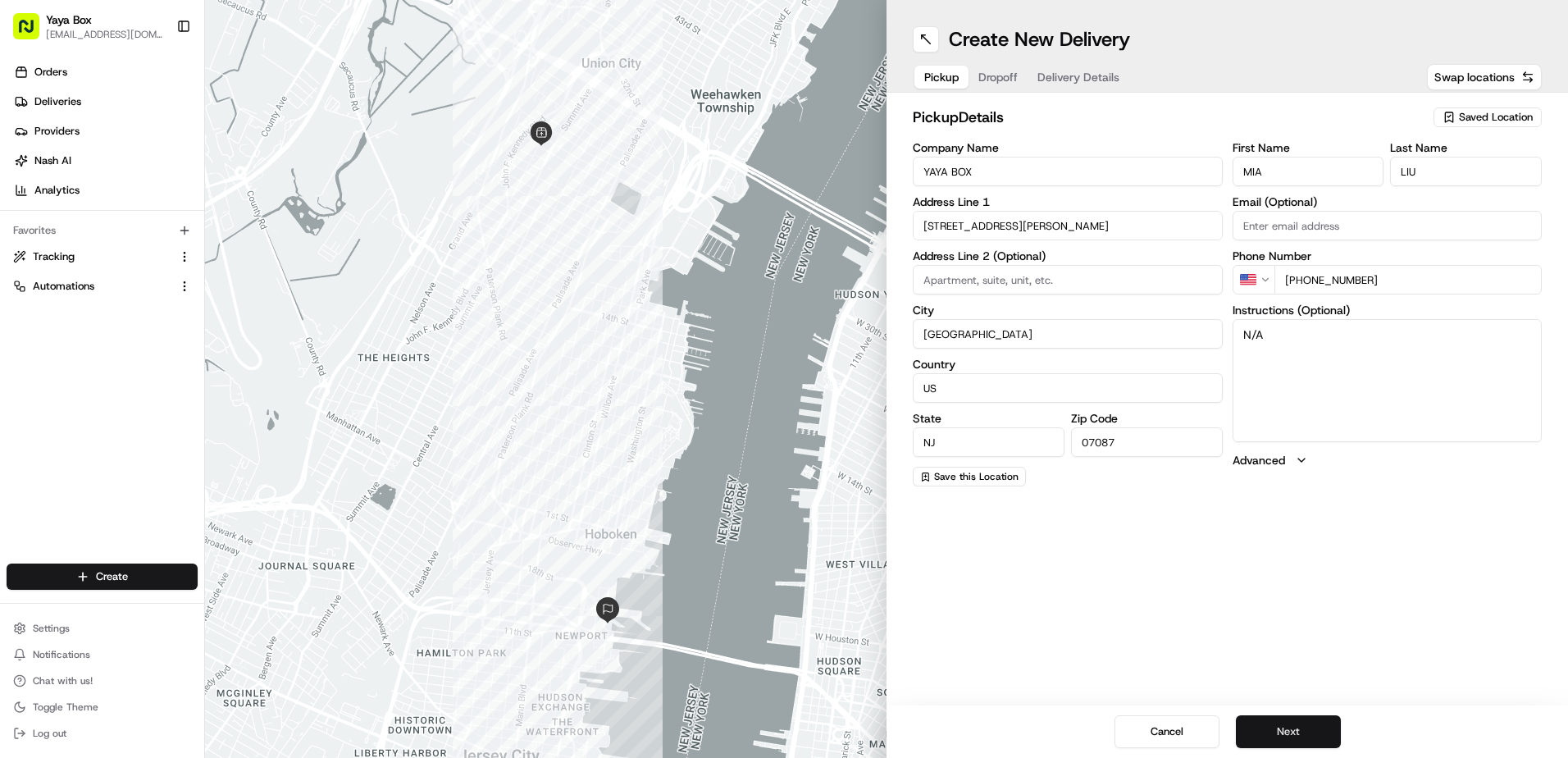
click at [1276, 724] on button "Next" at bounding box center [1288, 731] width 105 height 33
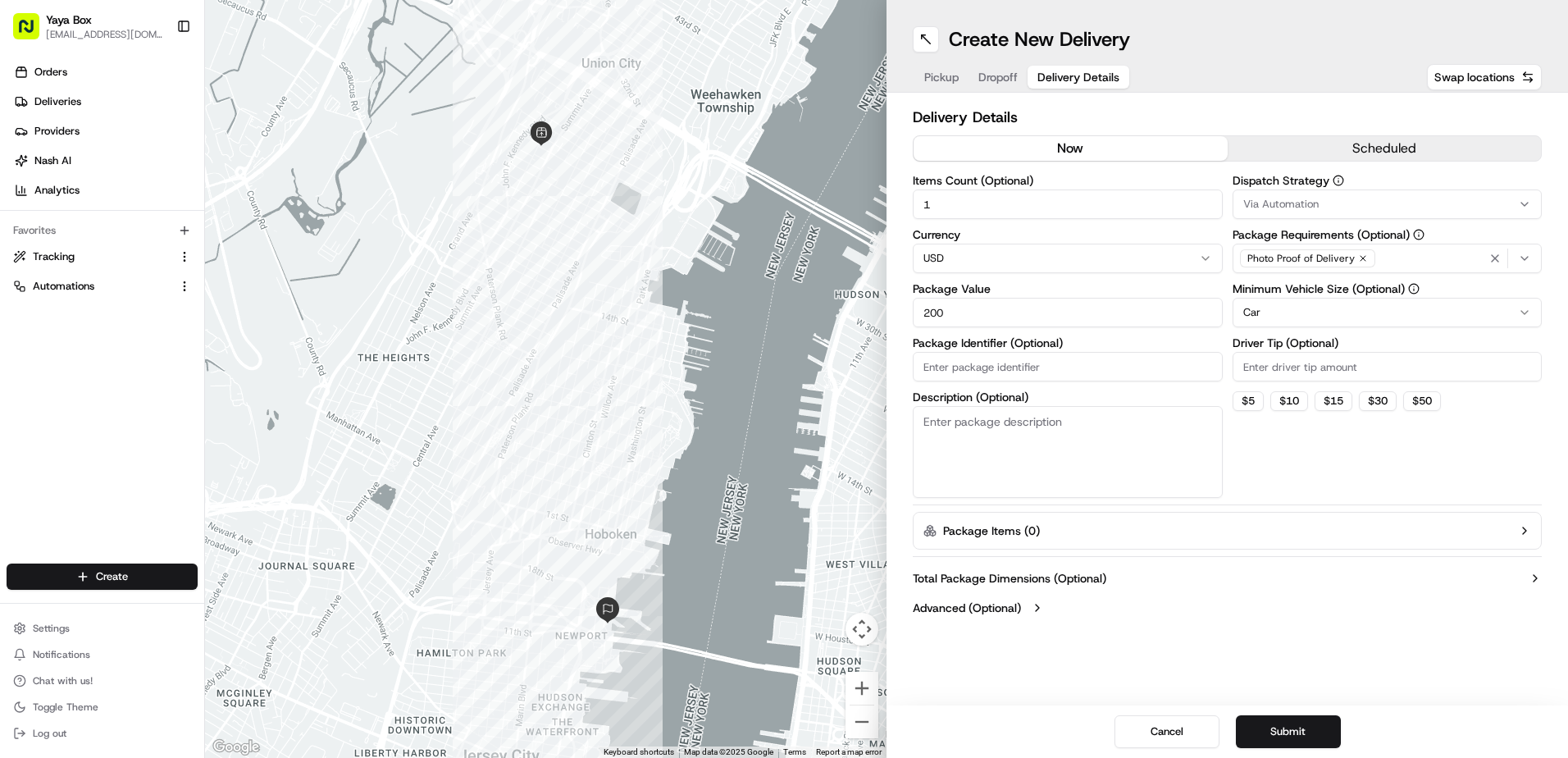
click at [1275, 309] on html "Yaya Box [EMAIL_ADDRESS][DOMAIN_NAME] Toggle Sidebar Orders Deliveries Provider…" at bounding box center [784, 379] width 1568 height 758
click at [1287, 740] on button "Submit" at bounding box center [1288, 731] width 105 height 33
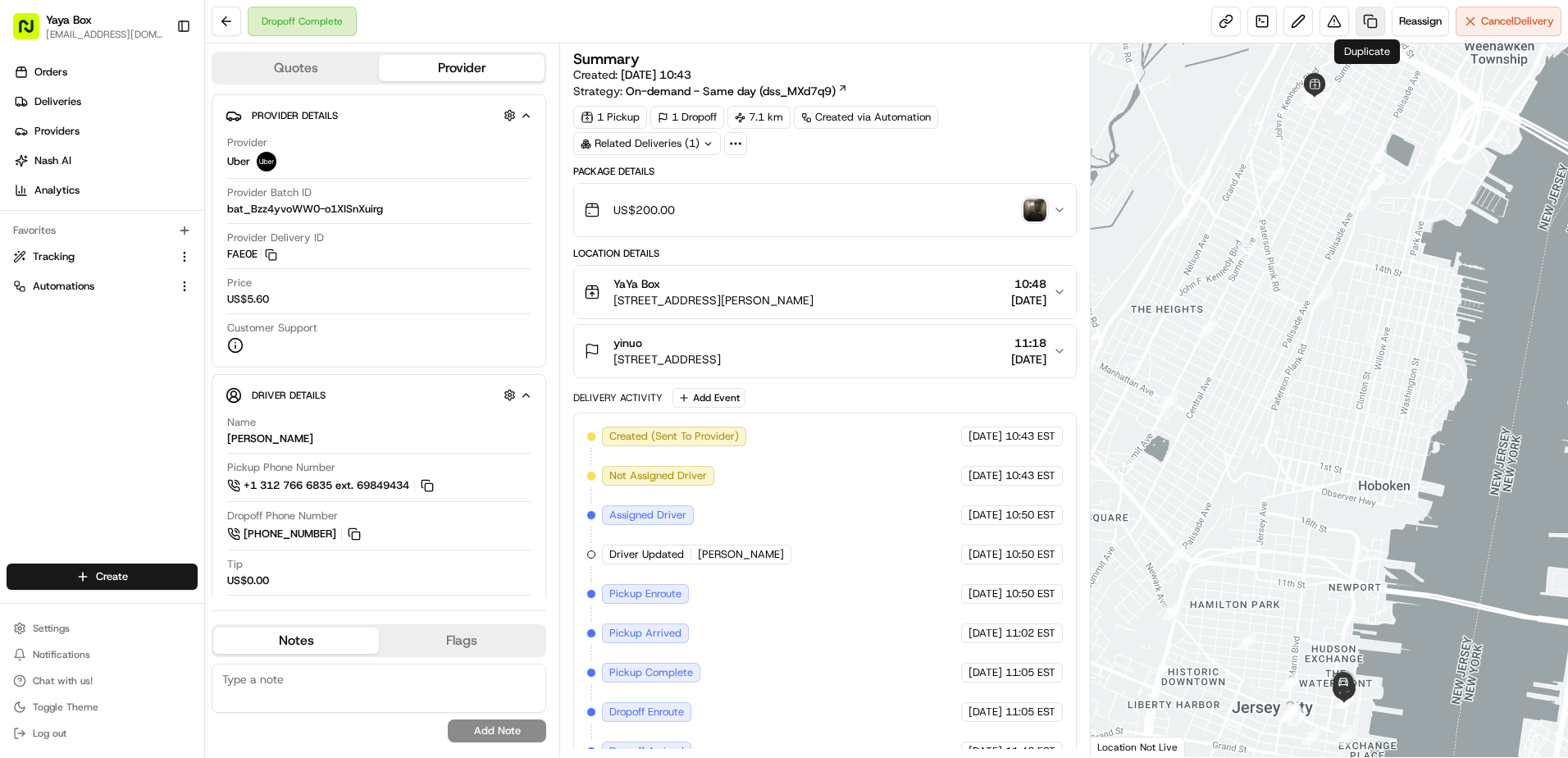
click at [1360, 29] on link at bounding box center [1370, 21] width 30 height 30
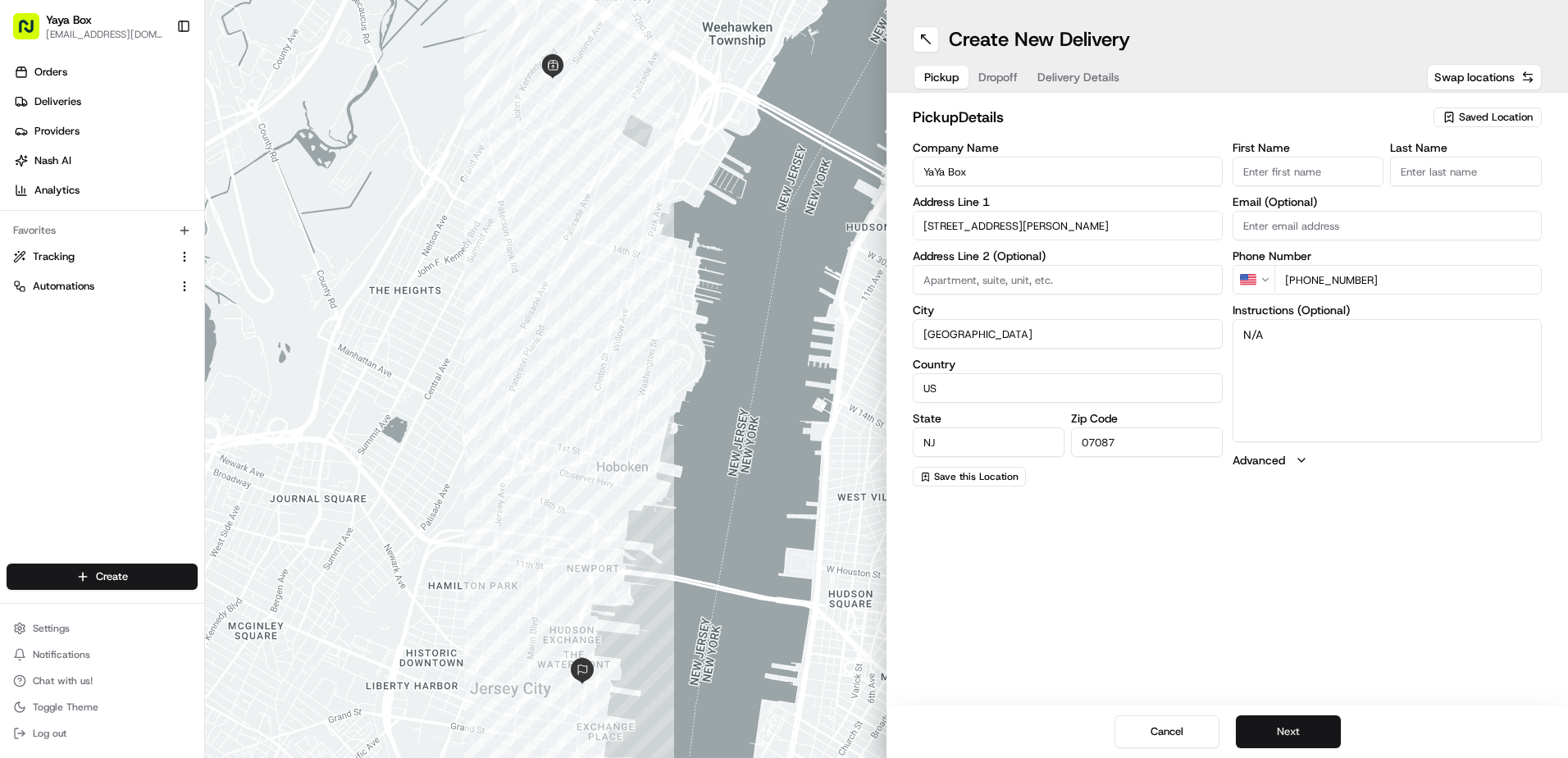
click at [1286, 729] on button "Next" at bounding box center [1288, 731] width 105 height 33
click at [1285, 727] on button "Next" at bounding box center [1288, 731] width 105 height 33
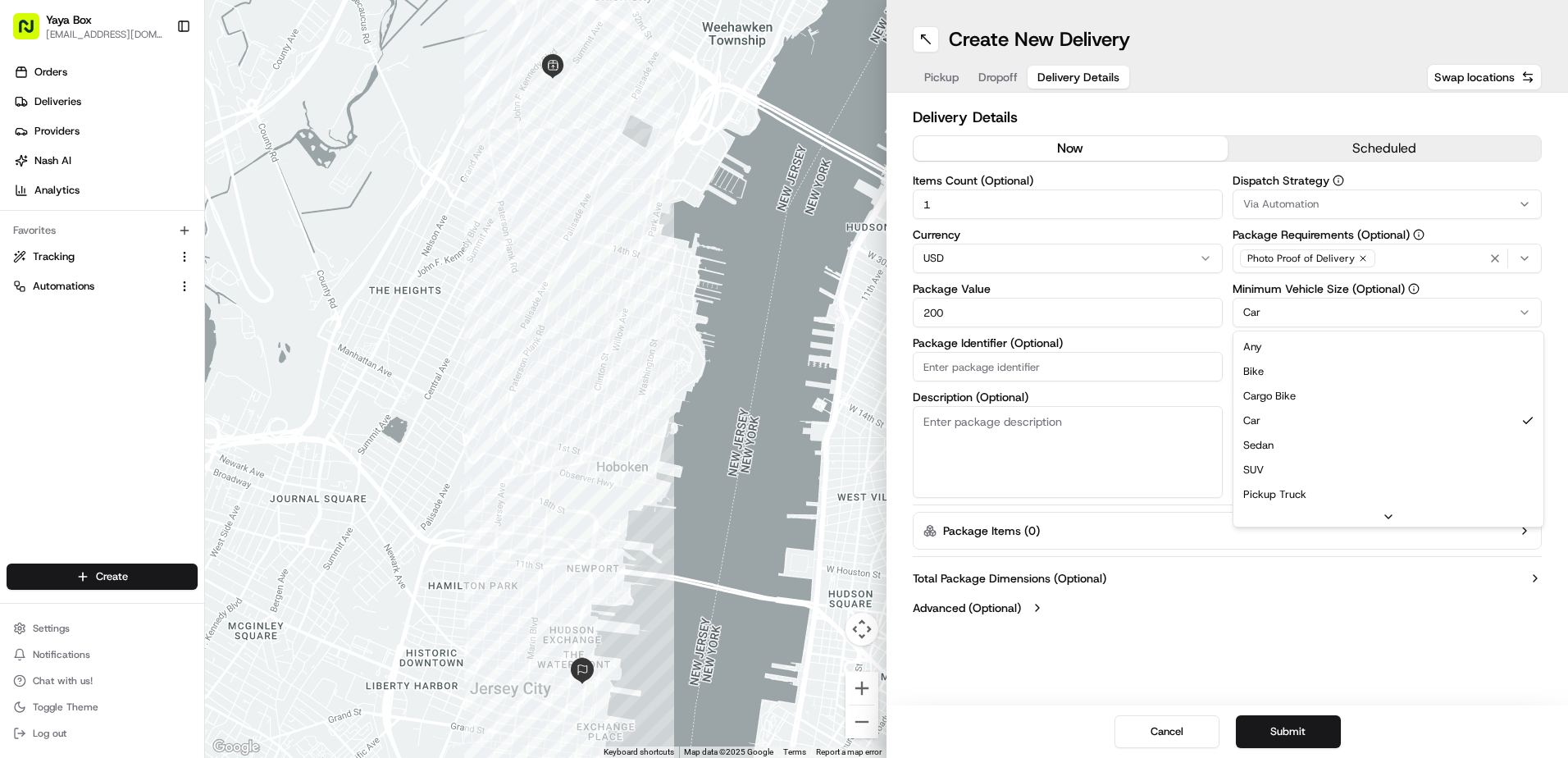
click at [1273, 312] on html "Yaya Box [EMAIL_ADDRESS][DOMAIN_NAME] Toggle Sidebar Orders Deliveries Provider…" at bounding box center [784, 379] width 1568 height 758
click at [1271, 729] on button "Submit" at bounding box center [1288, 731] width 105 height 33
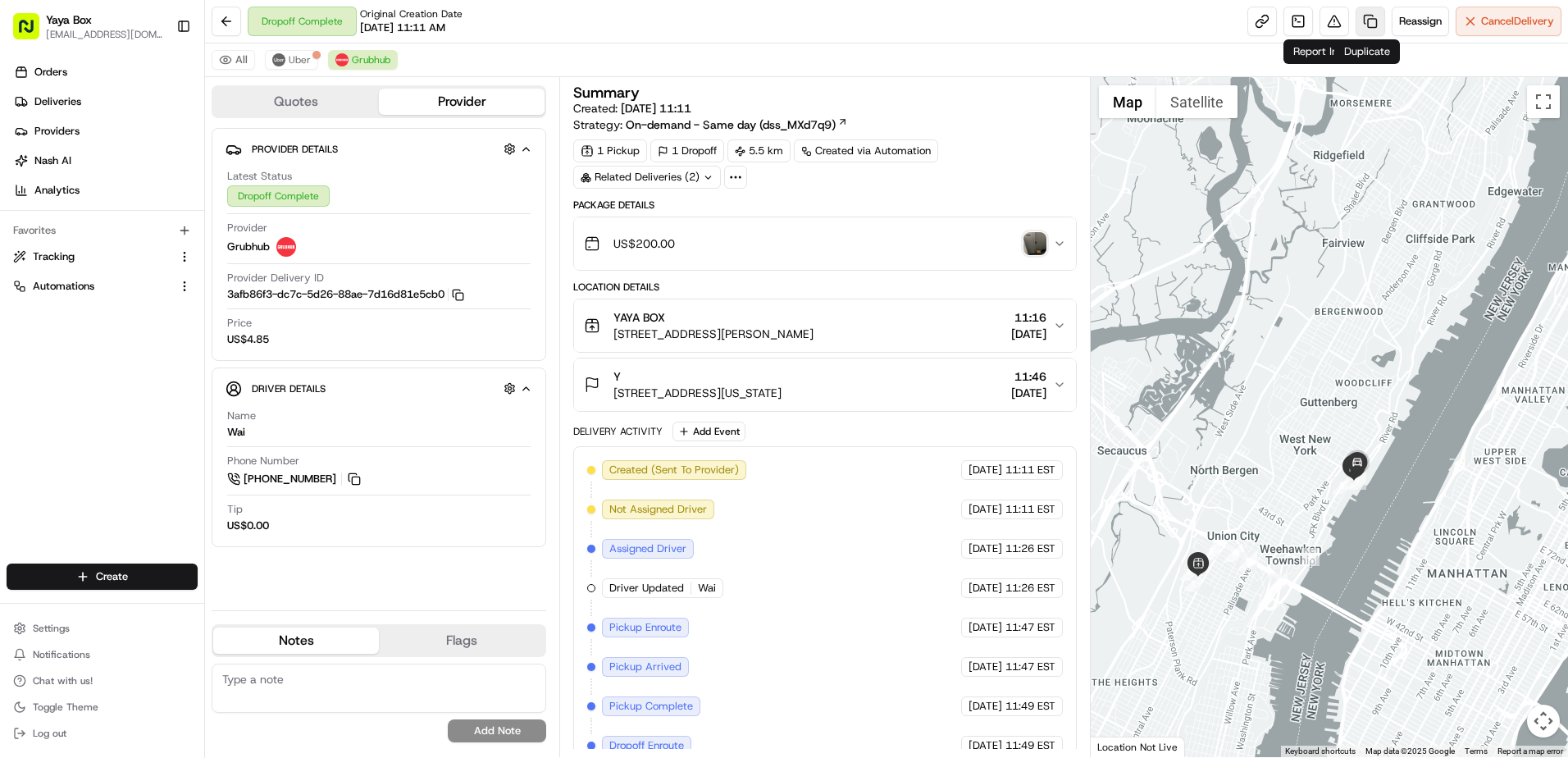
click at [1355, 23] on link at bounding box center [1370, 21] width 30 height 30
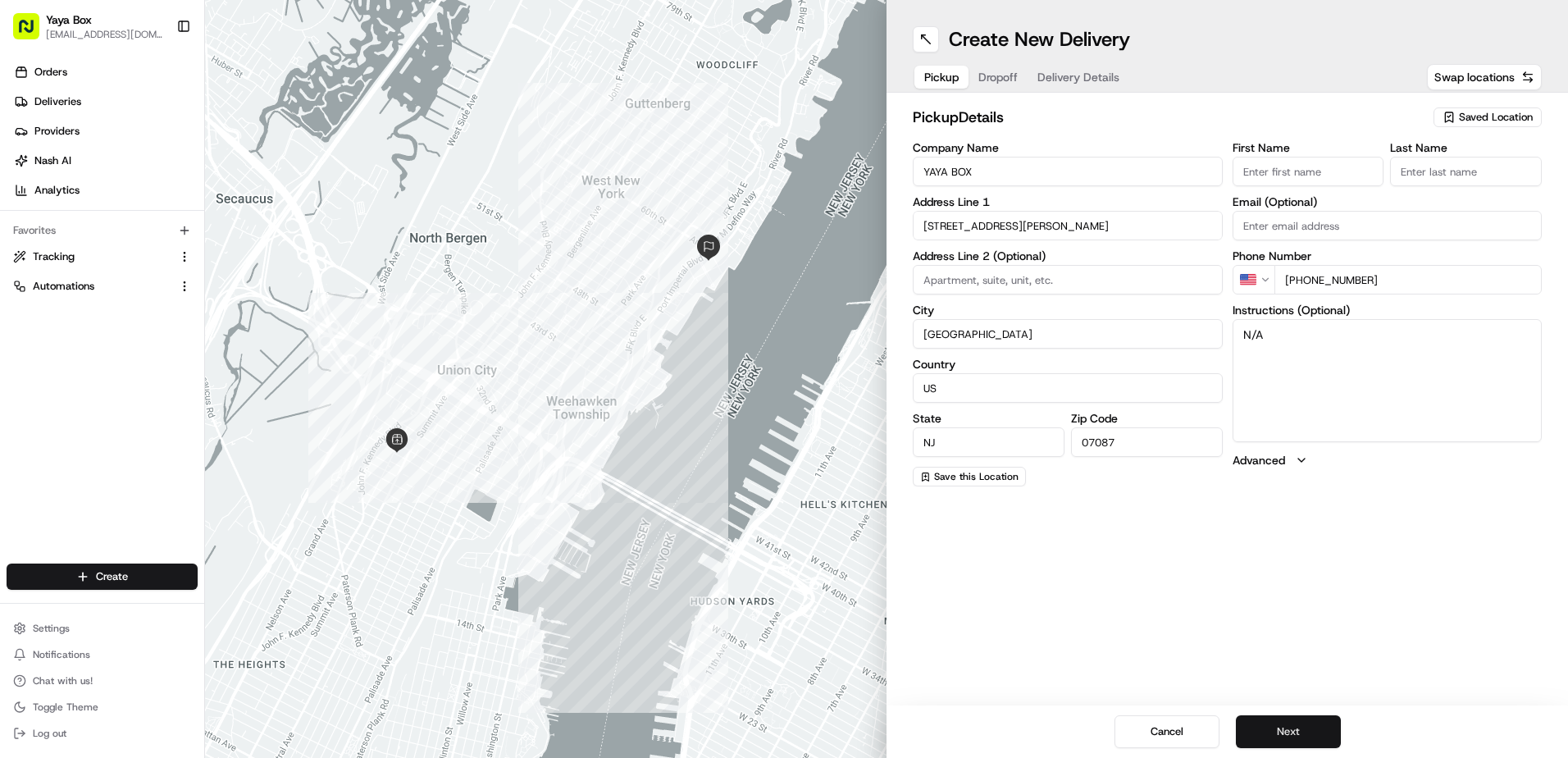
click at [1269, 745] on button "Next" at bounding box center [1288, 731] width 105 height 33
click at [1269, 737] on button "Next" at bounding box center [1288, 731] width 105 height 33
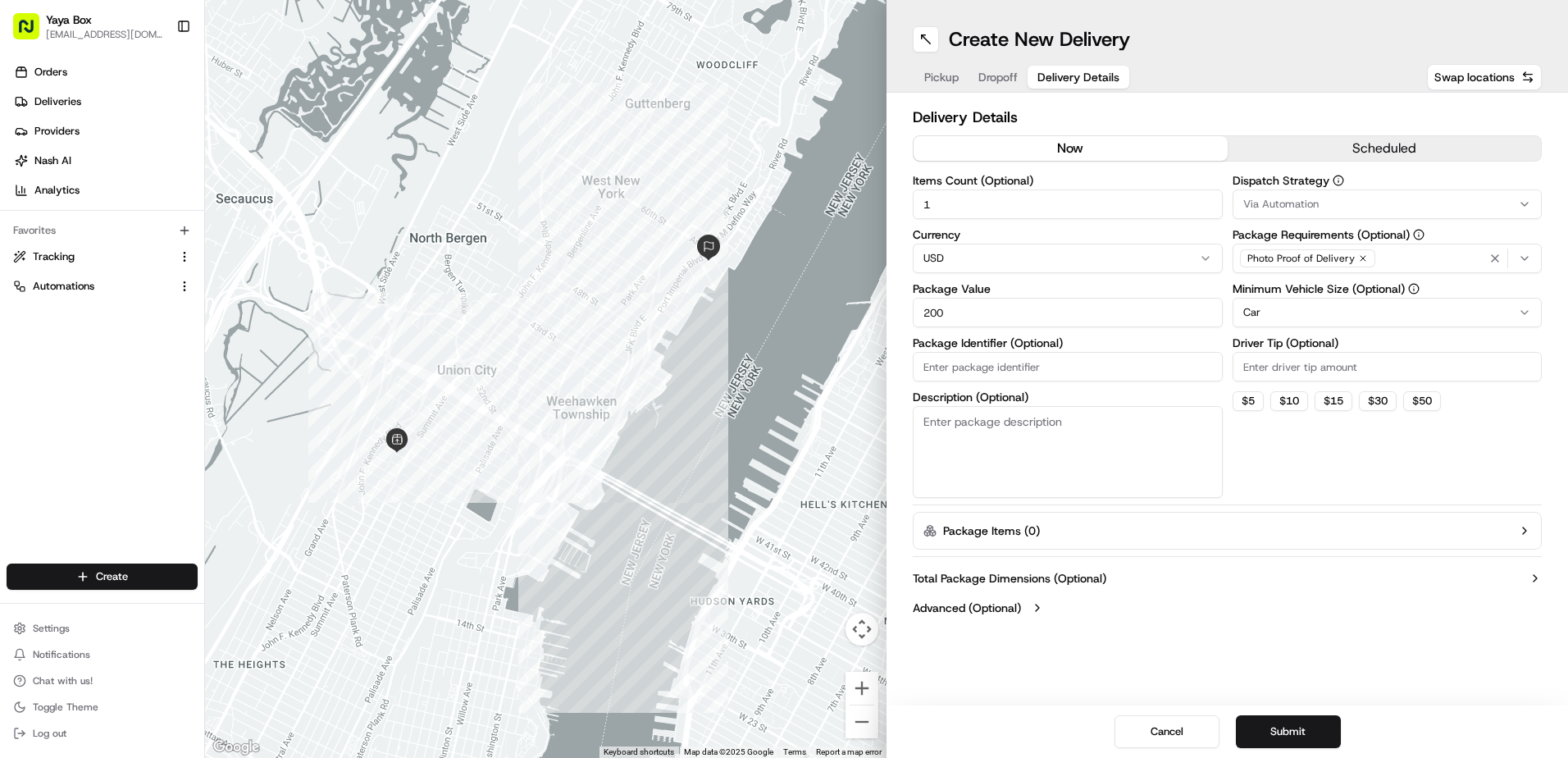
click at [1244, 319] on html "Yaya Box [EMAIL_ADDRESS][DOMAIN_NAME] Toggle Sidebar Orders Deliveries Provider…" at bounding box center [784, 379] width 1568 height 758
click at [1257, 741] on button "Submit" at bounding box center [1288, 731] width 105 height 33
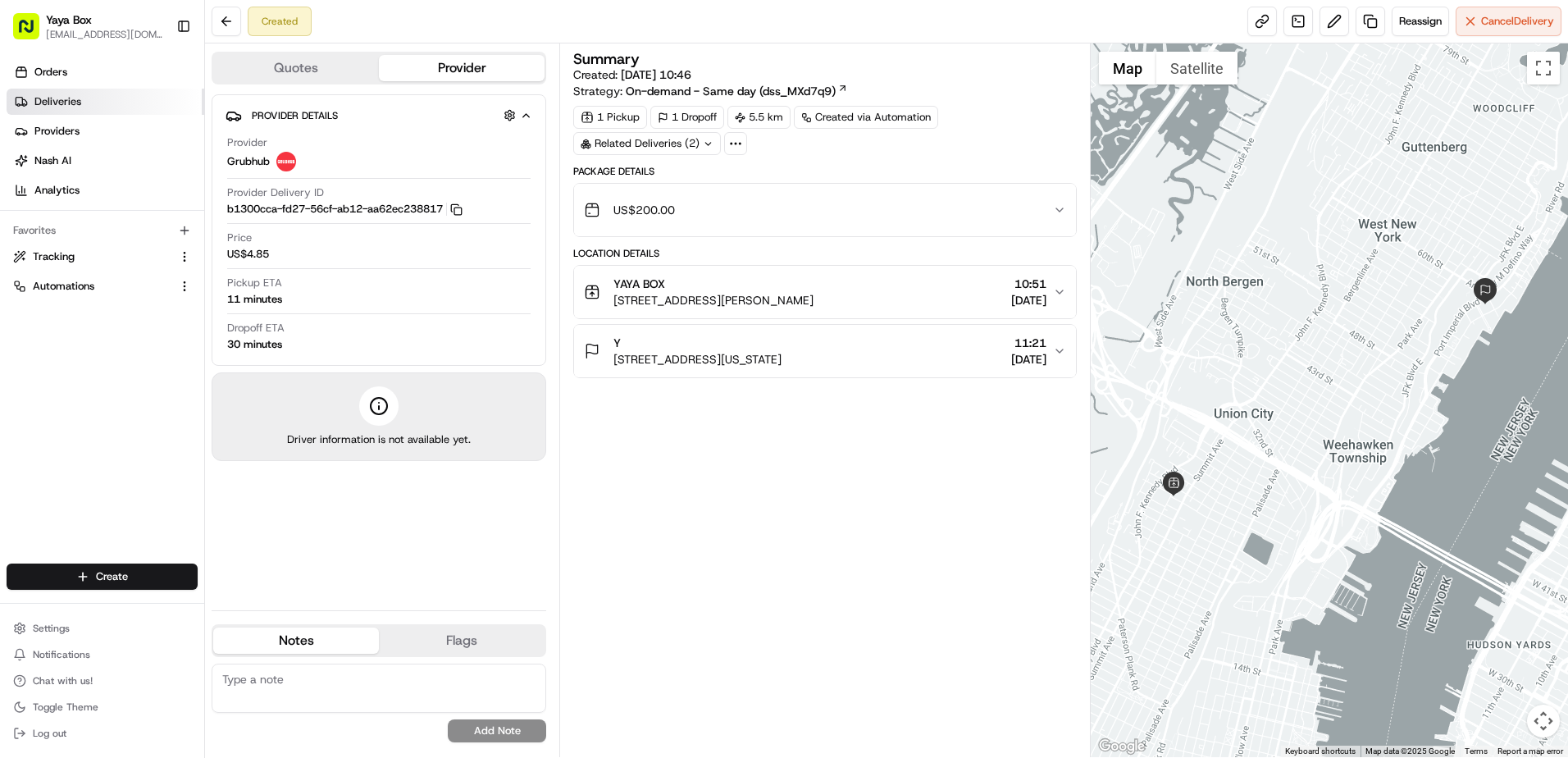
click at [95, 103] on link "Deliveries" at bounding box center [105, 101] width 198 height 26
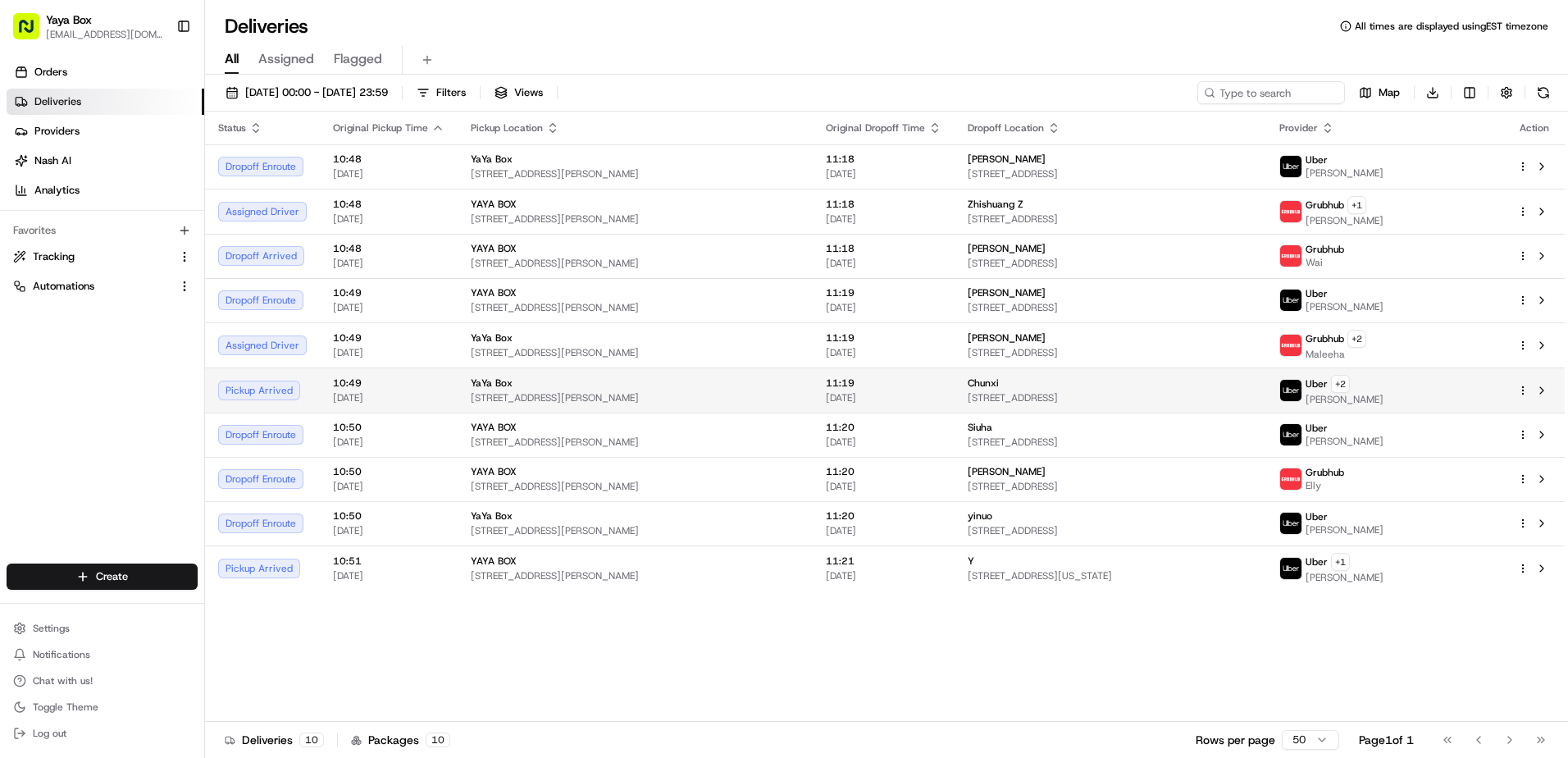
click at [490, 380] on span "YaYa Box" at bounding box center [491, 383] width 42 height 13
click at [1044, 383] on div "Chunxi" at bounding box center [1110, 383] width 286 height 13
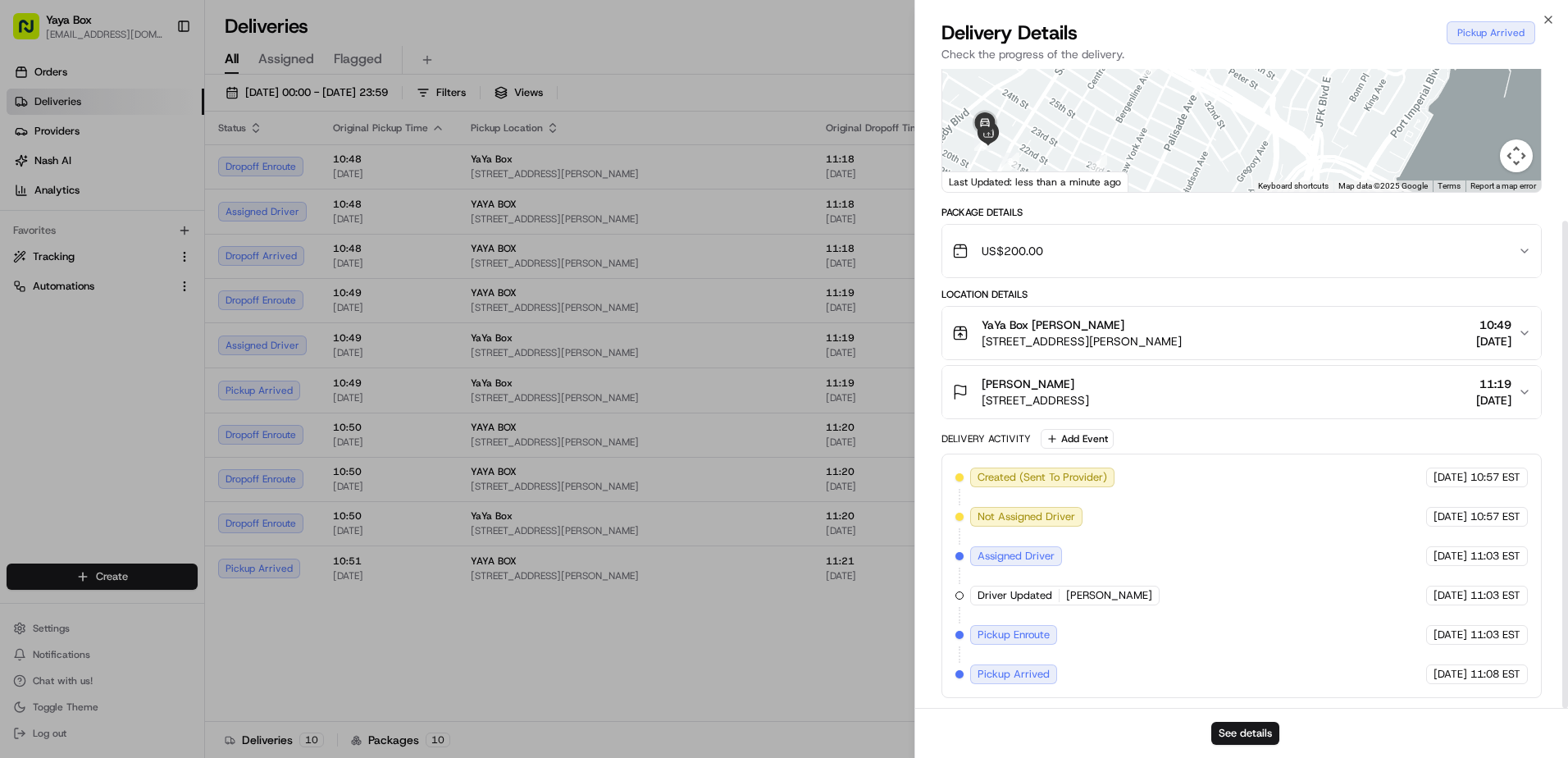
scroll to position [199, 0]
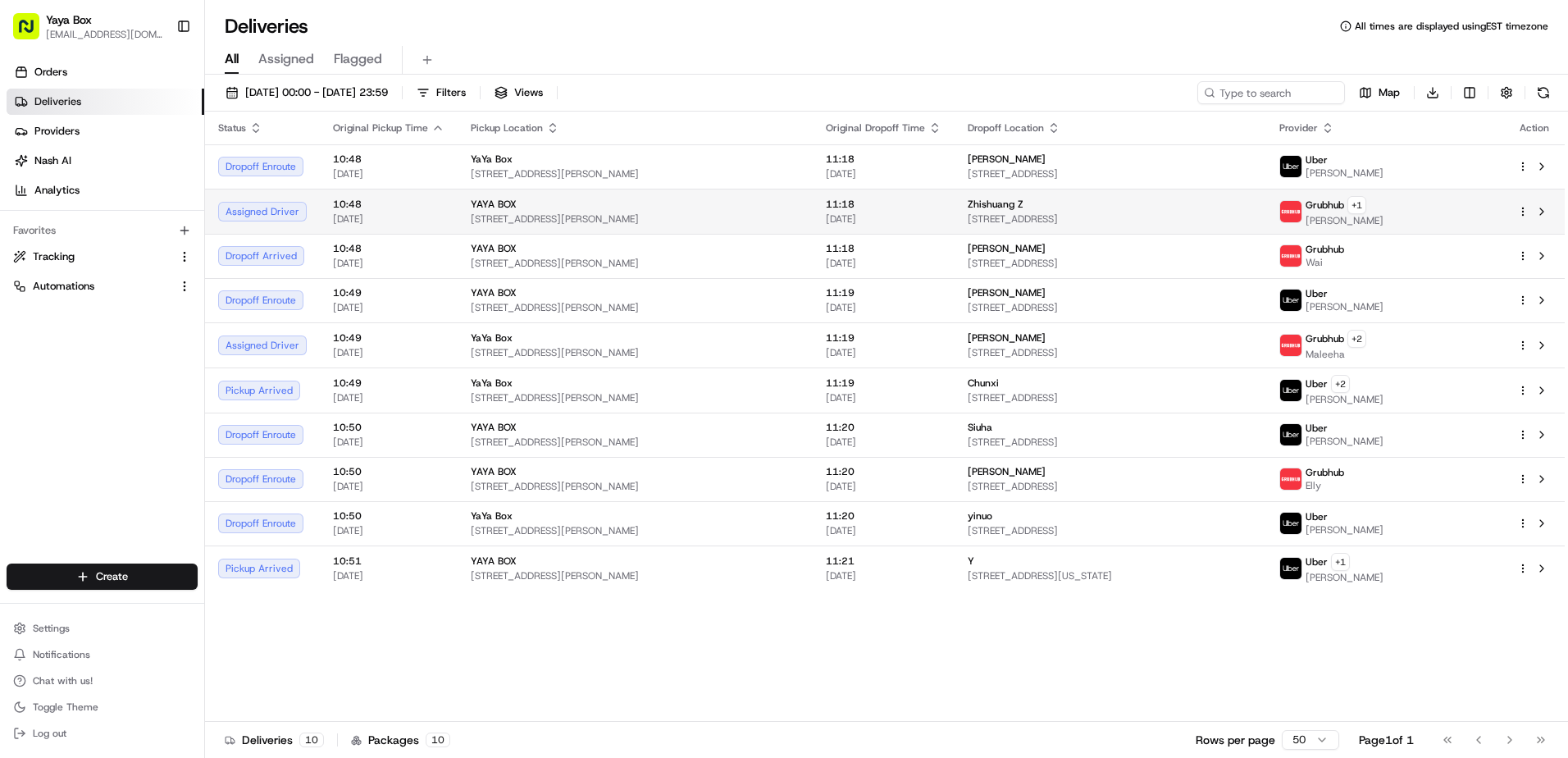
click at [415, 221] on span "[DATE]" at bounding box center [389, 218] width 111 height 13
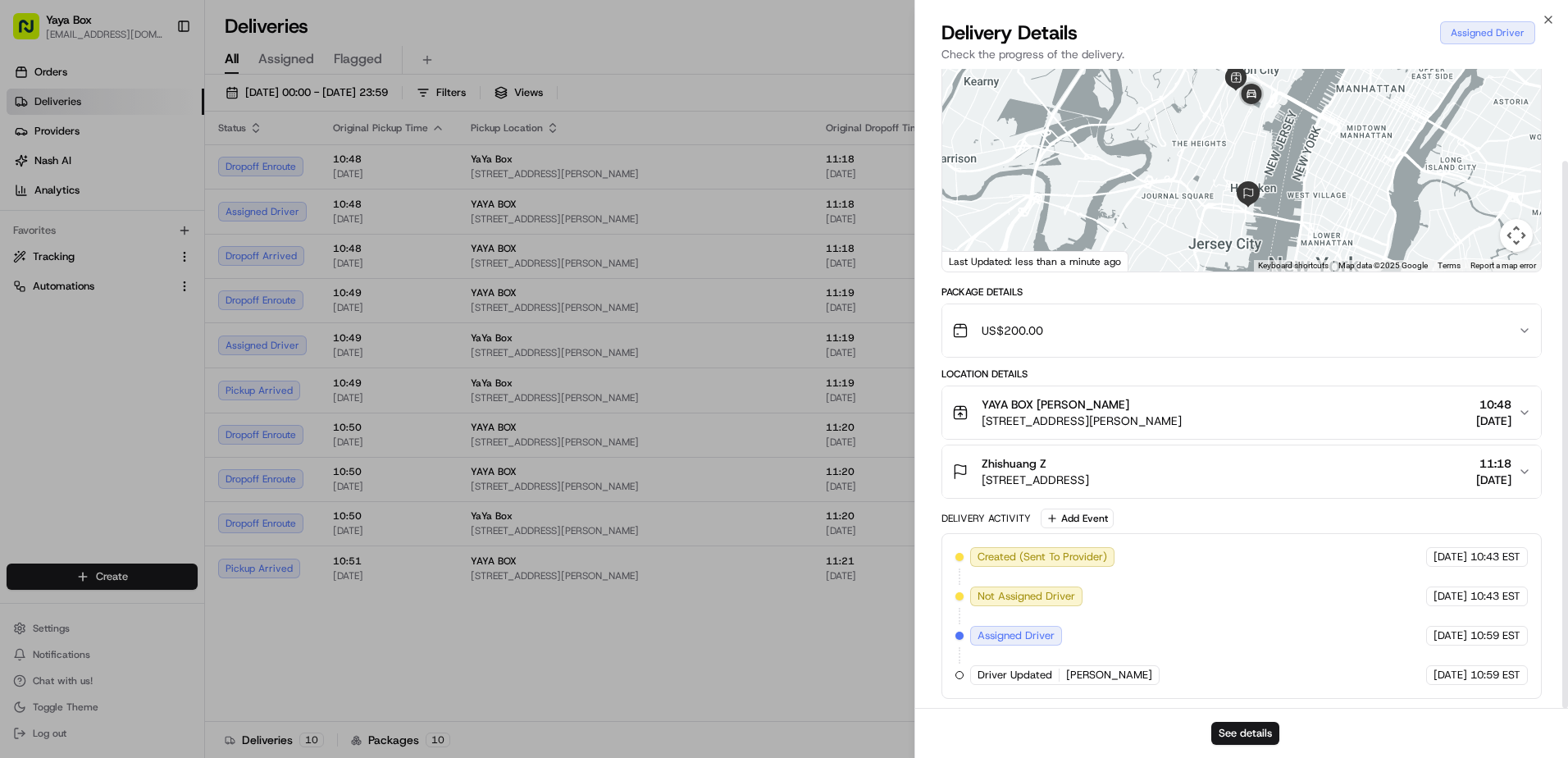
scroll to position [108, 0]
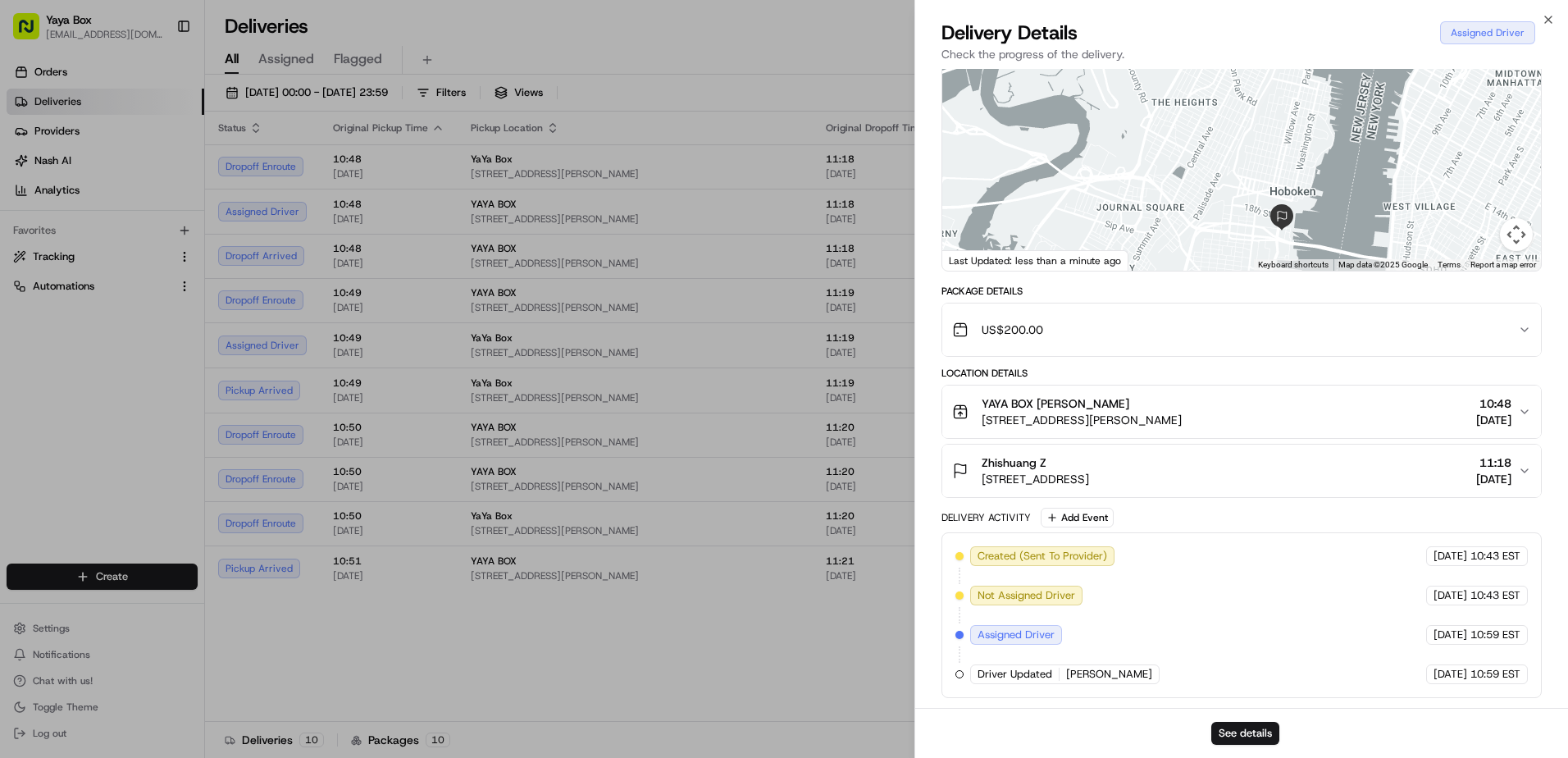
drag, startPoint x: 1204, startPoint y: 201, endPoint x: 1132, endPoint y: 363, distance: 177.3
click at [1132, 363] on div "Provider Grubhub lina Provider Id 2c8b7019-1472-5498-a380-6a8996e9a109 Dropoff …" at bounding box center [1241, 334] width 600 height 727
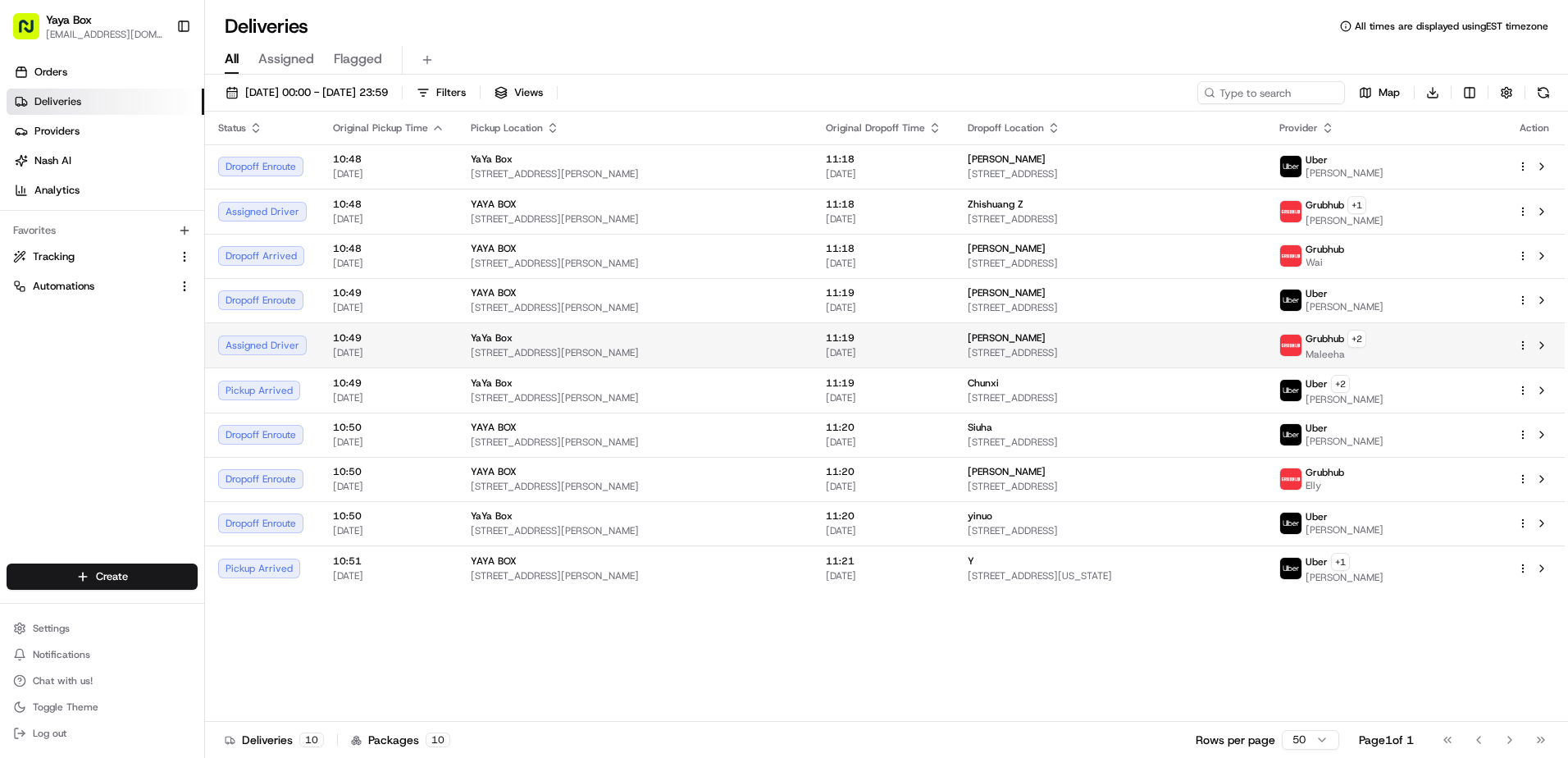
click at [813, 349] on td "11:19 22/08/2025" at bounding box center [884, 345] width 142 height 45
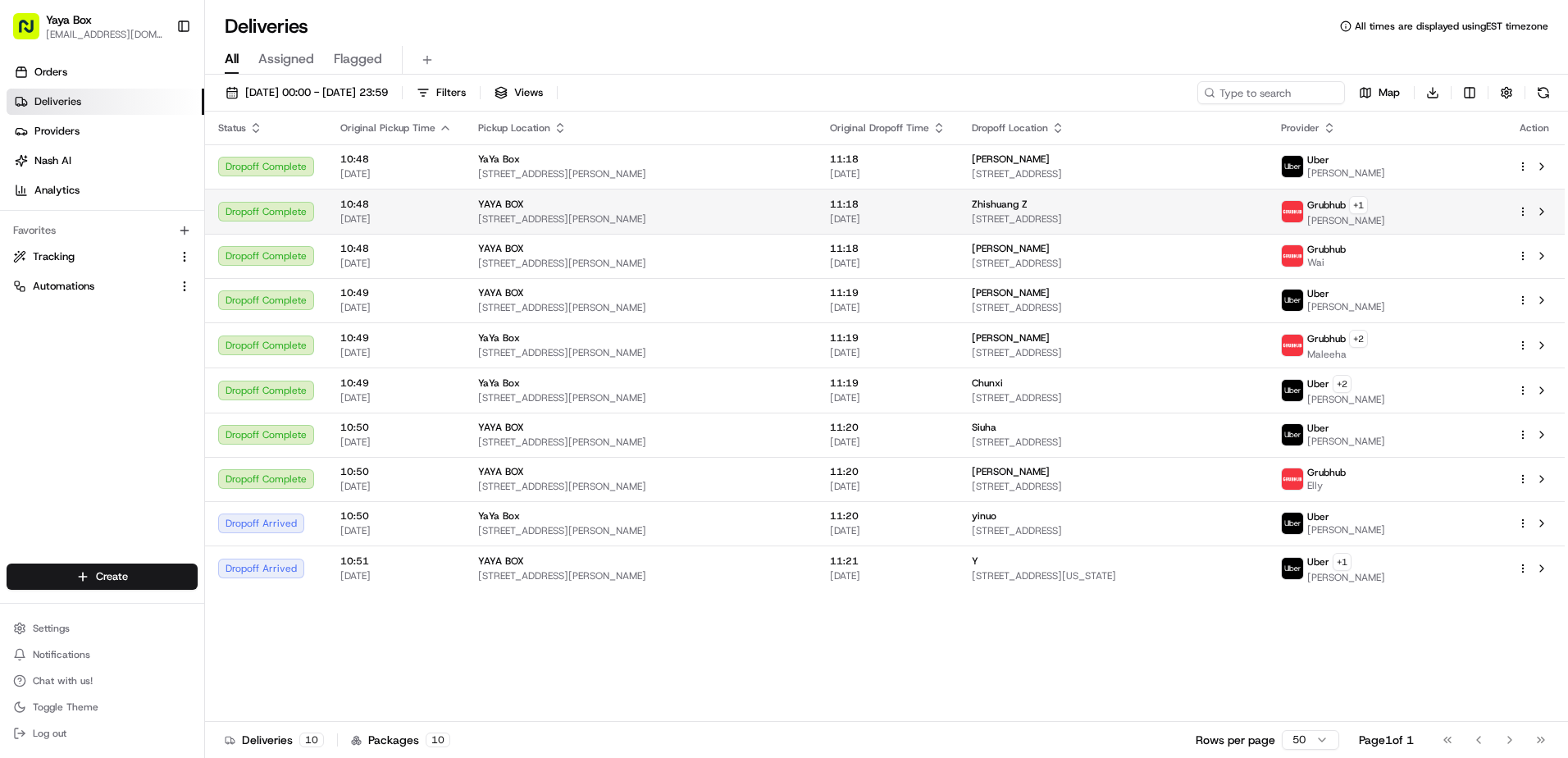
click at [972, 219] on span "[STREET_ADDRESS]" at bounding box center [1113, 218] width 283 height 13
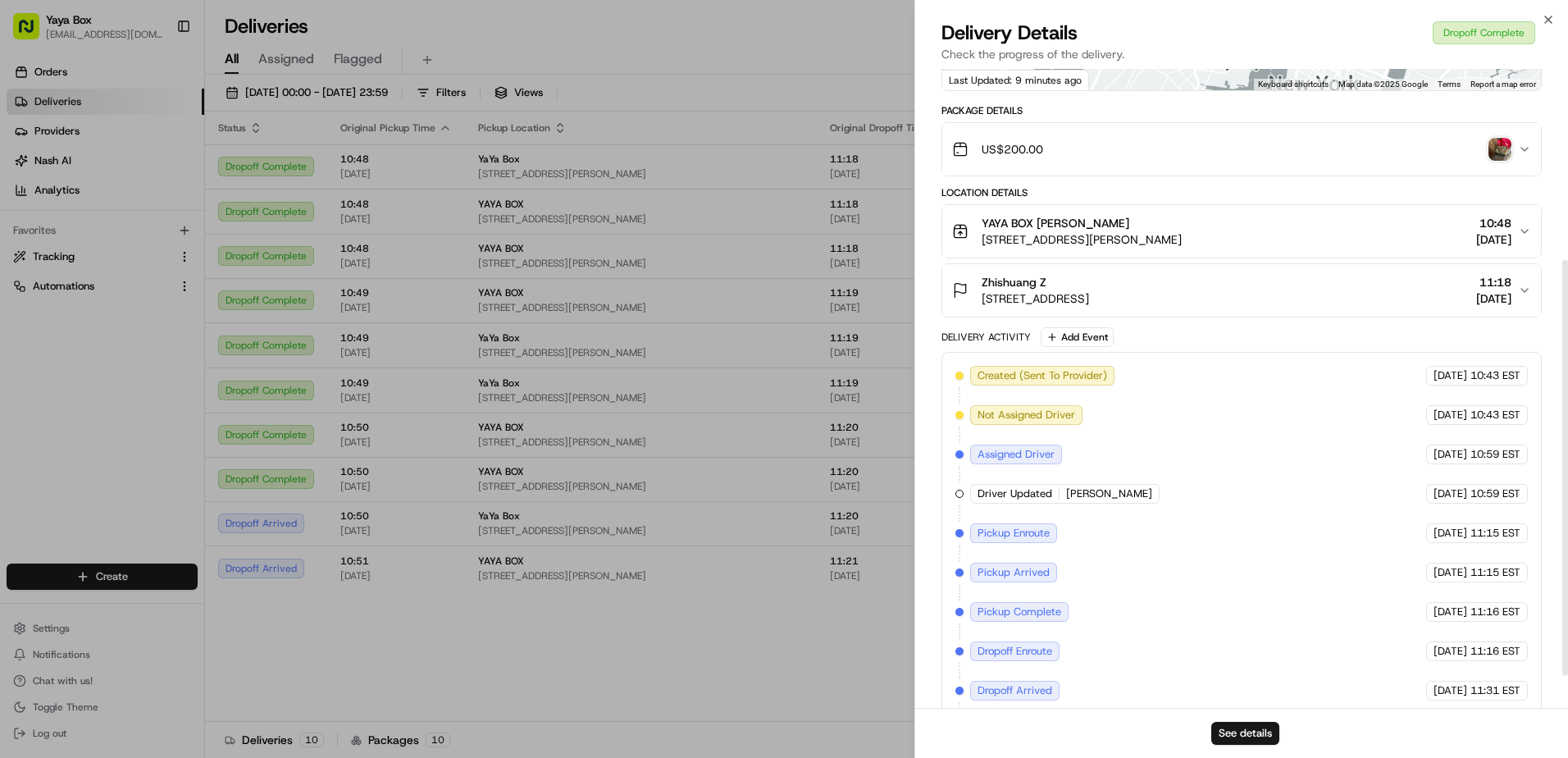
scroll to position [344, 0]
